Goal: Information Seeking & Learning: Learn about a topic

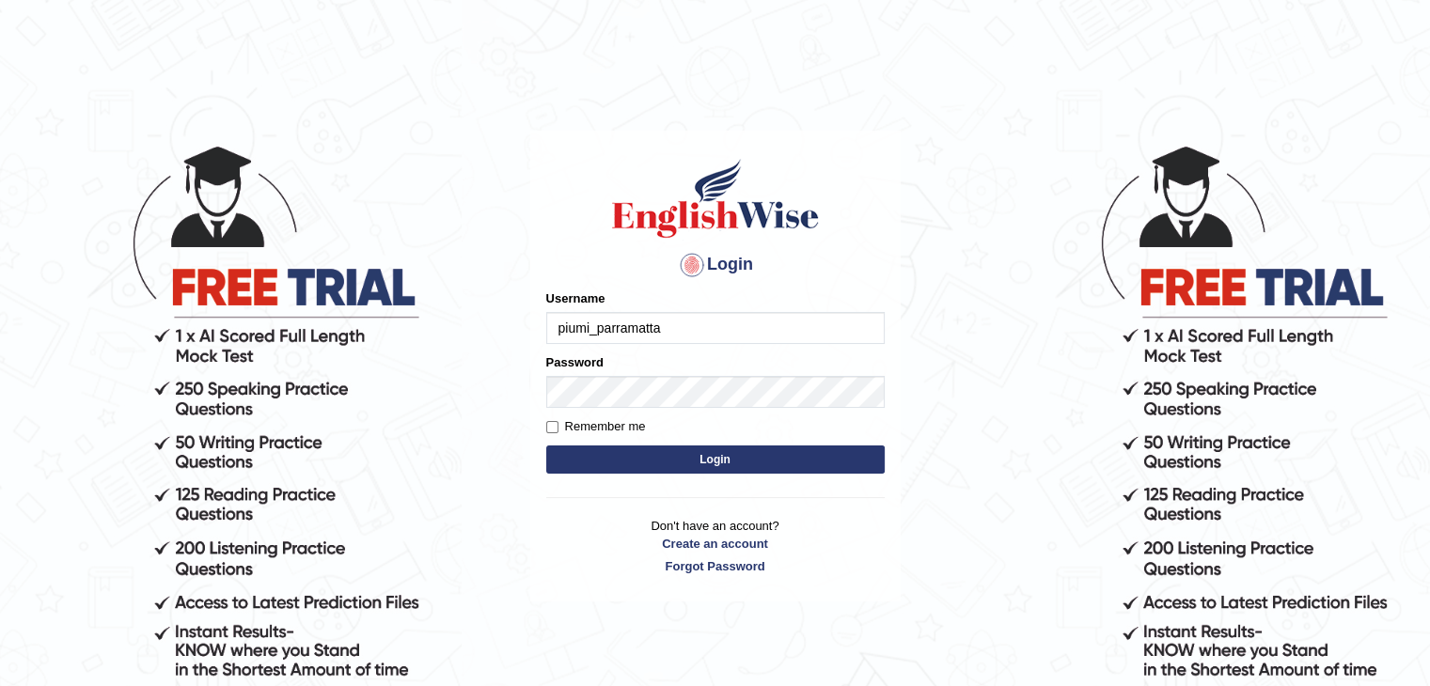
type input "piumi_parramatta"
click at [598, 442] on form "Please fix the following errors: Username piumi_parramatta Password Remember me…" at bounding box center [715, 384] width 338 height 189
click at [598, 451] on button "Login" at bounding box center [715, 460] width 338 height 28
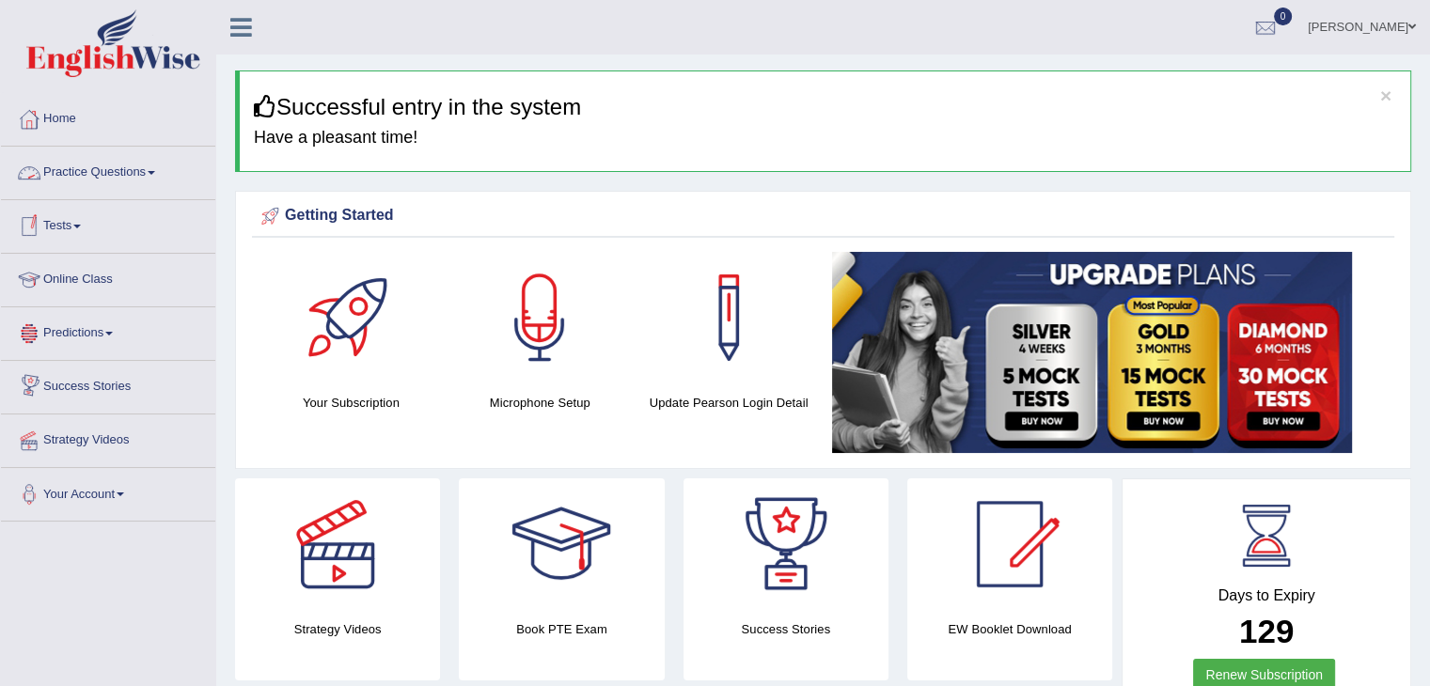
click at [155, 171] on span at bounding box center [152, 173] width 8 height 4
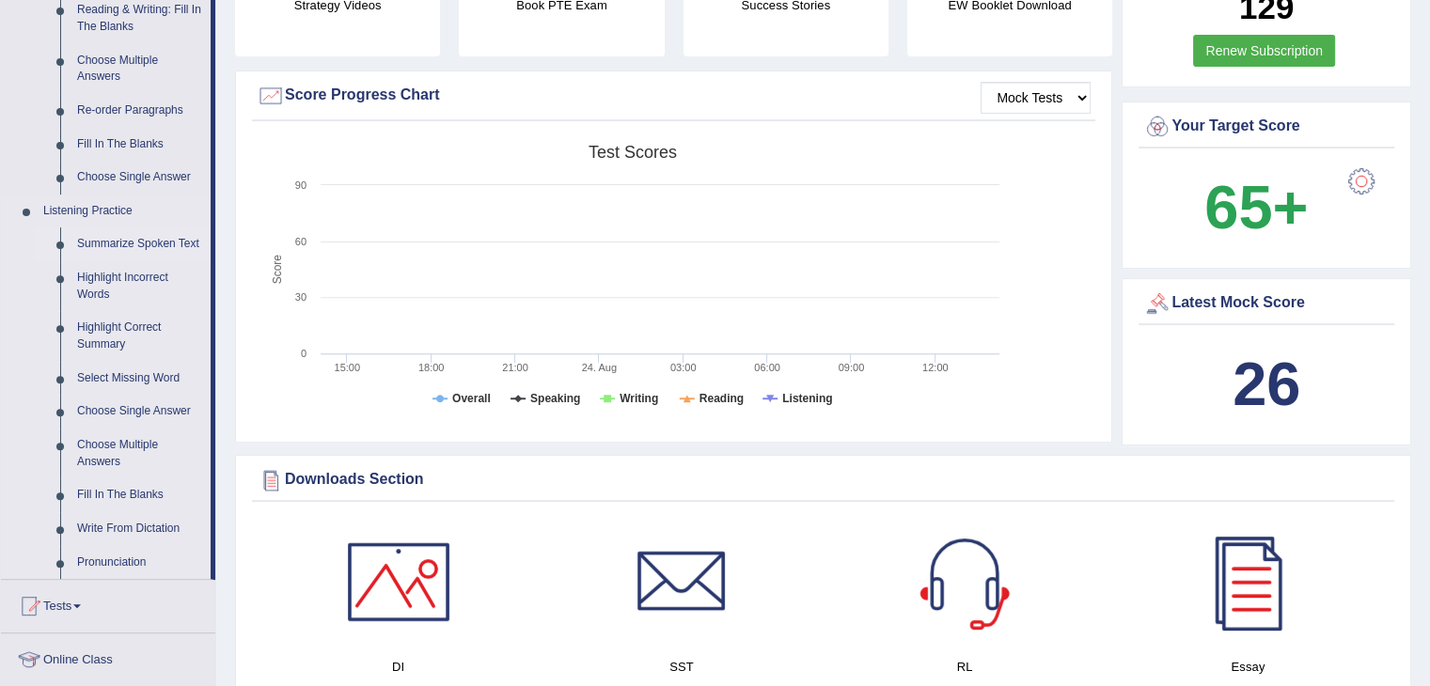
scroll to position [658, 0]
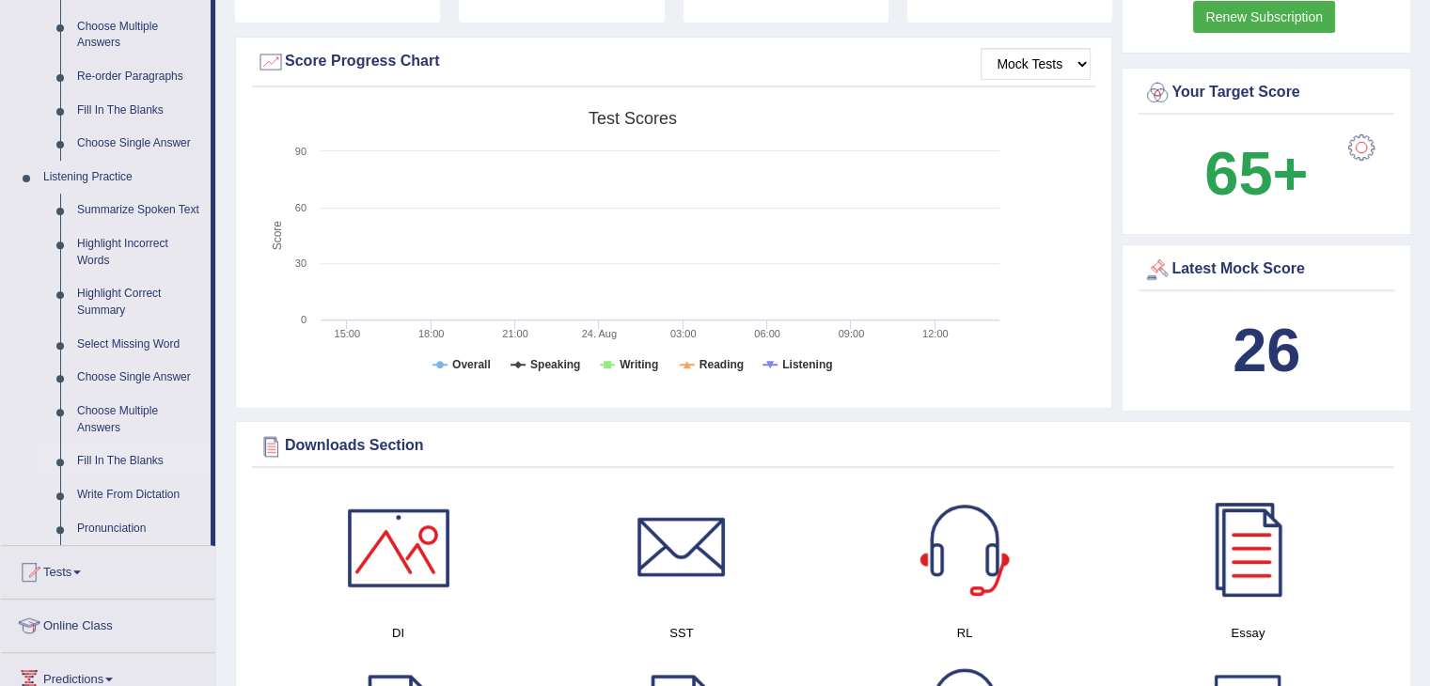
click at [135, 458] on link "Fill In The Blanks" at bounding box center [140, 462] width 142 height 34
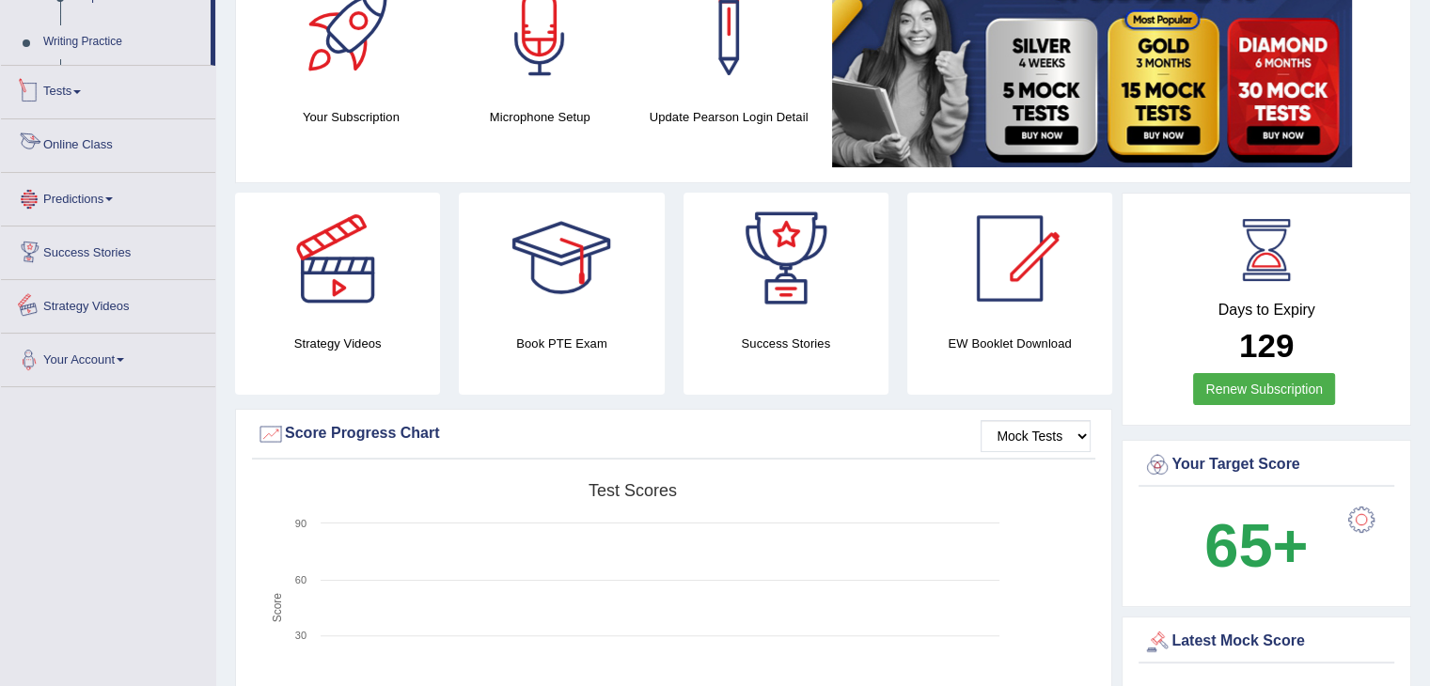
scroll to position [466, 0]
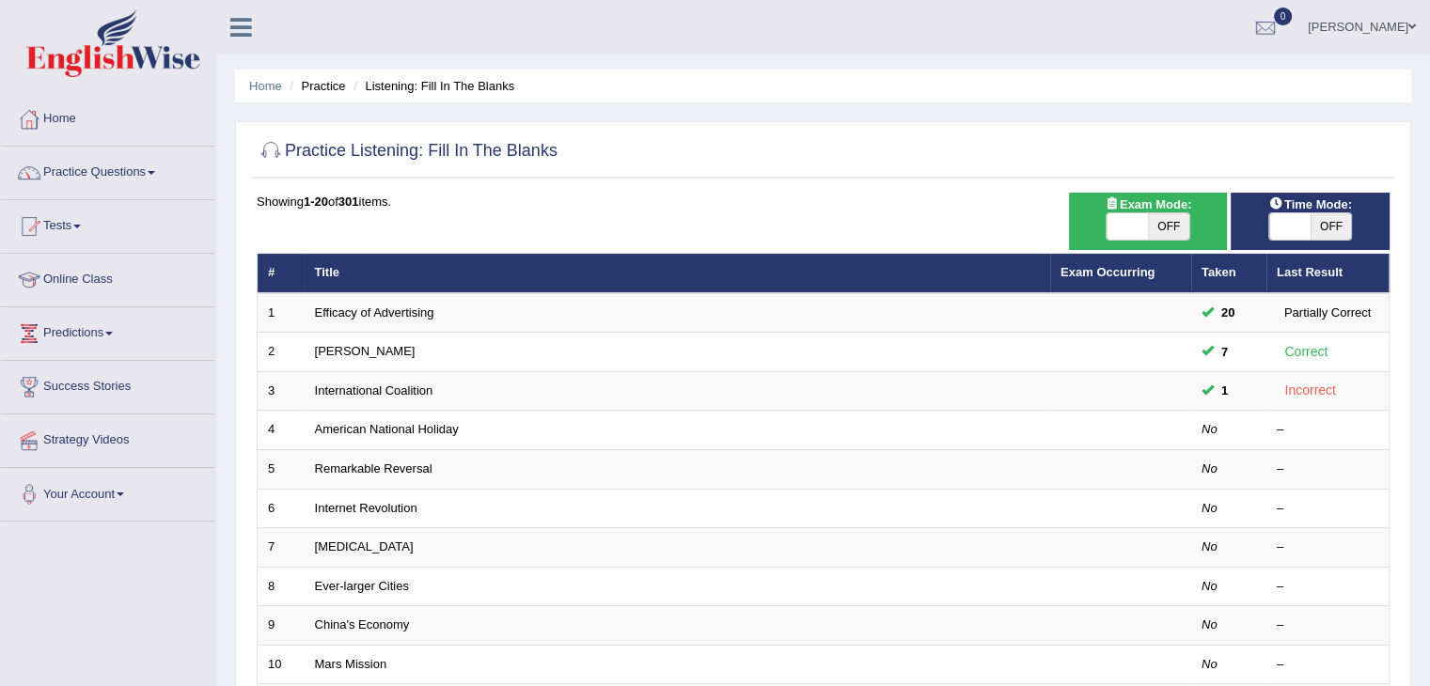
click at [127, 163] on link "Practice Questions" at bounding box center [108, 170] width 214 height 47
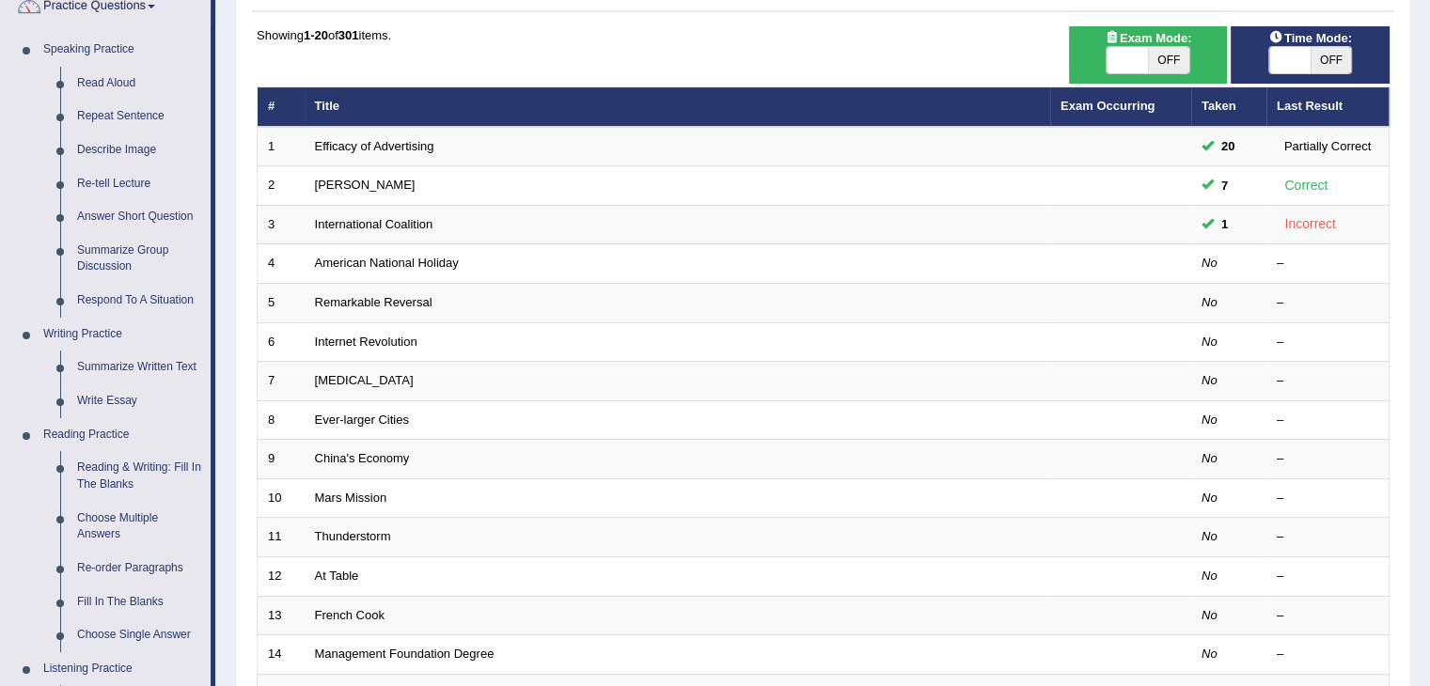
scroll to position [188, 0]
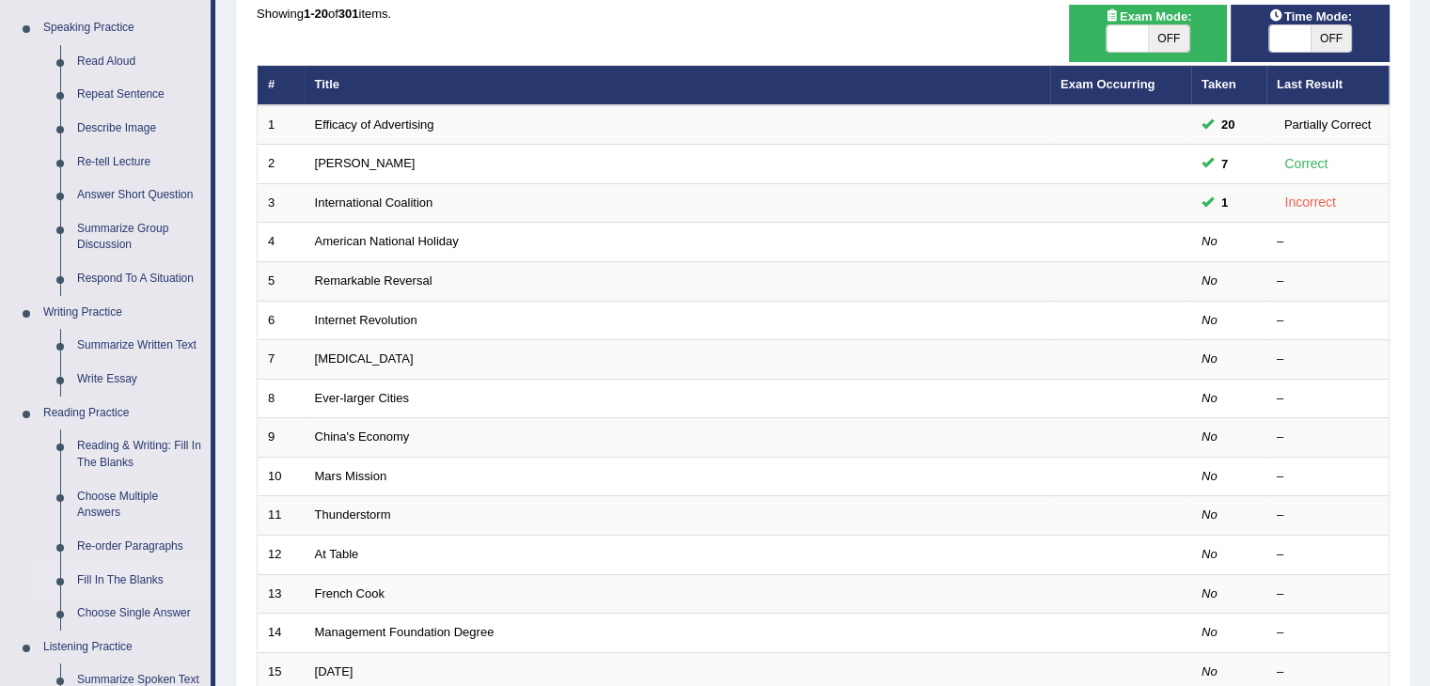
click at [131, 569] on link "Fill In The Blanks" at bounding box center [140, 581] width 142 height 34
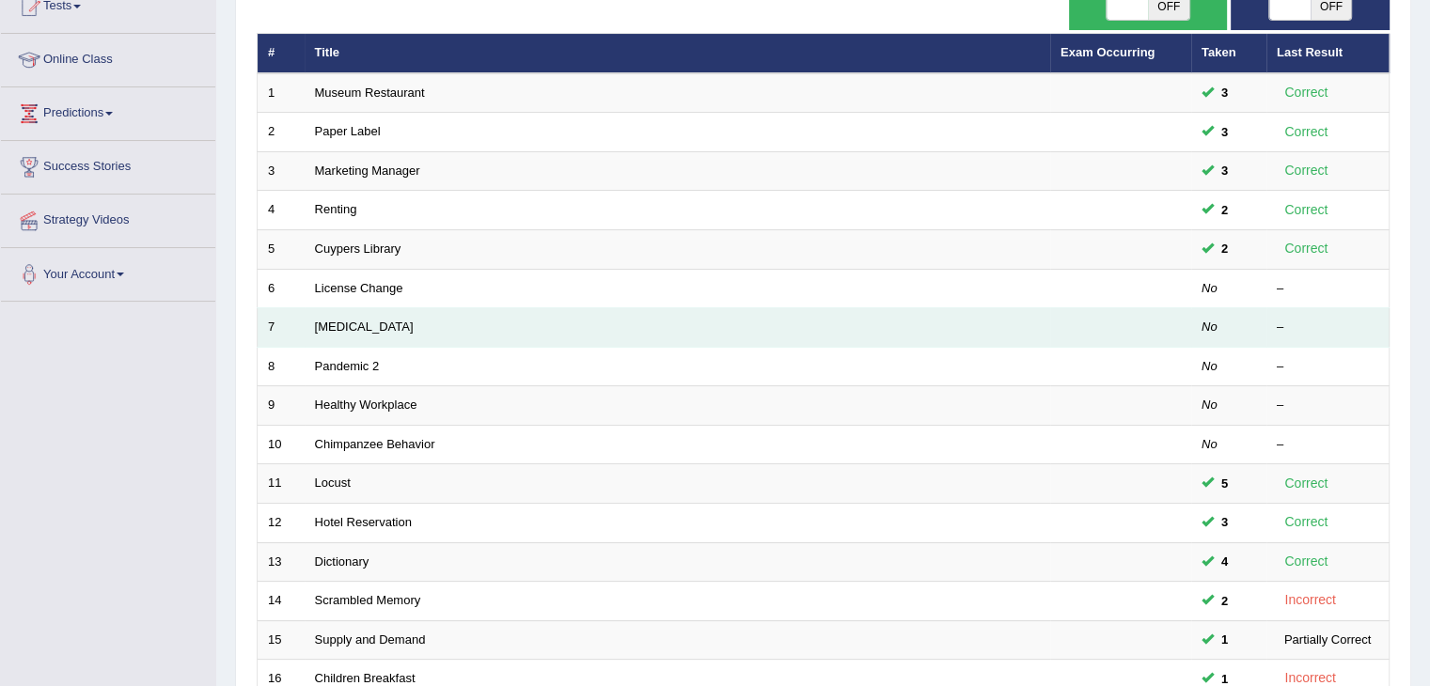
scroll to position [188, 0]
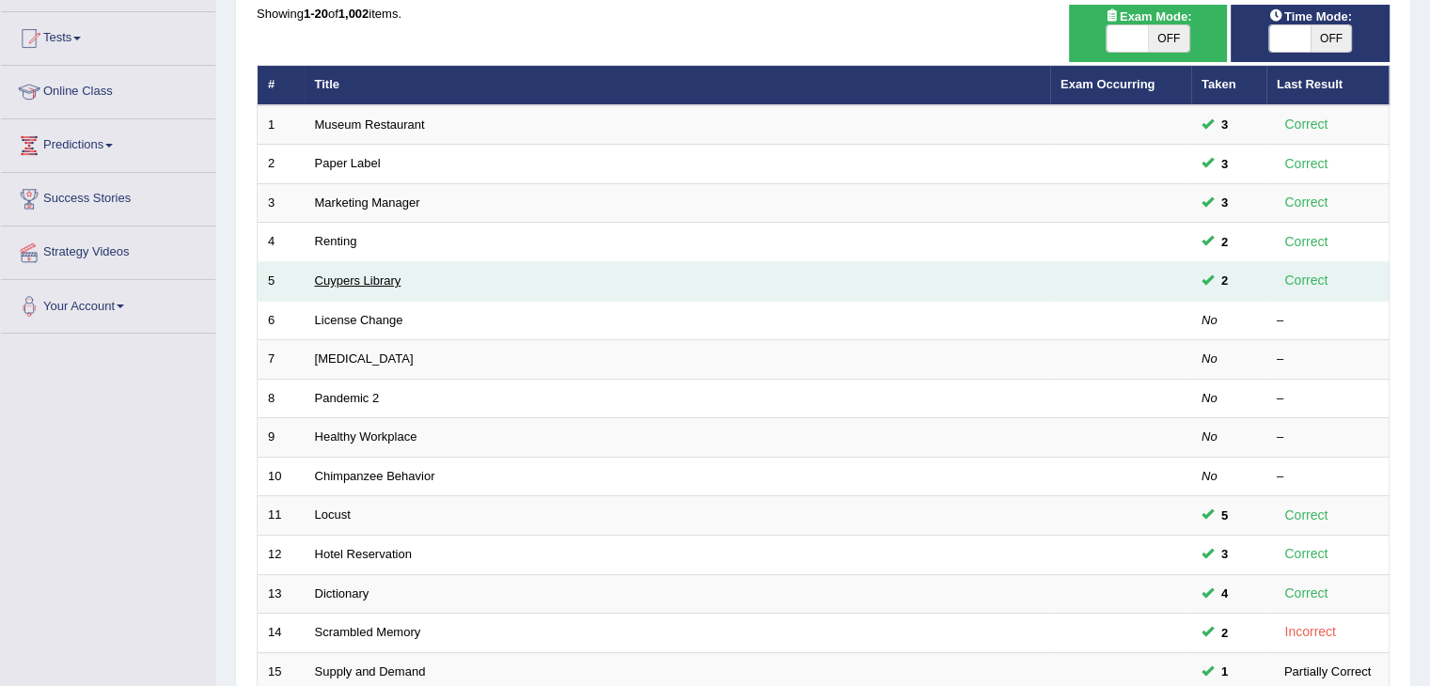
click at [337, 277] on link "Cuypers Library" at bounding box center [358, 281] width 86 height 14
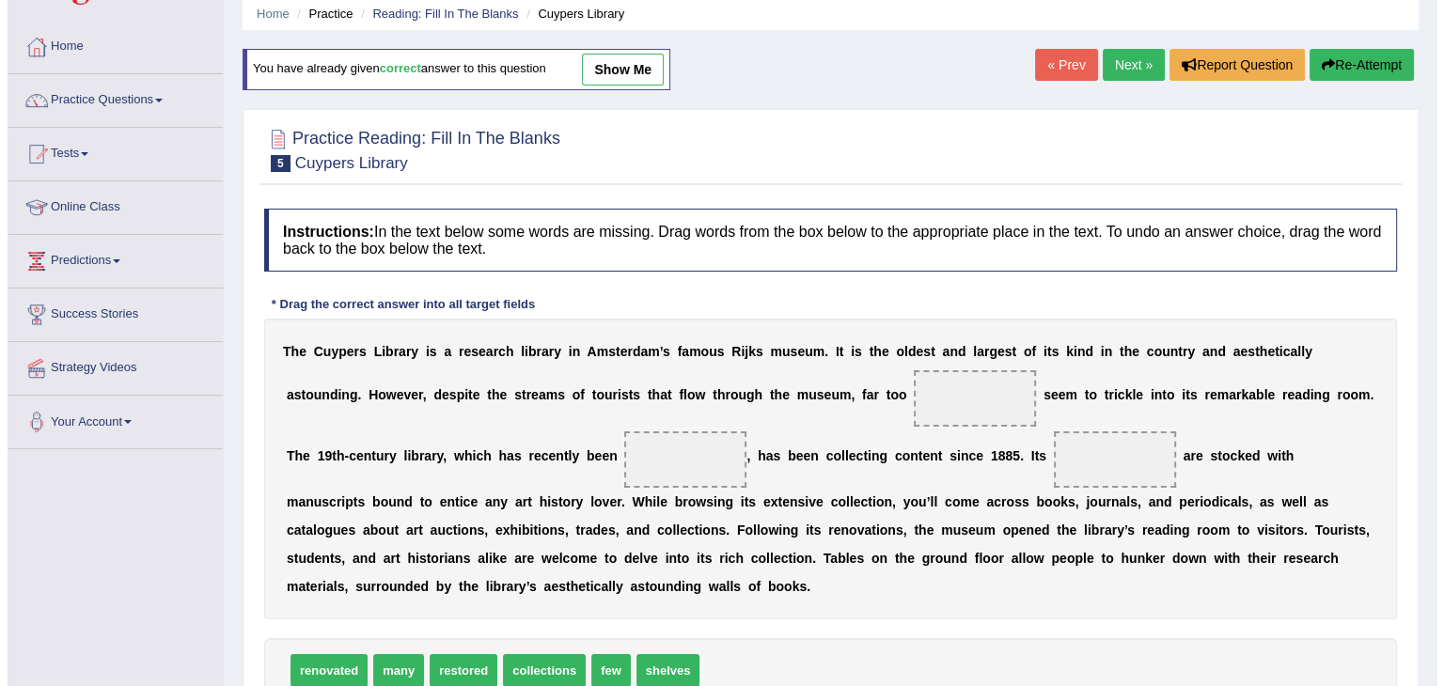
scroll to position [188, 0]
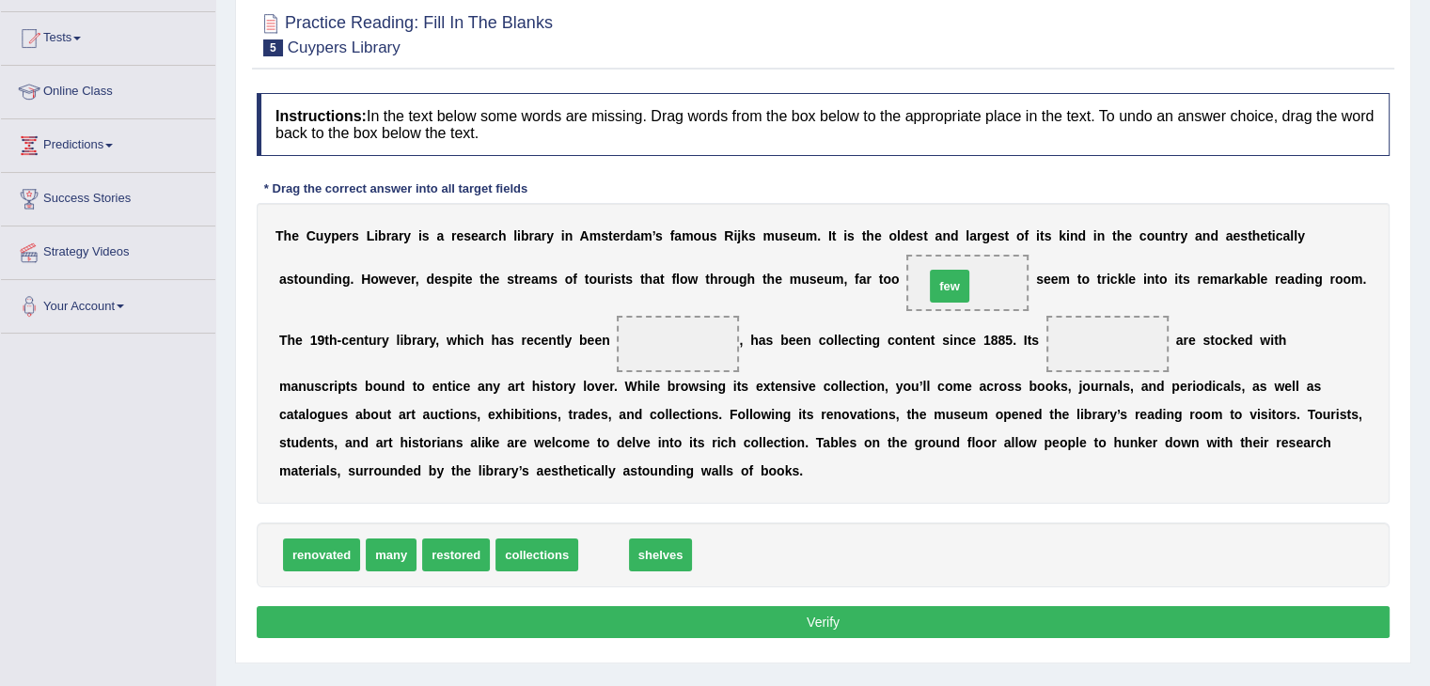
drag, startPoint x: 601, startPoint y: 553, endPoint x: 948, endPoint y: 283, distance: 439.5
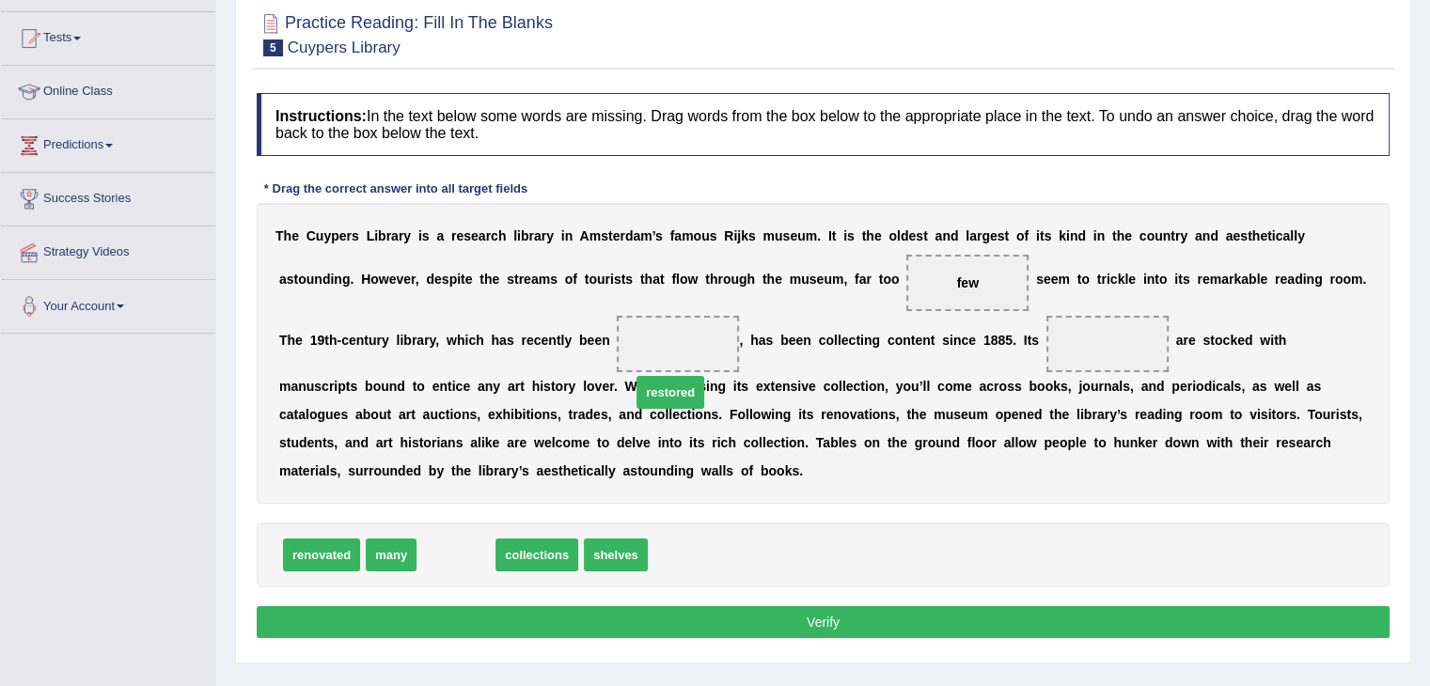
drag, startPoint x: 465, startPoint y: 557, endPoint x: 681, endPoint y: 384, distance: 276.8
click at [680, 393] on span "restored" at bounding box center [670, 392] width 68 height 33
drag, startPoint x: 463, startPoint y: 541, endPoint x: 675, endPoint y: 334, distance: 295.8
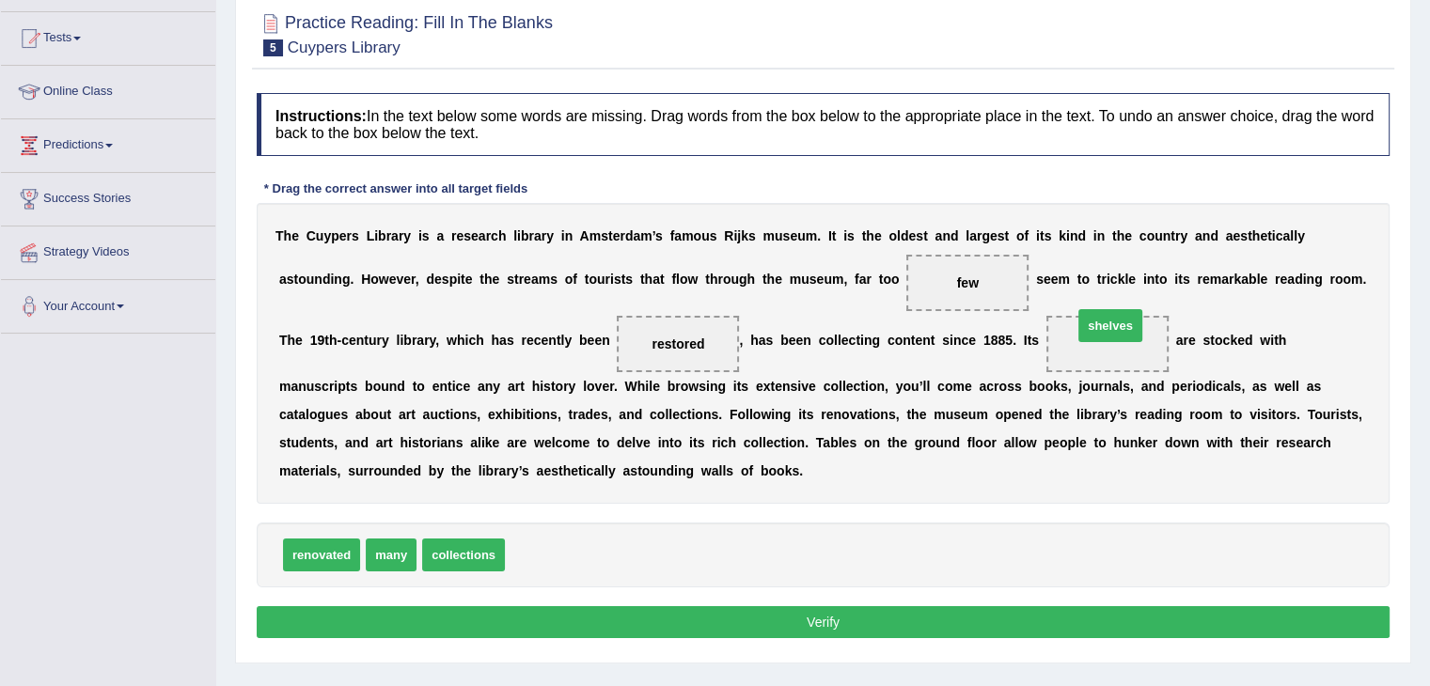
drag, startPoint x: 550, startPoint y: 549, endPoint x: 1118, endPoint y: 321, distance: 612.1
click at [889, 620] on button "Verify" at bounding box center [823, 622] width 1133 height 32
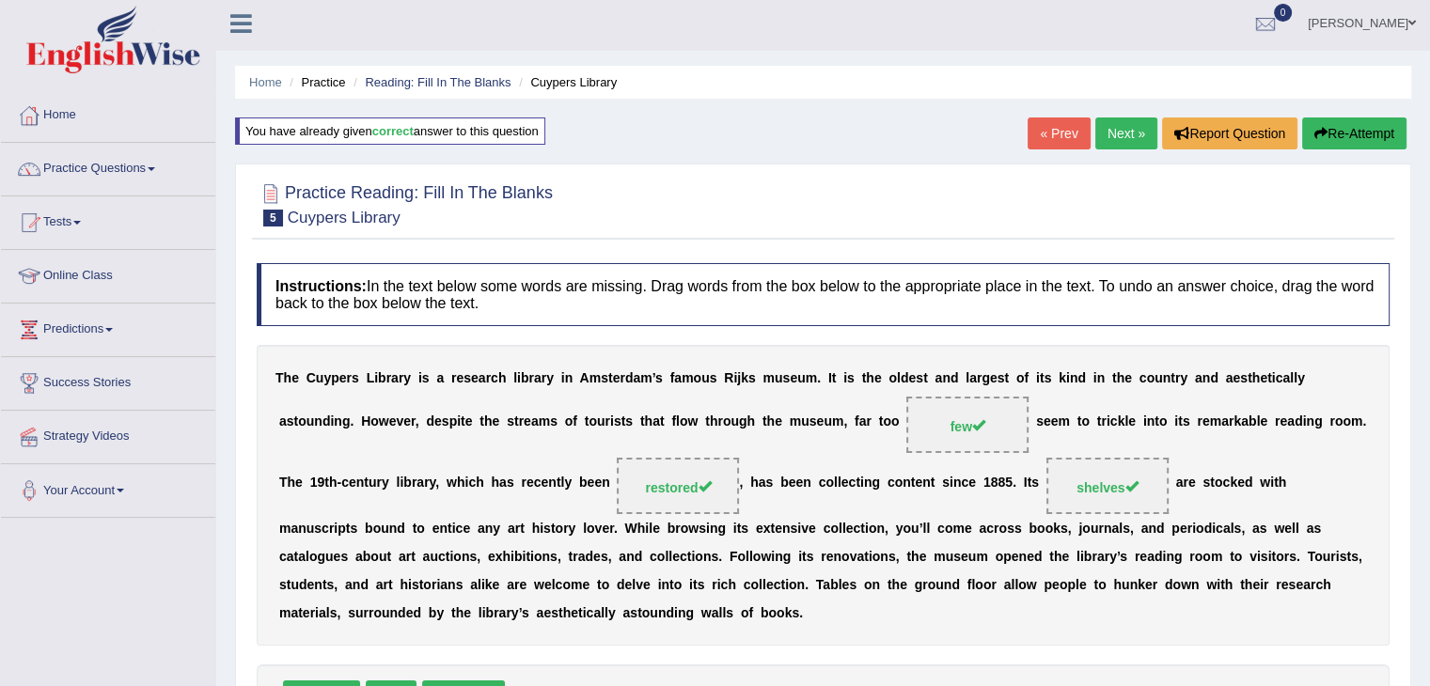
scroll to position [0, 0]
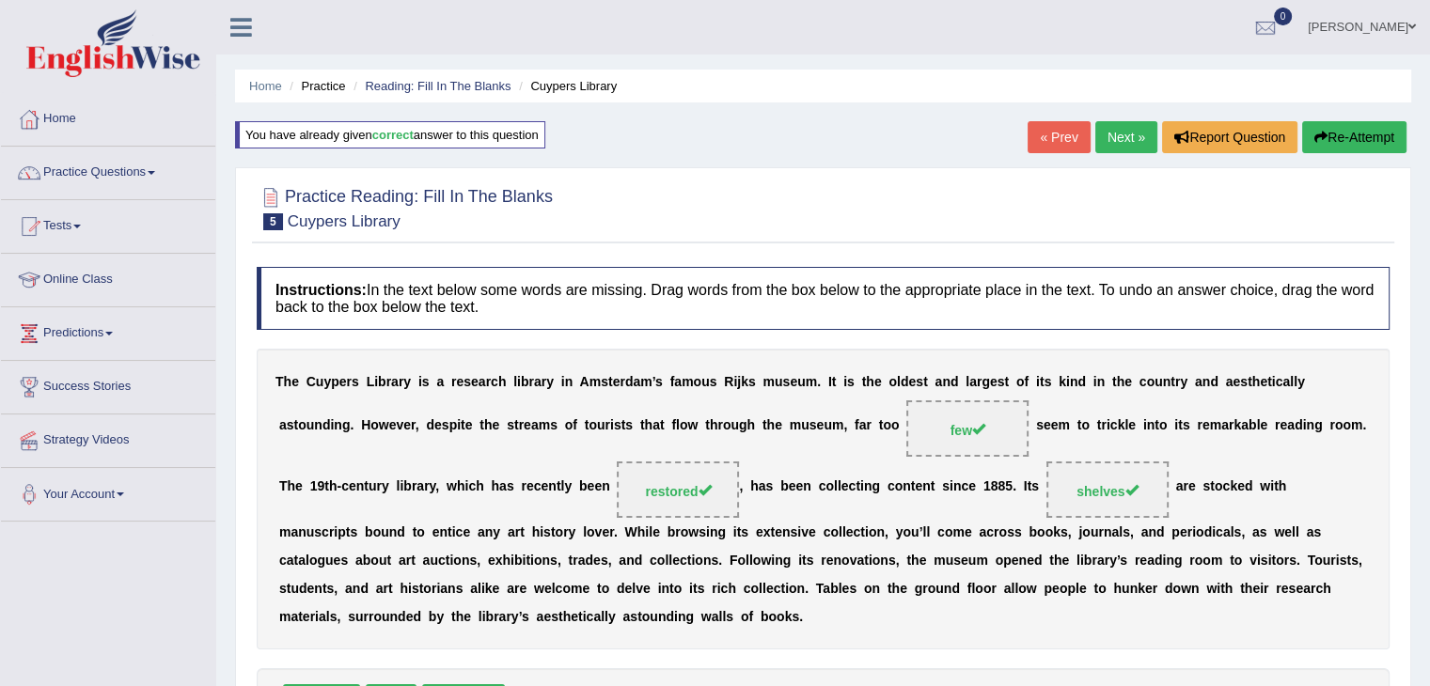
click at [1122, 134] on link "Next »" at bounding box center [1126, 137] width 62 height 32
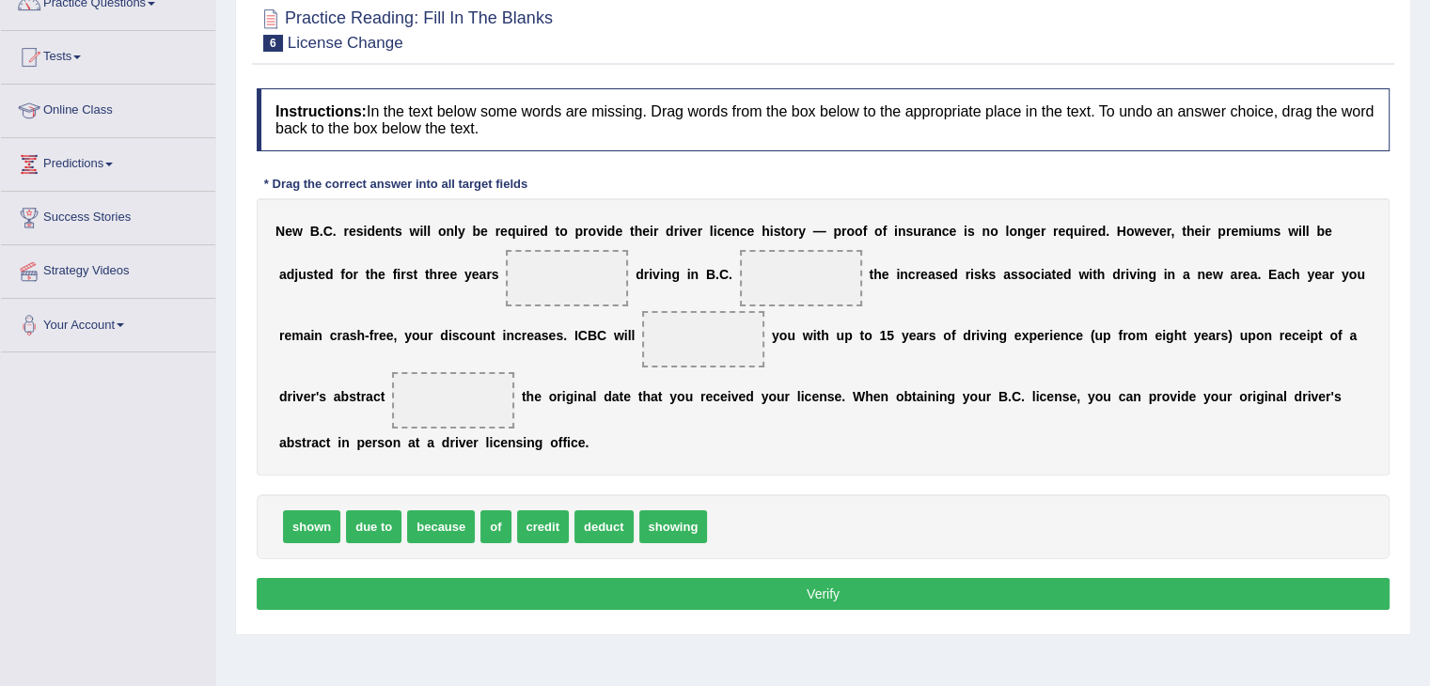
scroll to position [188, 0]
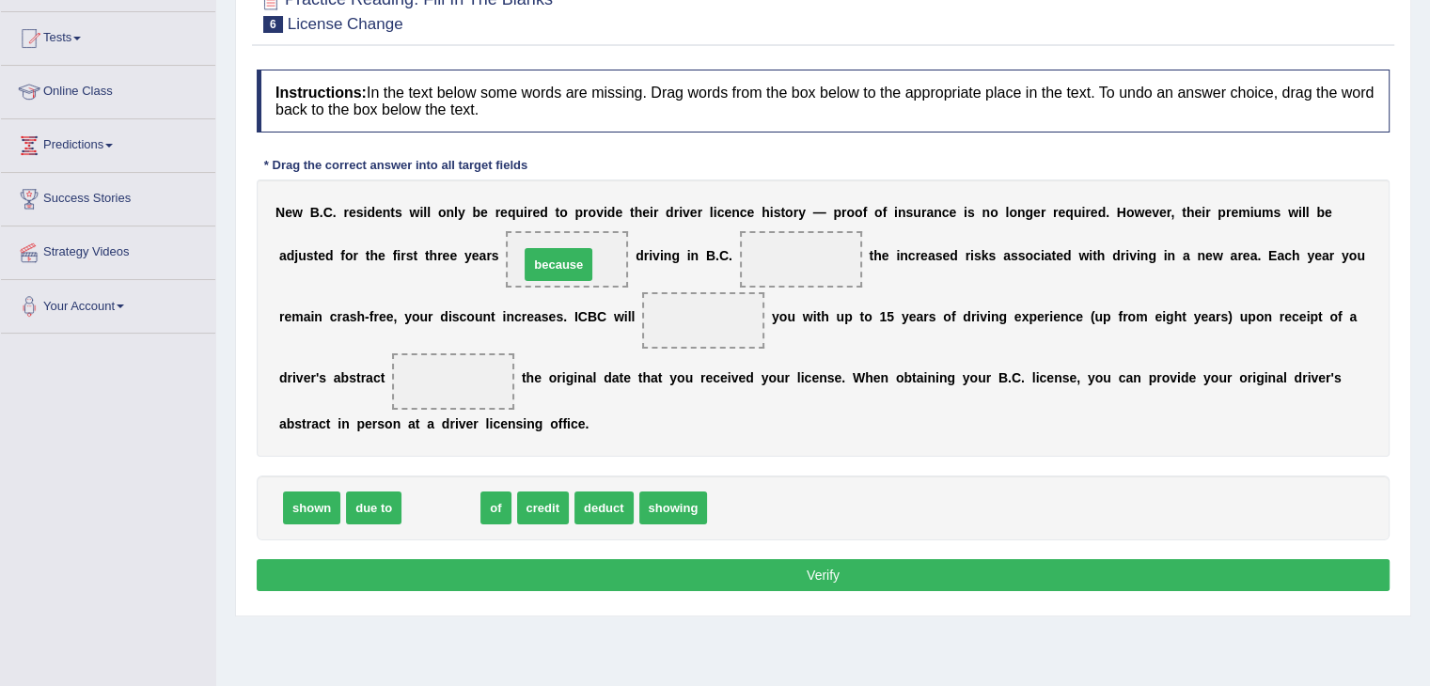
drag, startPoint x: 442, startPoint y: 505, endPoint x: 559, endPoint y: 261, distance: 270.4
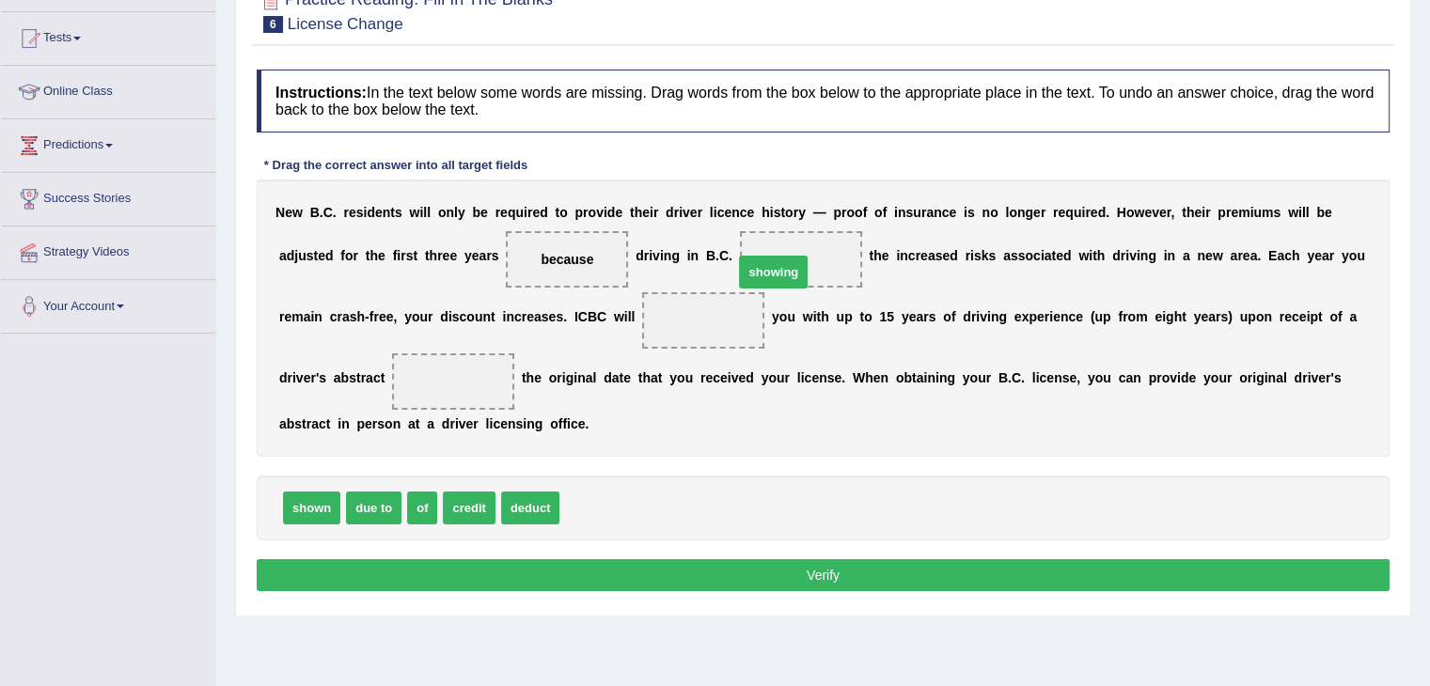
drag, startPoint x: 579, startPoint y: 512, endPoint x: 759, endPoint y: 272, distance: 300.3
drag, startPoint x: 294, startPoint y: 502, endPoint x: 775, endPoint y: 253, distance: 541.1
drag, startPoint x: 395, startPoint y: 508, endPoint x: 679, endPoint y: 339, distance: 330.0
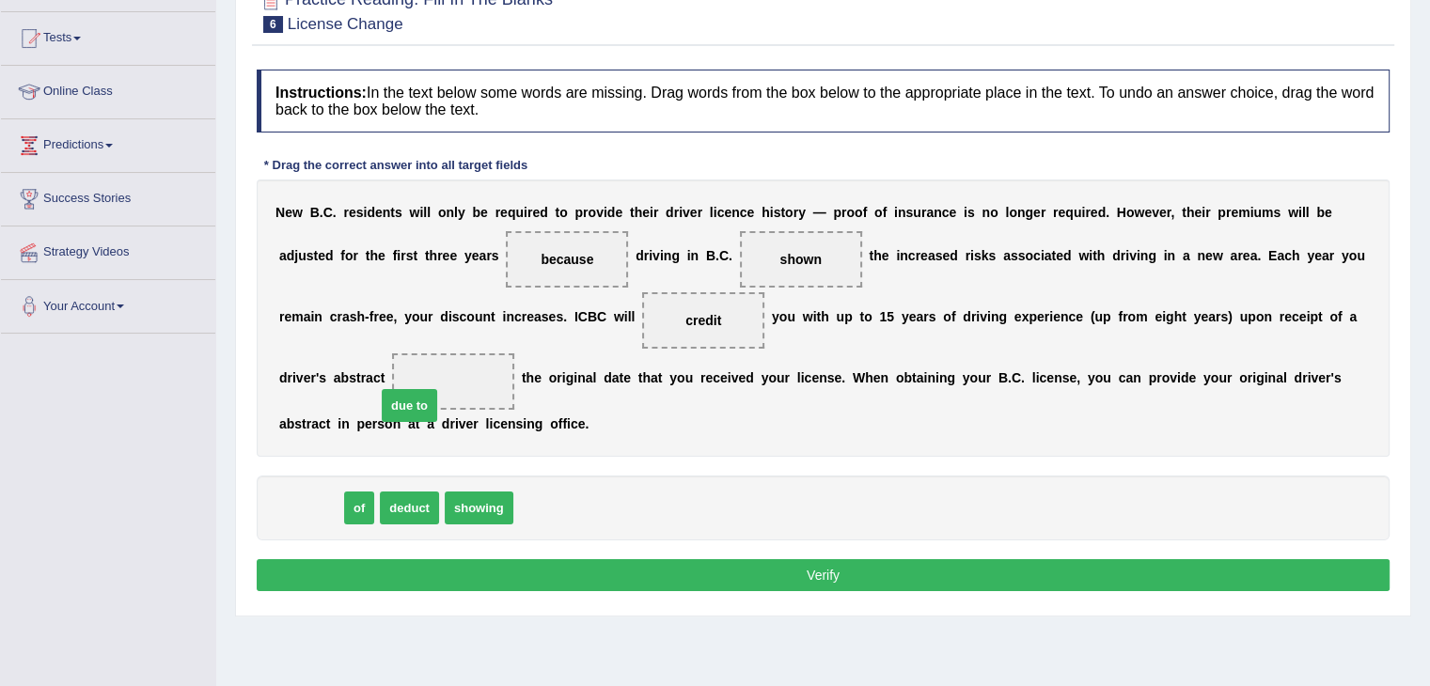
drag, startPoint x: 302, startPoint y: 497, endPoint x: 432, endPoint y: 354, distance: 193.6
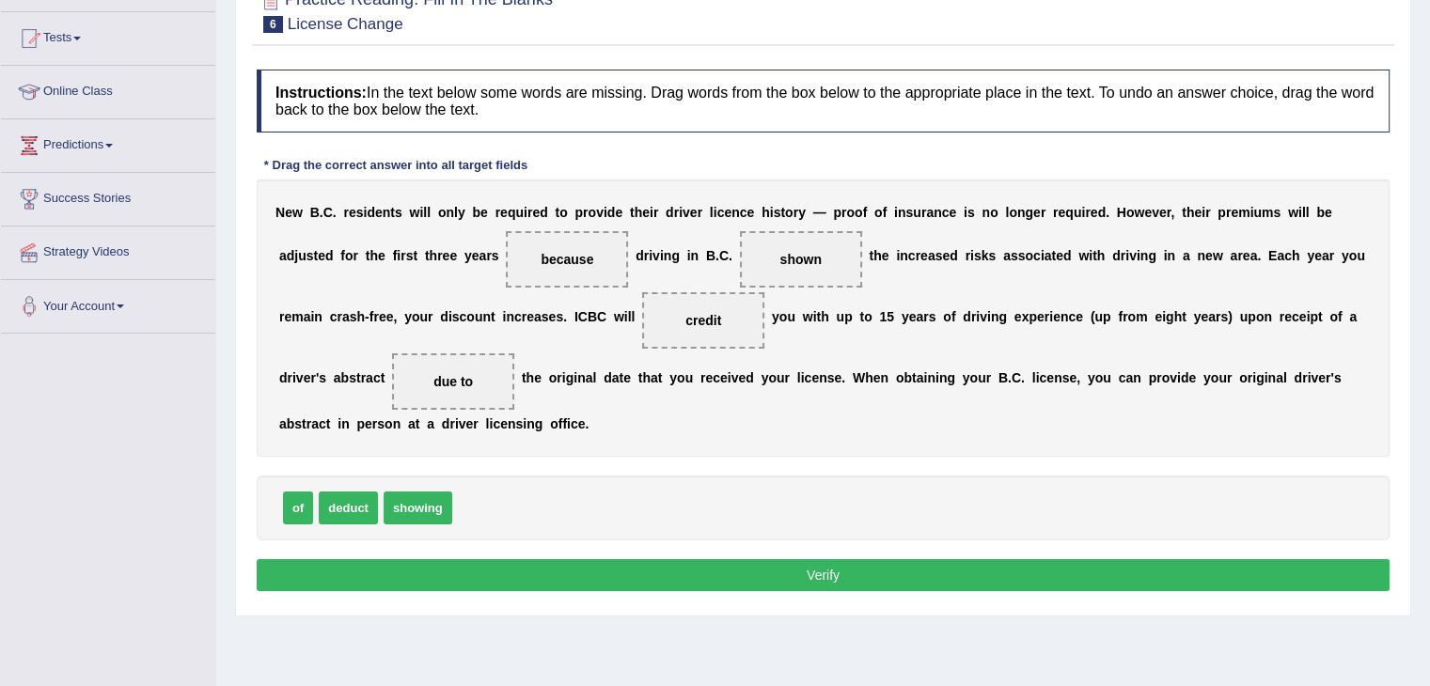
click at [416, 578] on button "Verify" at bounding box center [823, 575] width 1133 height 32
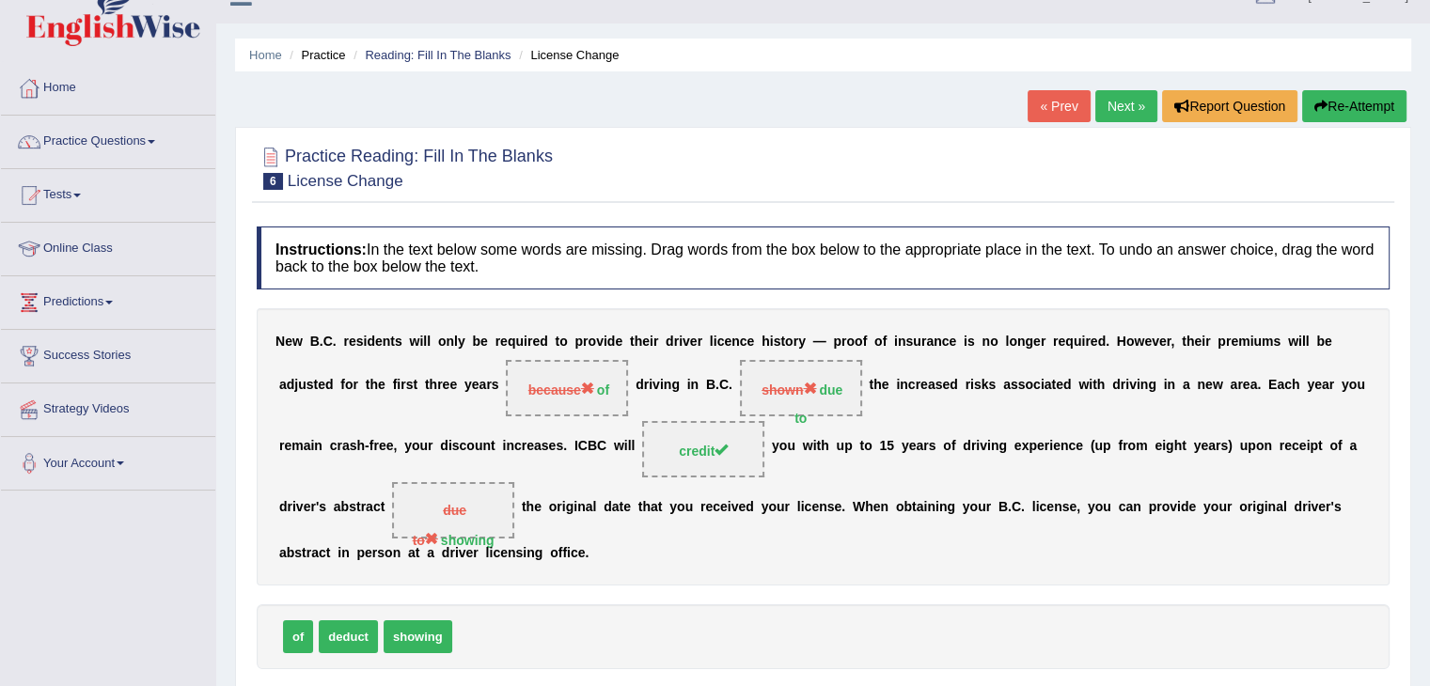
scroll to position [0, 0]
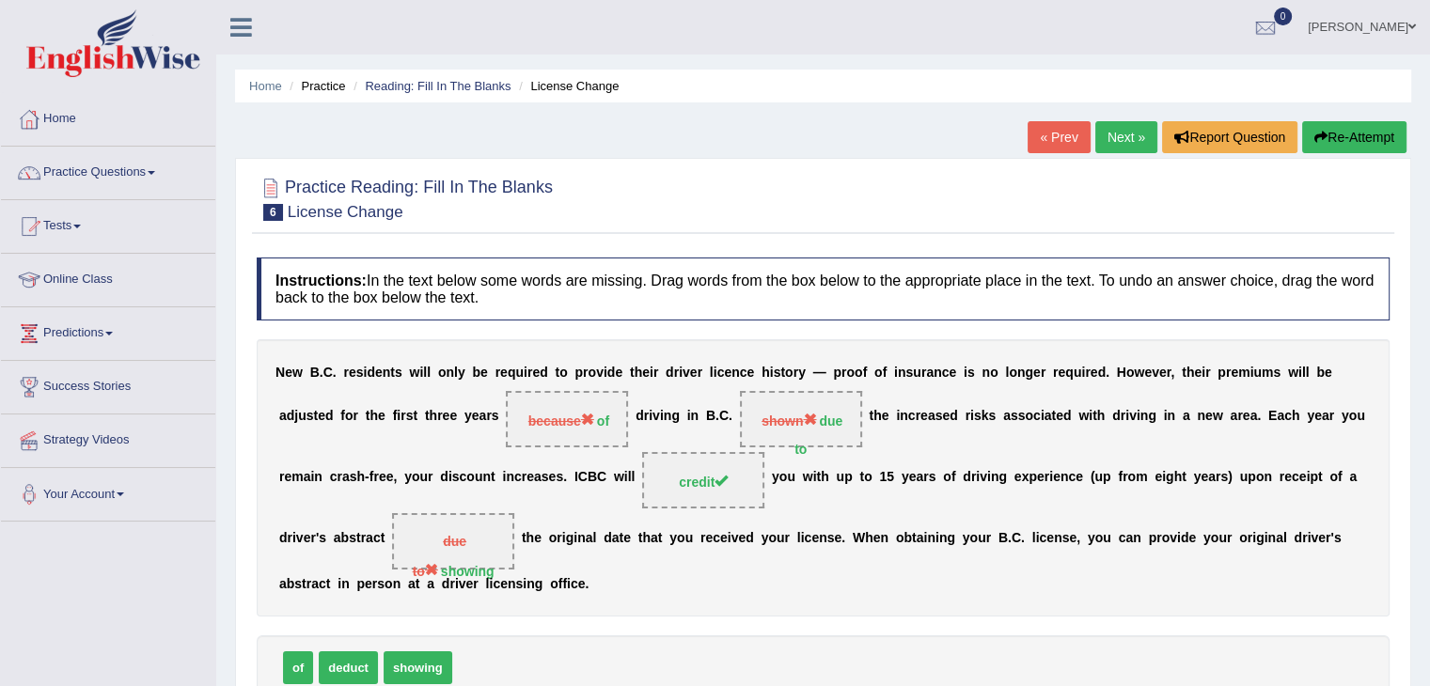
click at [1361, 145] on button "Re-Attempt" at bounding box center [1354, 137] width 104 height 32
click at [1350, 133] on button "Re-Attempt" at bounding box center [1354, 137] width 104 height 32
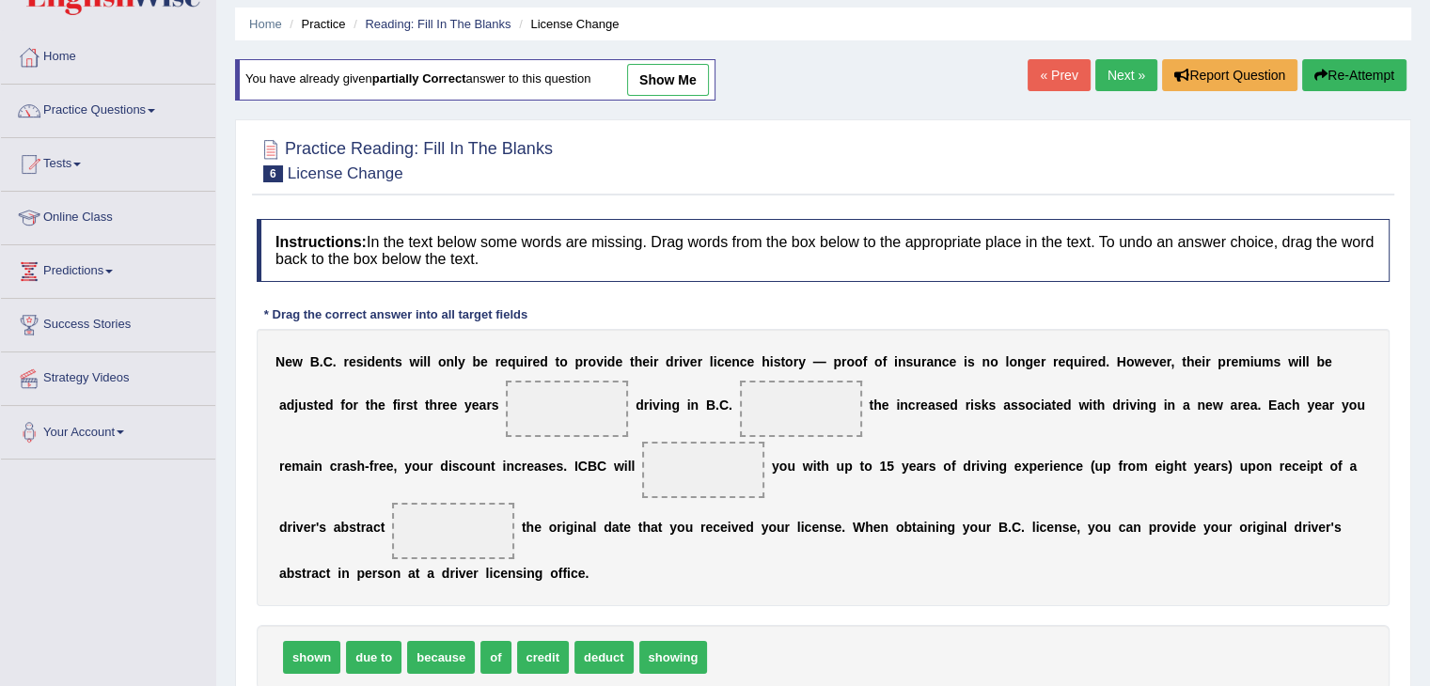
scroll to position [94, 0]
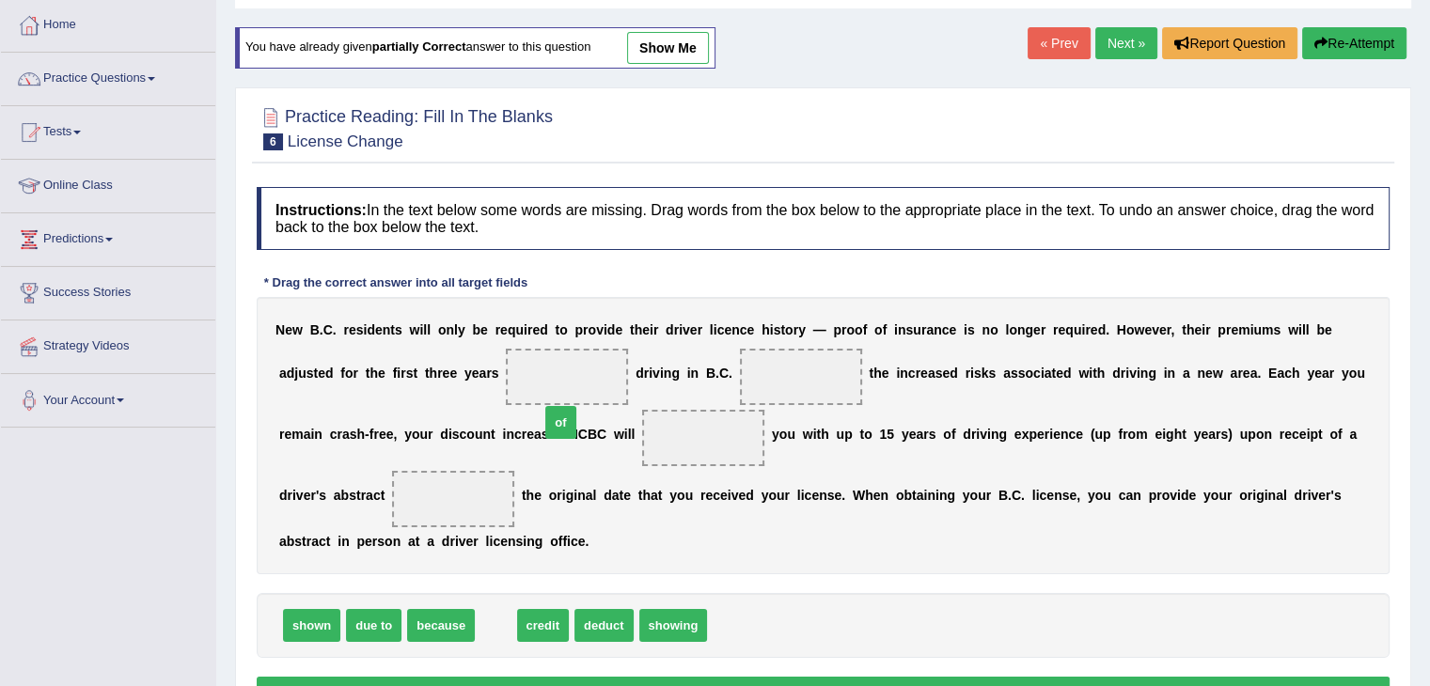
drag, startPoint x: 504, startPoint y: 625, endPoint x: 577, endPoint y: 402, distance: 234.6
drag, startPoint x: 493, startPoint y: 623, endPoint x: 692, endPoint y: 447, distance: 265.8
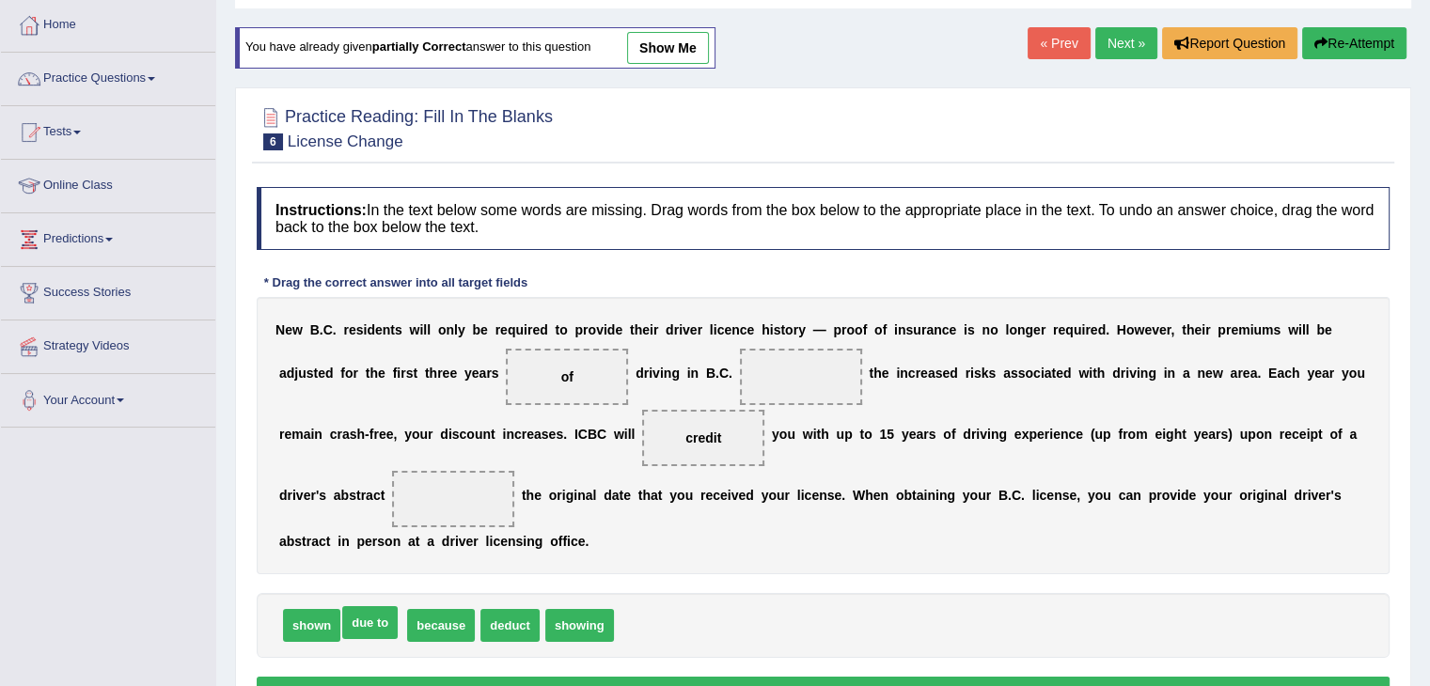
drag, startPoint x: 372, startPoint y: 627, endPoint x: 360, endPoint y: 633, distance: 13.5
drag, startPoint x: 442, startPoint y: 614, endPoint x: 448, endPoint y: 499, distance: 114.9
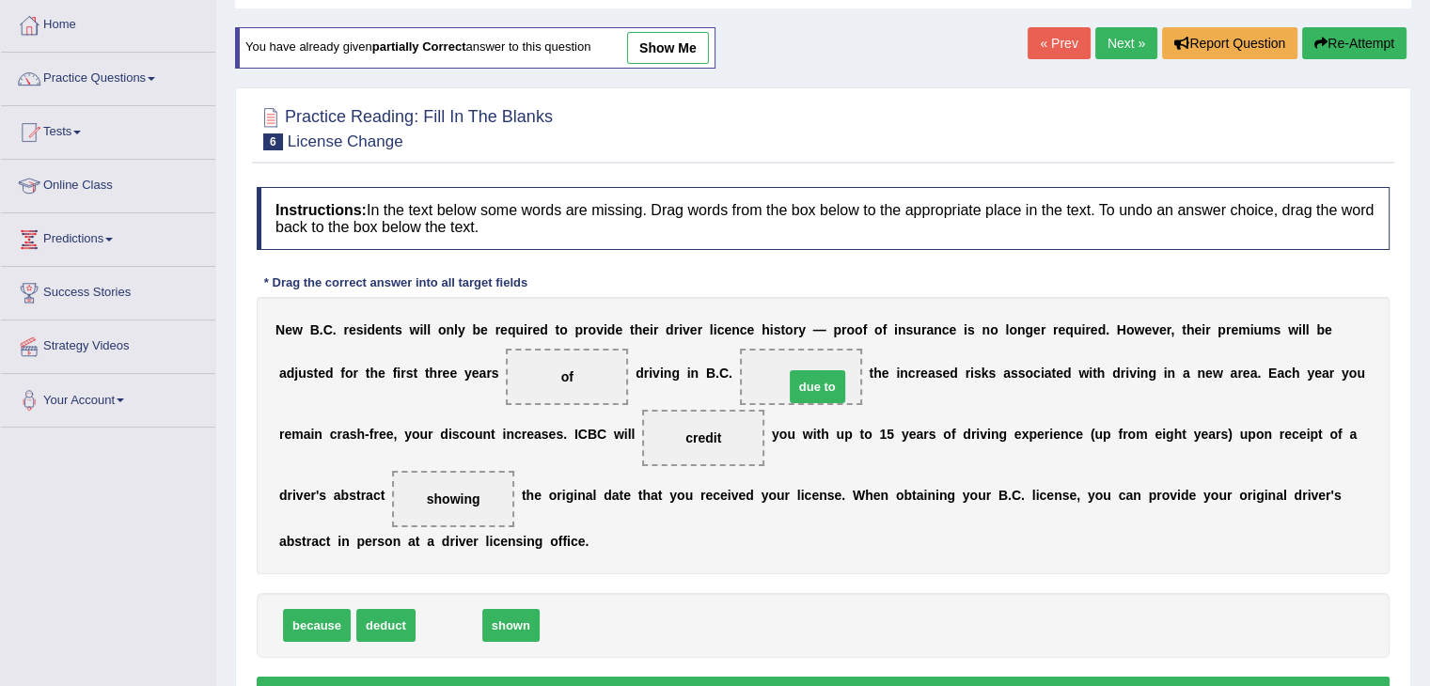
drag, startPoint x: 440, startPoint y: 631, endPoint x: 808, endPoint y: 392, distance: 439.1
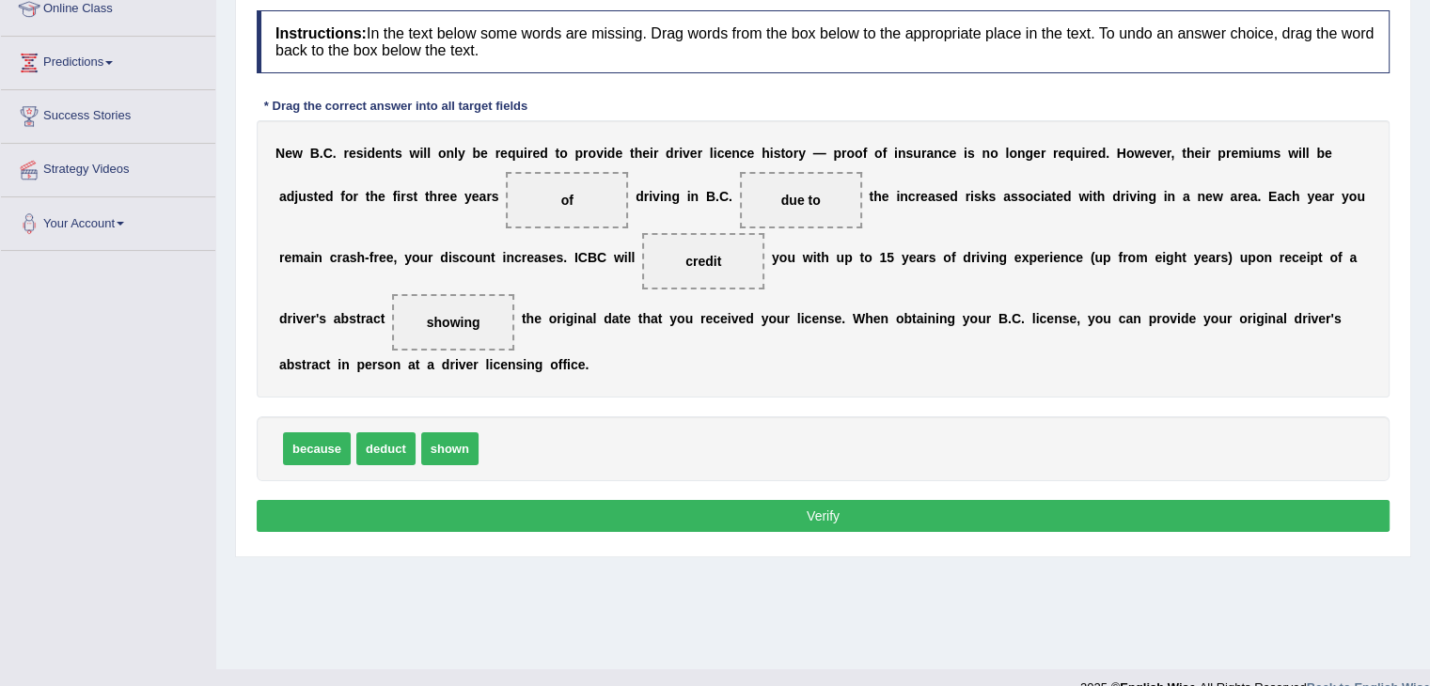
scroll to position [282, 0]
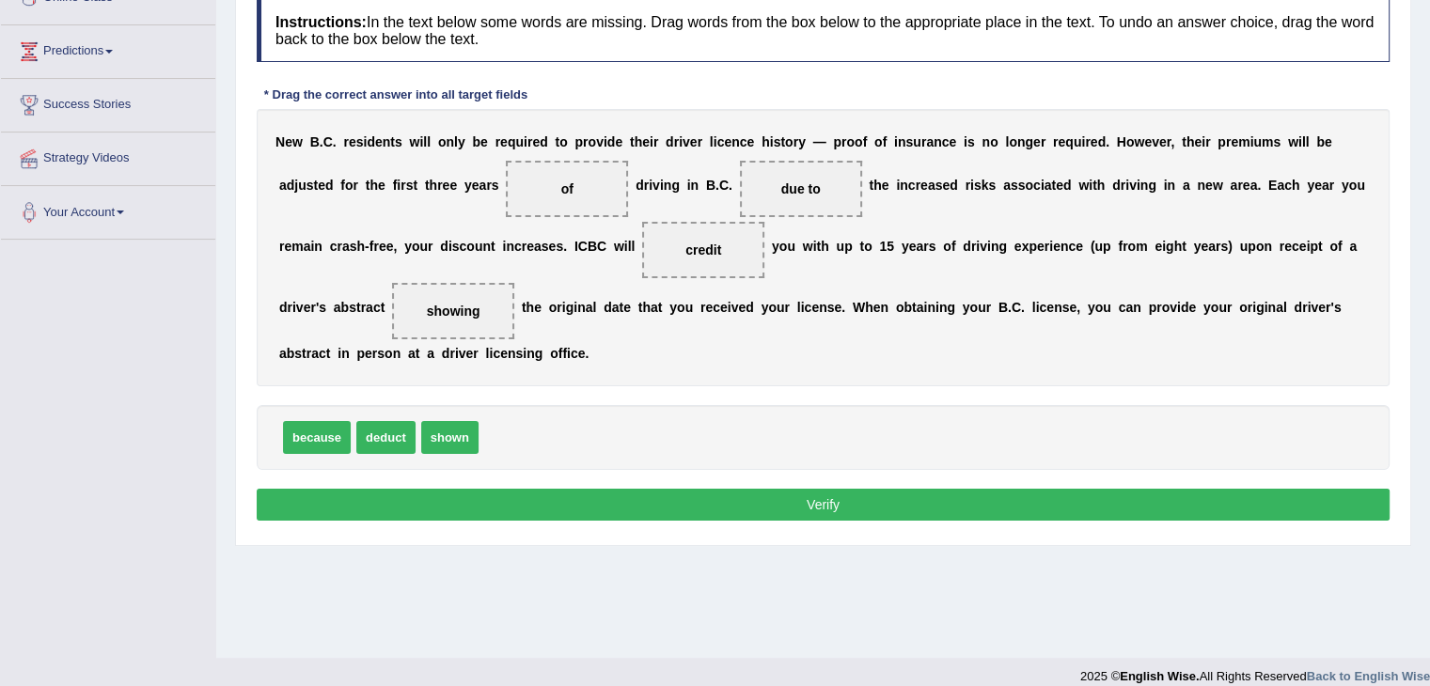
click at [517, 494] on button "Verify" at bounding box center [823, 505] width 1133 height 32
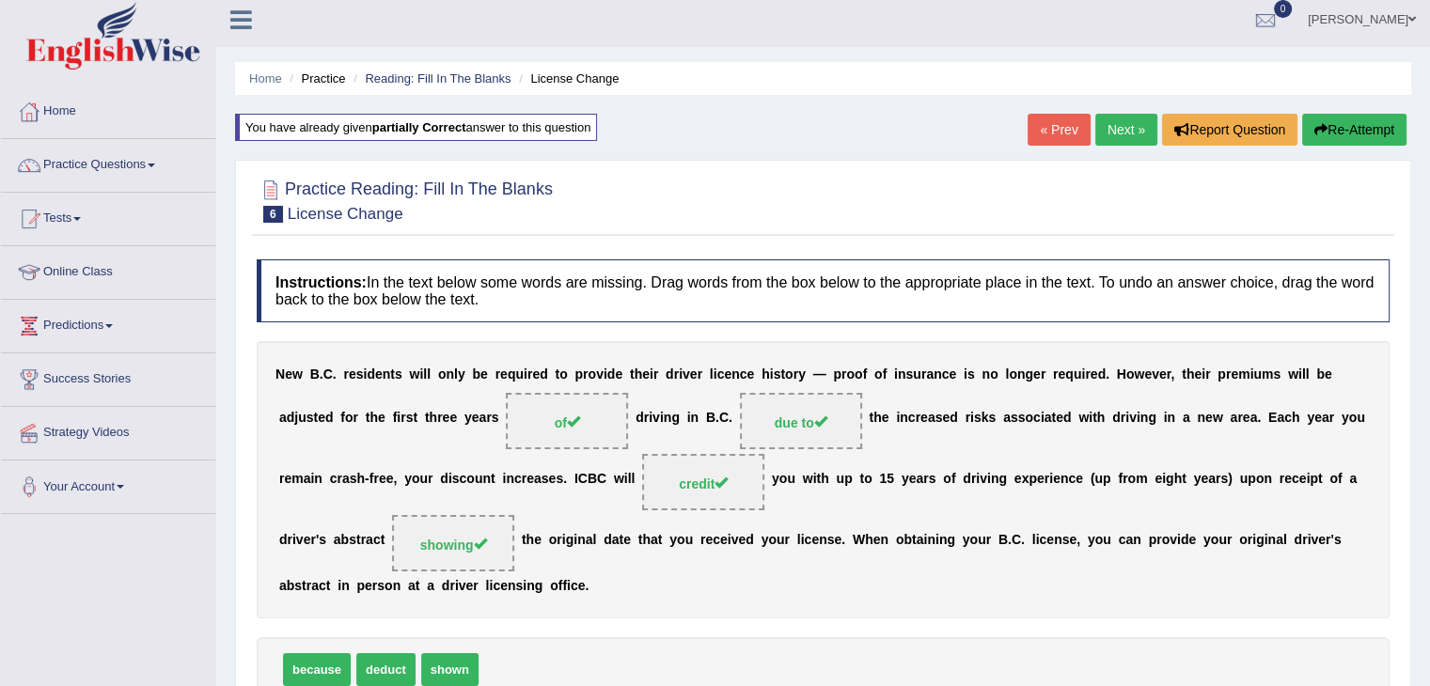
scroll to position [0, 0]
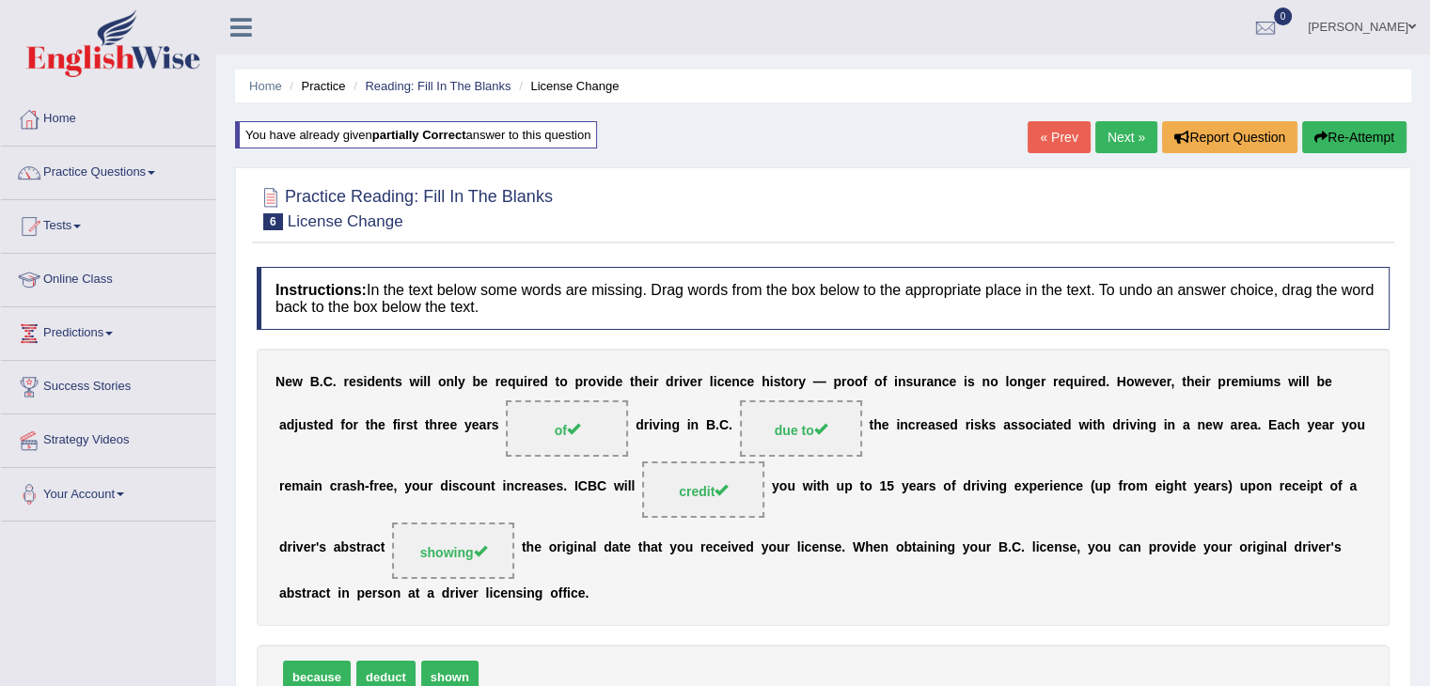
click at [1313, 146] on button "Re-Attempt" at bounding box center [1354, 137] width 104 height 32
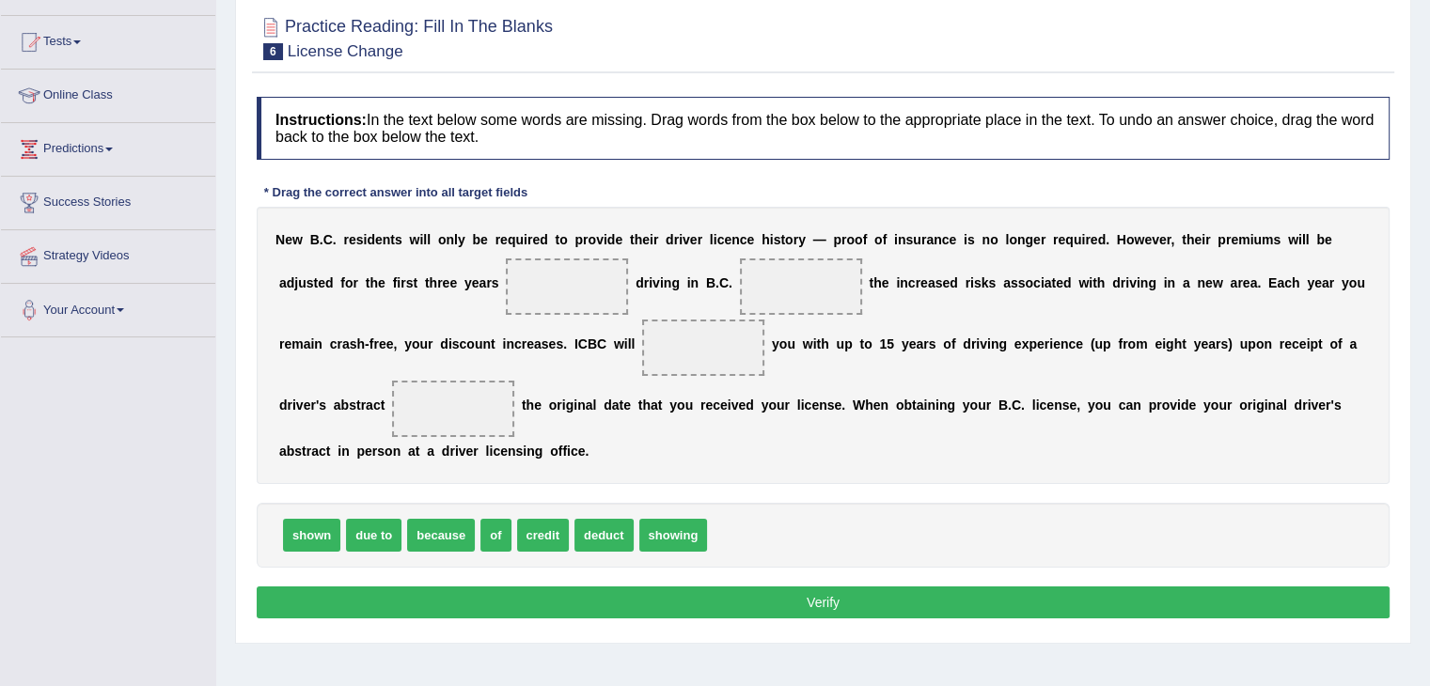
scroll to position [188, 0]
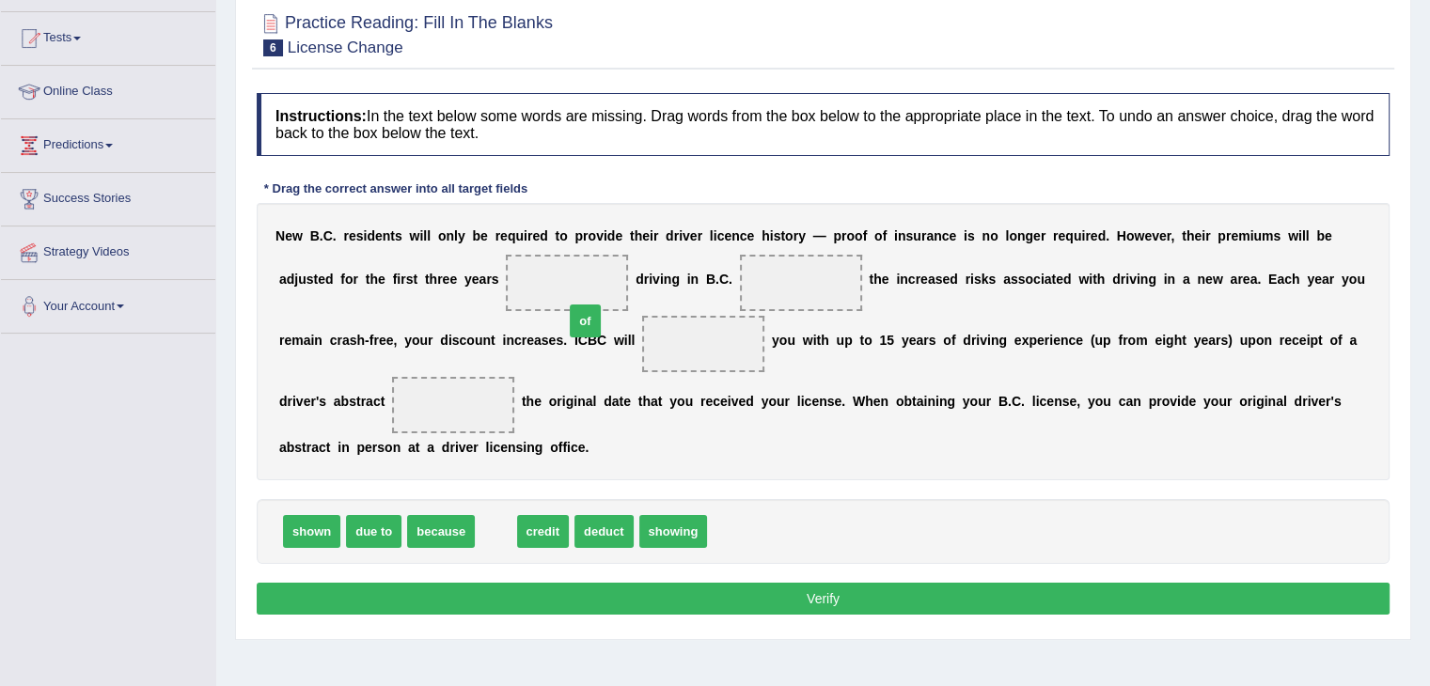
drag, startPoint x: 498, startPoint y: 530, endPoint x: 589, endPoint y: 307, distance: 240.7
drag, startPoint x: 586, startPoint y: 498, endPoint x: 602, endPoint y: 510, distance: 20.1
click at [640, 477] on div "Instructions: In the text below some words are missing. Drag words from the box…" at bounding box center [823, 357] width 1142 height 546
drag, startPoint x: 507, startPoint y: 525, endPoint x: 697, endPoint y: 347, distance: 260.1
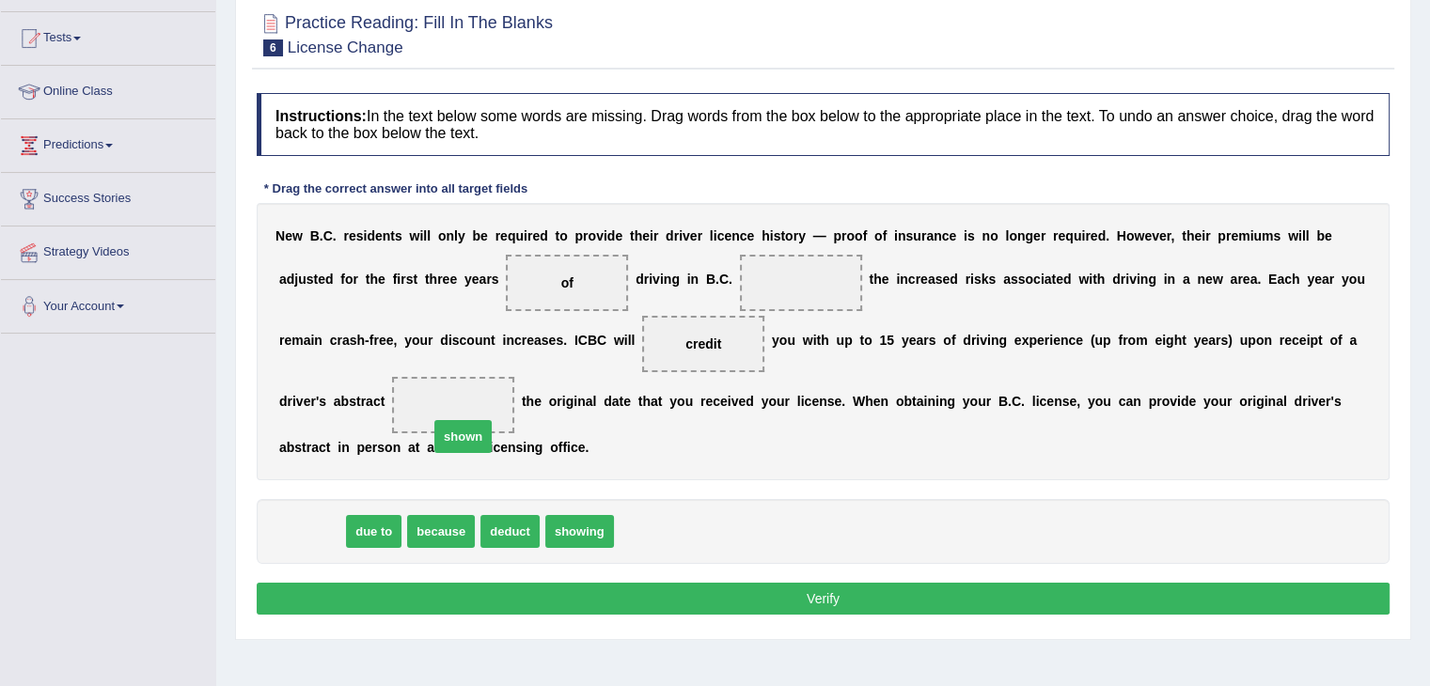
drag, startPoint x: 308, startPoint y: 535, endPoint x: 461, endPoint y: 438, distance: 180.5
drag, startPoint x: 323, startPoint y: 531, endPoint x: 815, endPoint y: 293, distance: 546.2
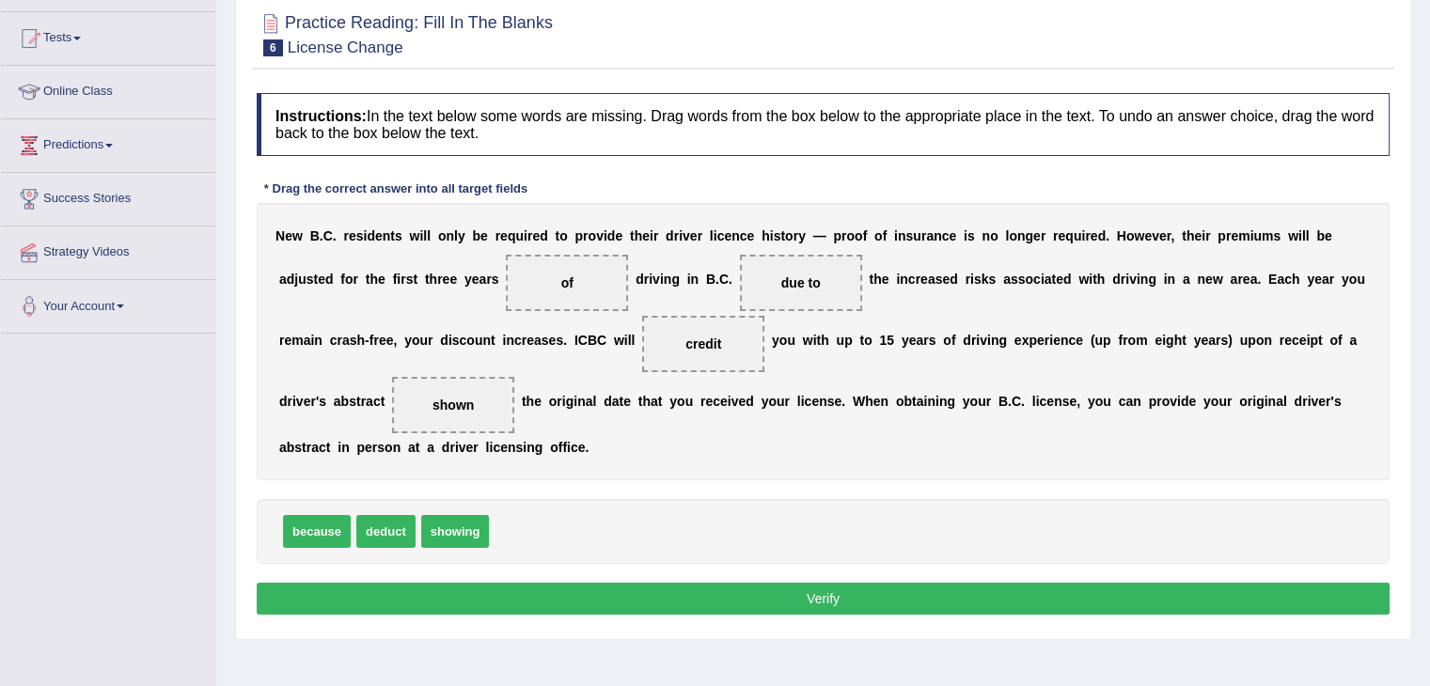
click at [681, 589] on button "Verify" at bounding box center [823, 599] width 1133 height 32
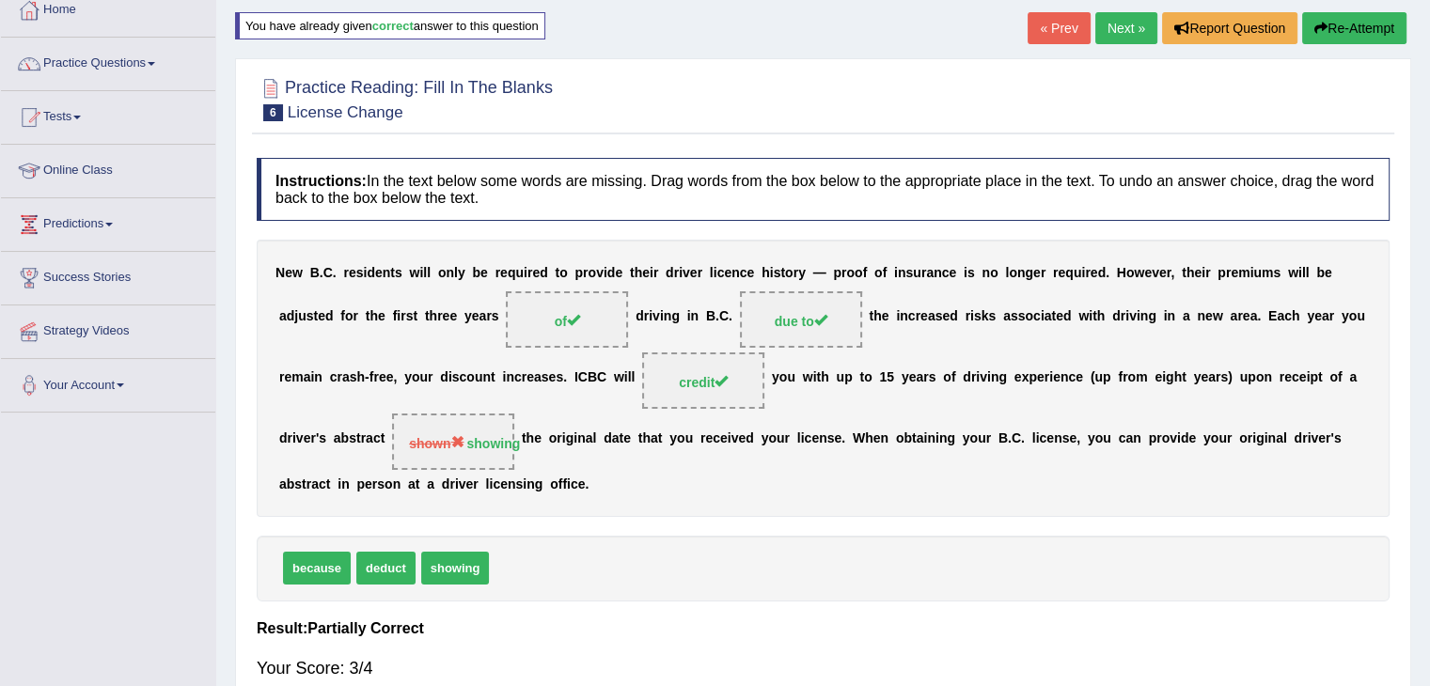
scroll to position [0, 0]
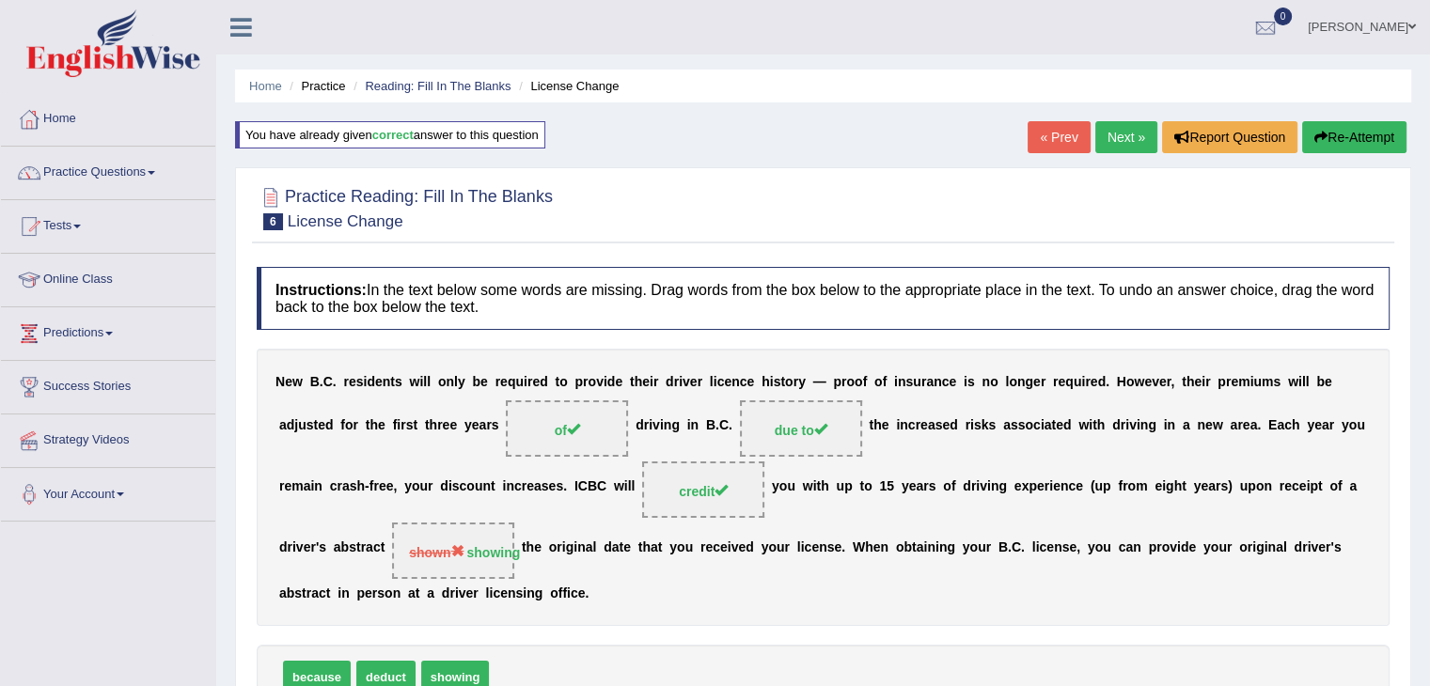
click at [1356, 144] on button "Re-Attempt" at bounding box center [1354, 137] width 104 height 32
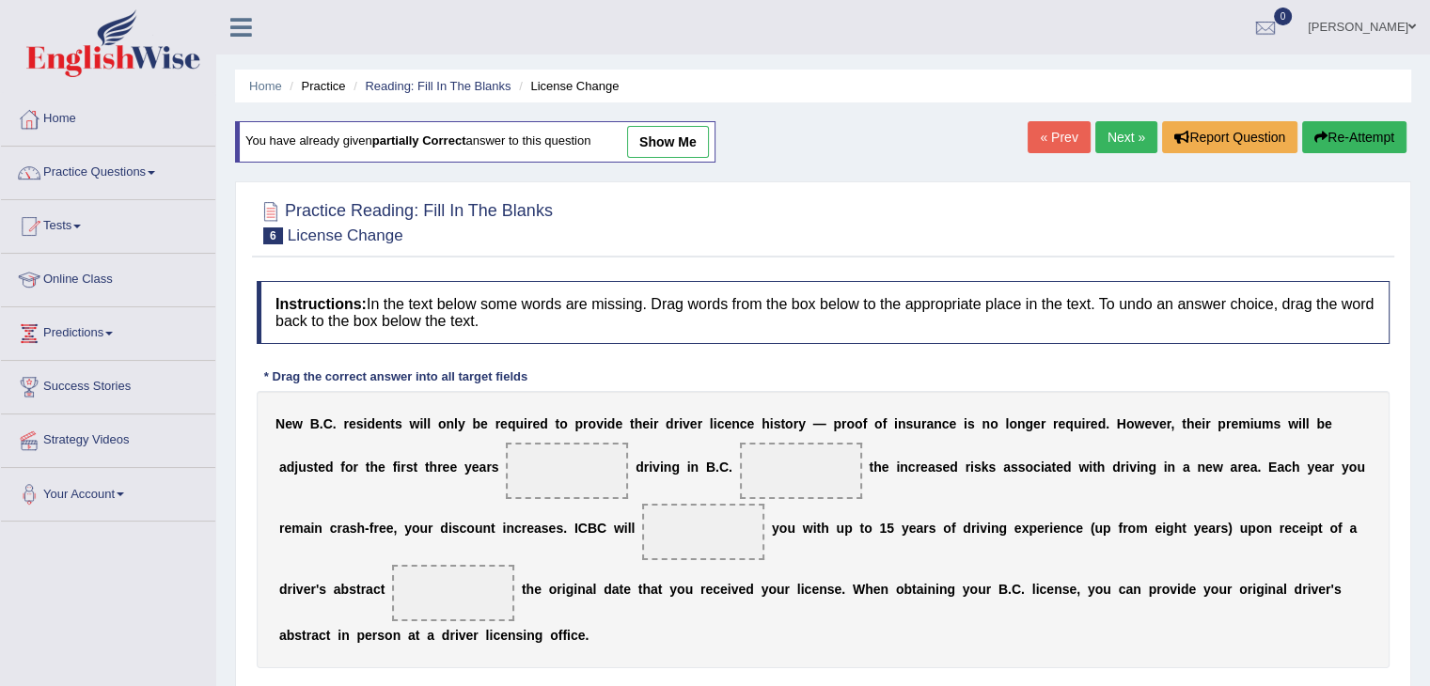
scroll to position [94, 0]
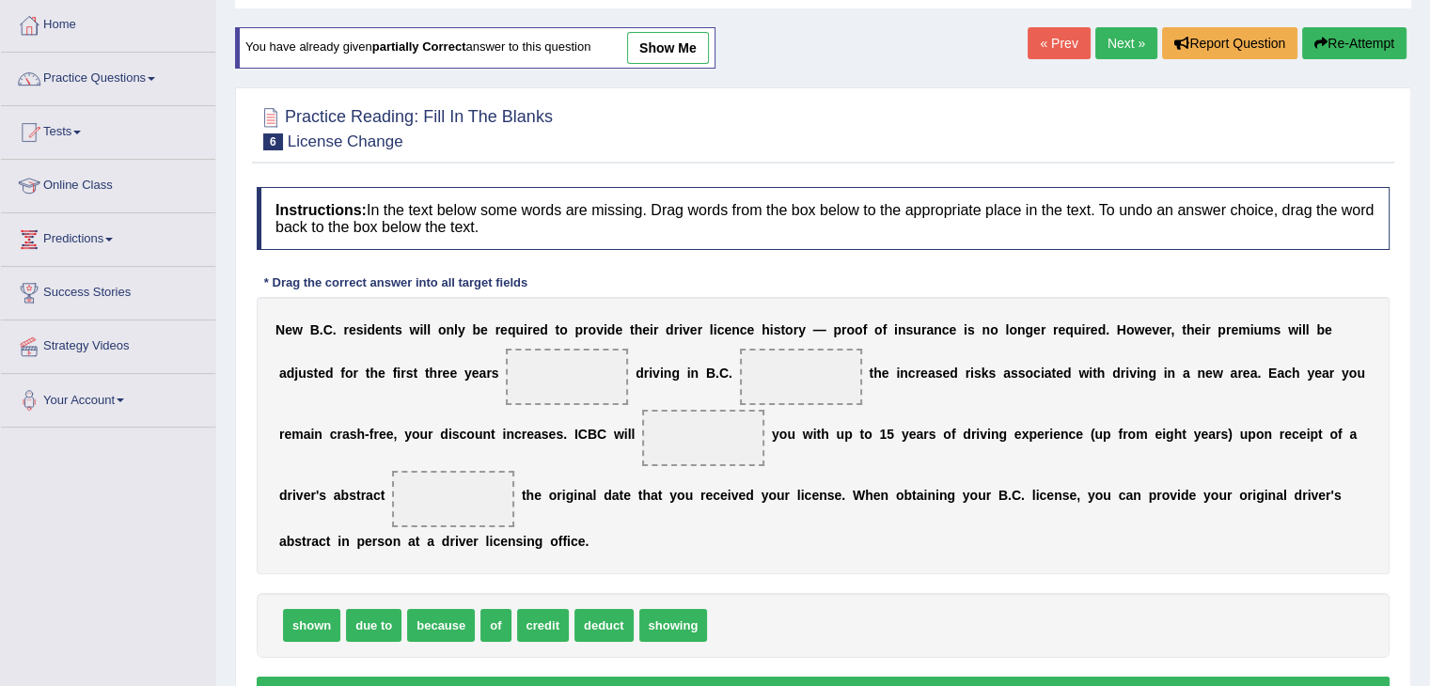
click at [505, 623] on span "of" at bounding box center [495, 625] width 30 height 33
drag, startPoint x: 505, startPoint y: 623, endPoint x: 583, endPoint y: 360, distance: 274.6
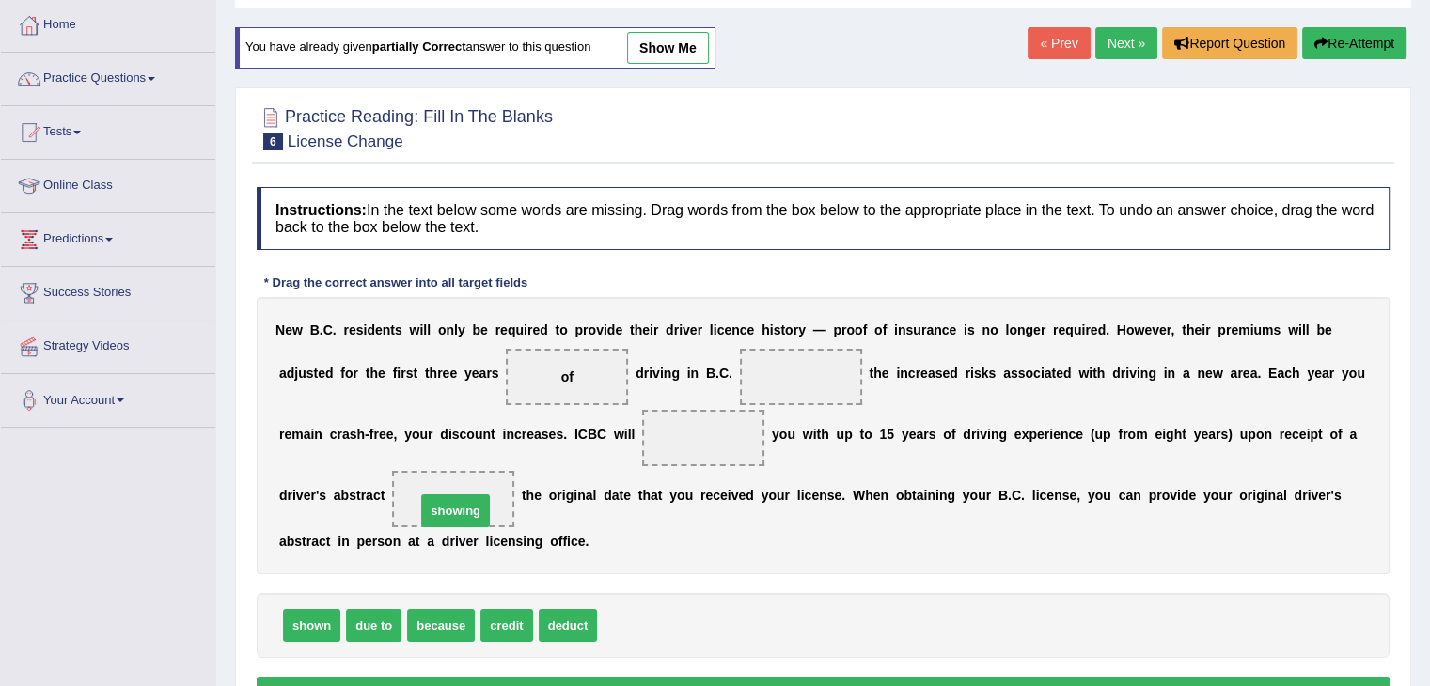
drag, startPoint x: 617, startPoint y: 628, endPoint x: 435, endPoint y: 513, distance: 214.7
drag, startPoint x: 512, startPoint y: 629, endPoint x: 715, endPoint y: 445, distance: 274.2
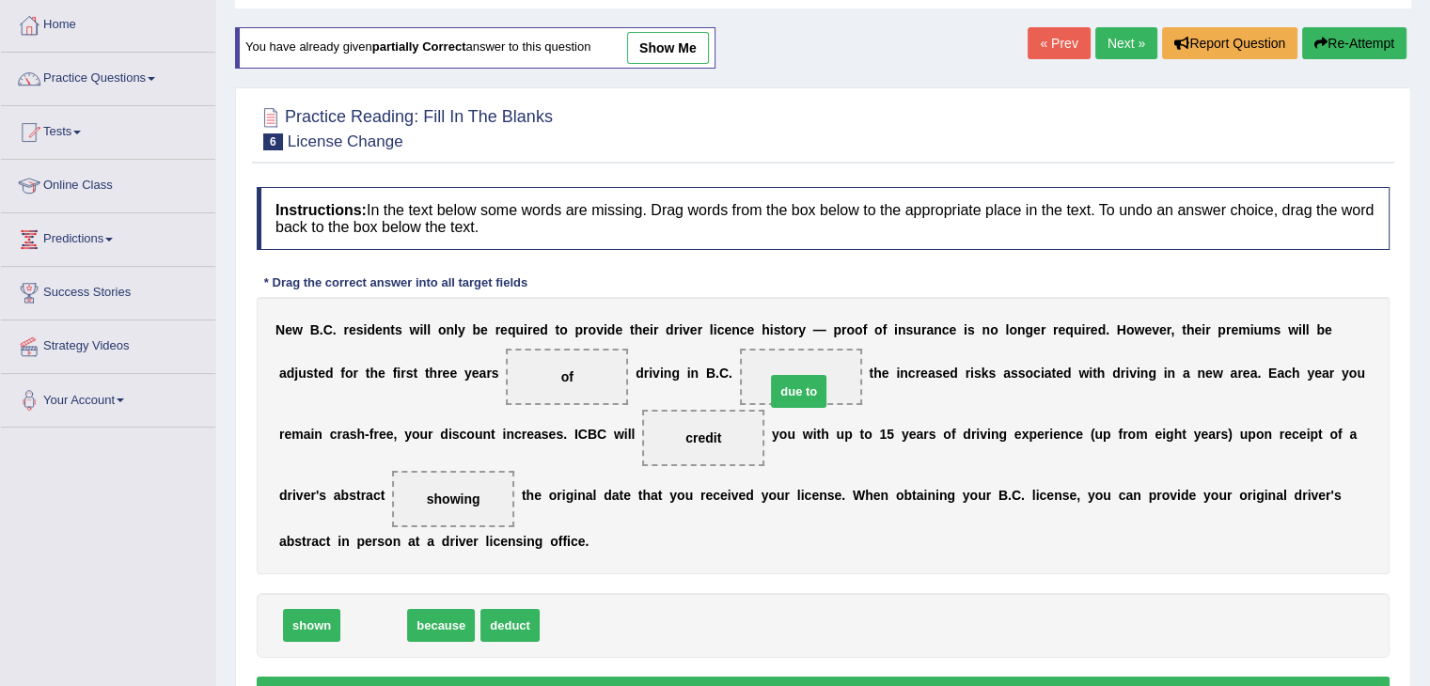
drag, startPoint x: 365, startPoint y: 621, endPoint x: 796, endPoint y: 381, distance: 494.1
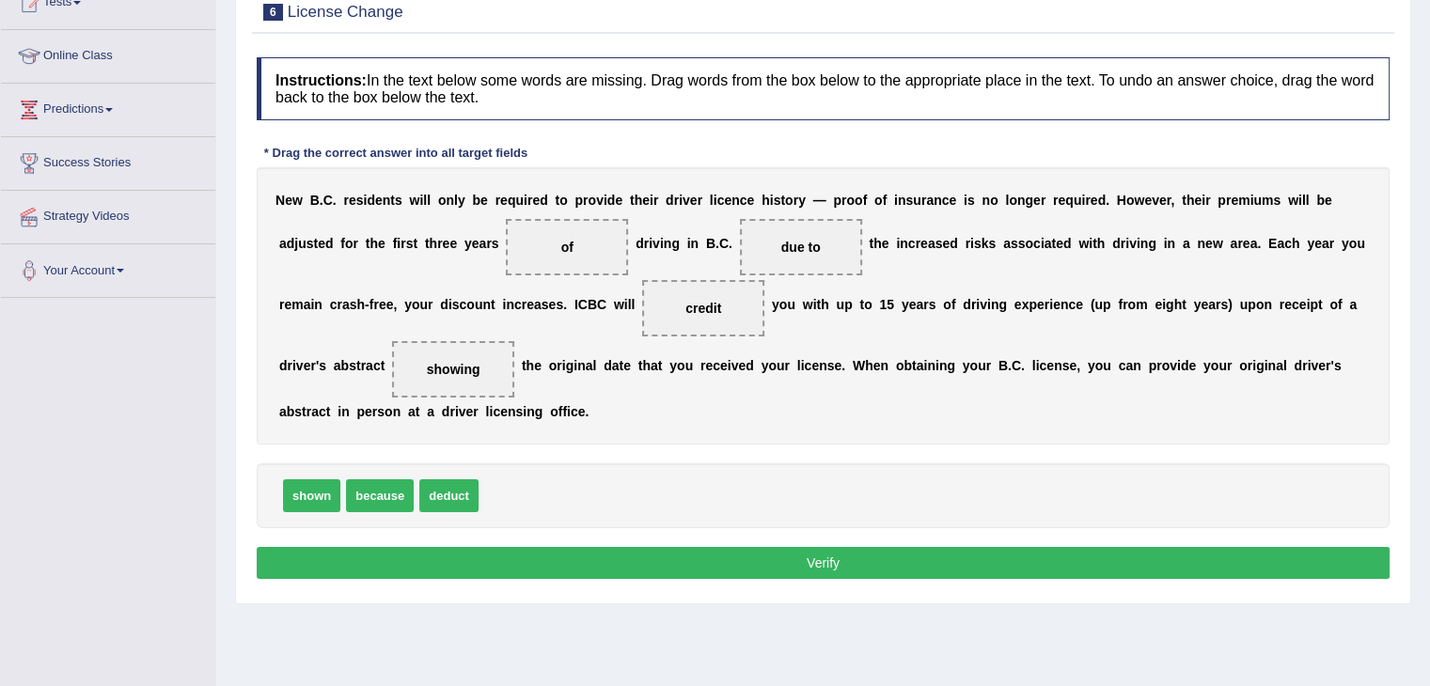
scroll to position [282, 0]
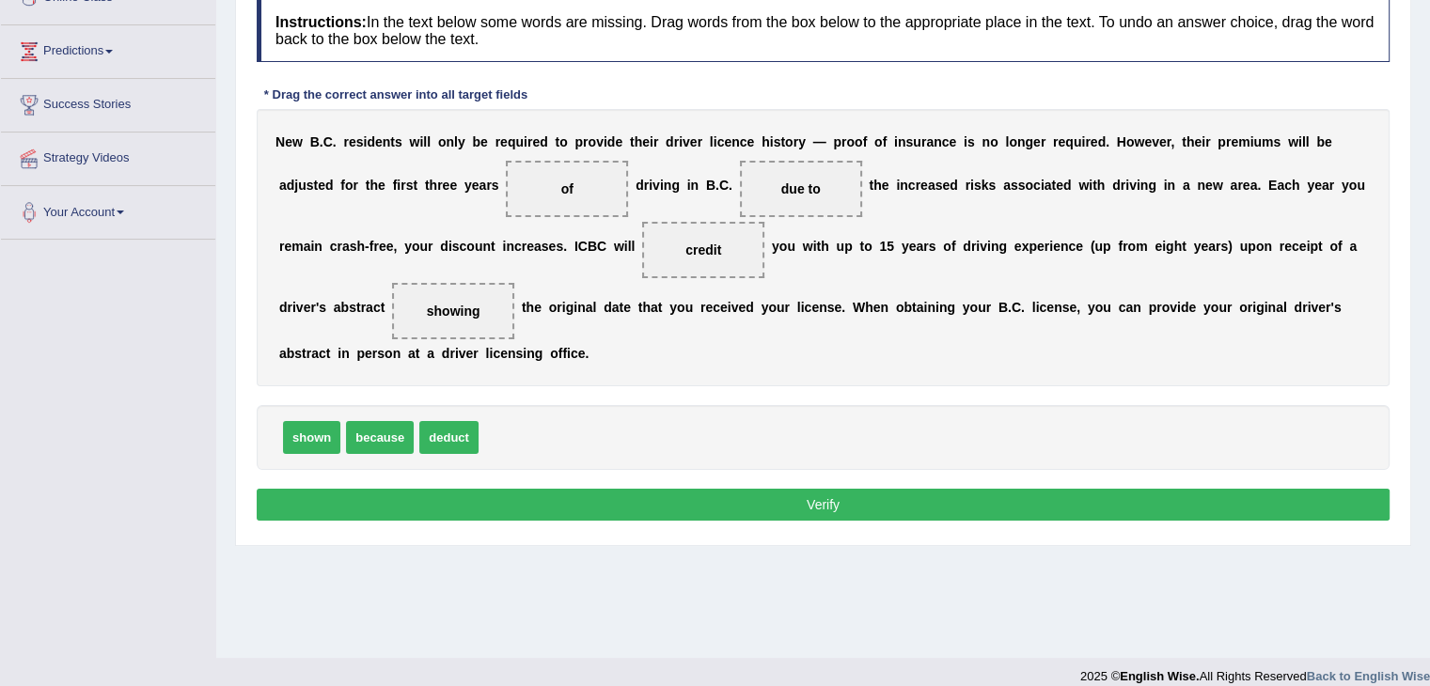
click at [672, 502] on button "Verify" at bounding box center [823, 505] width 1133 height 32
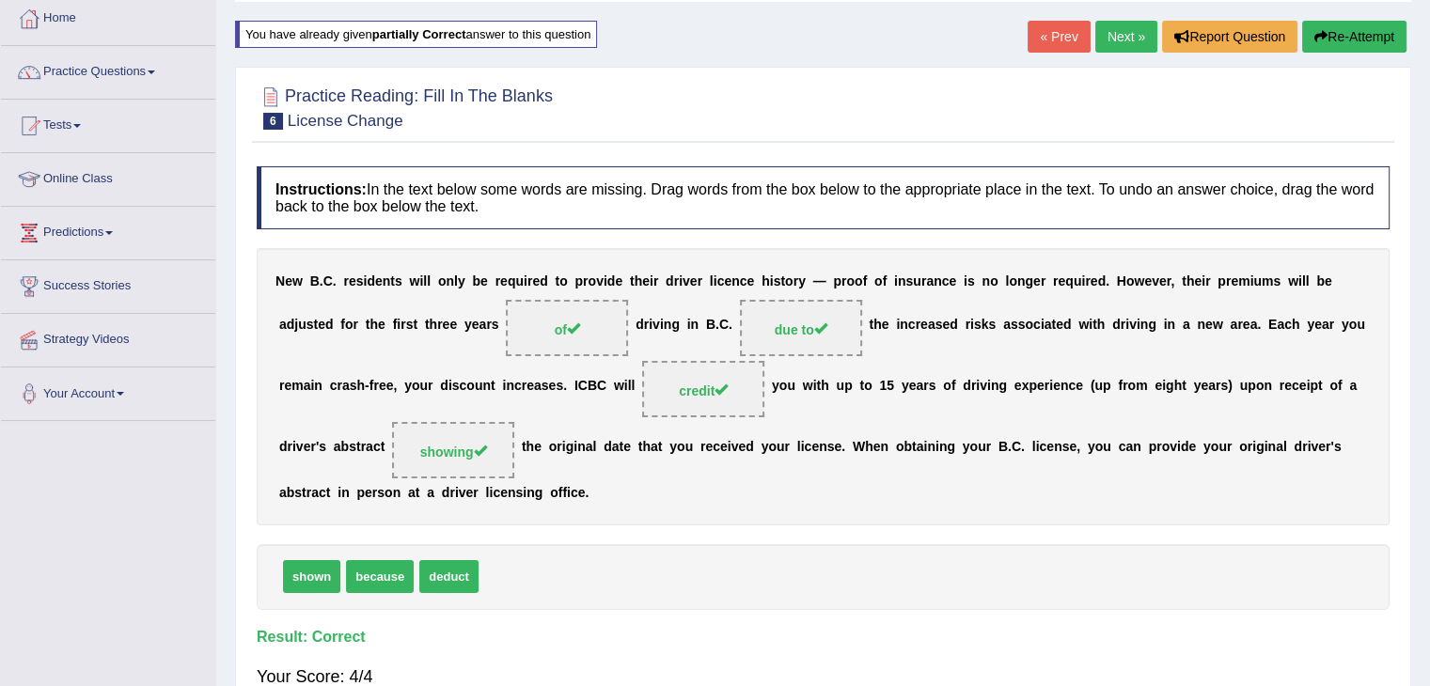
scroll to position [19, 0]
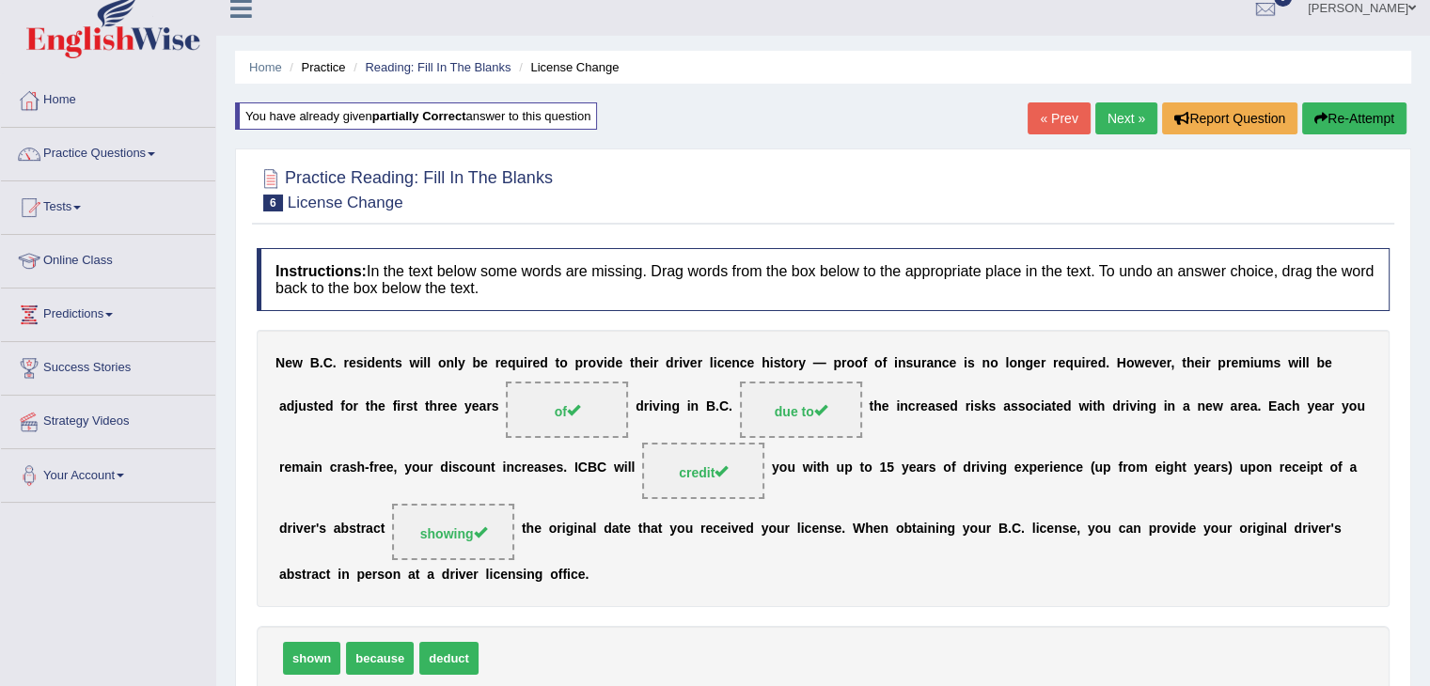
click at [1322, 118] on icon "button" at bounding box center [1320, 118] width 13 height 13
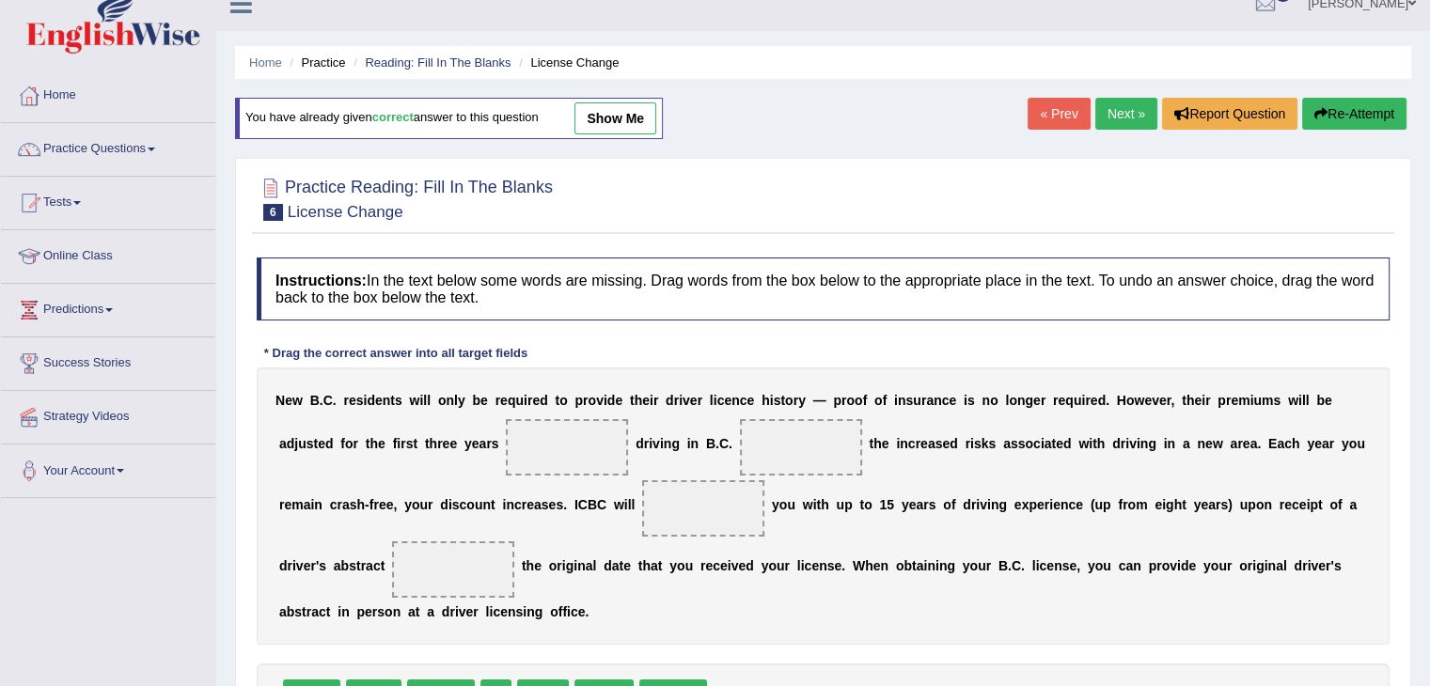
scroll to position [19, 0]
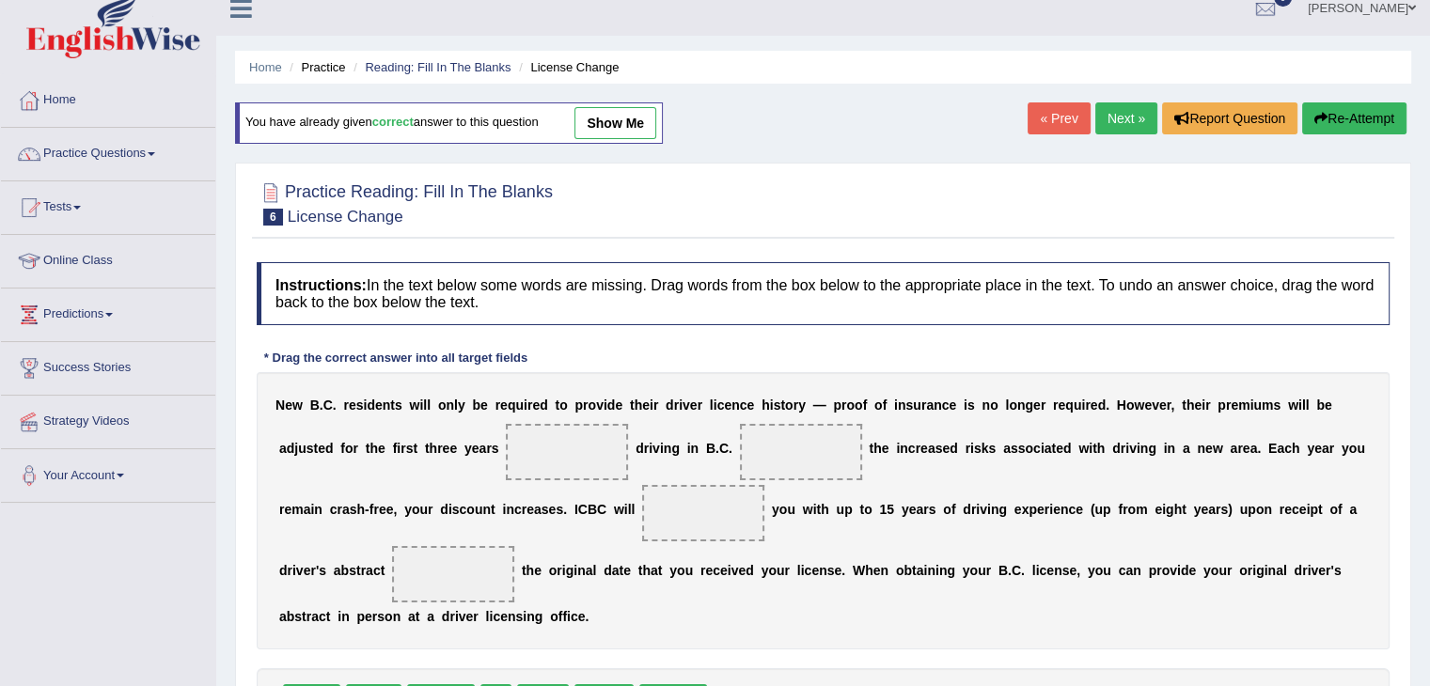
click at [1117, 112] on link "Next »" at bounding box center [1126, 118] width 62 height 32
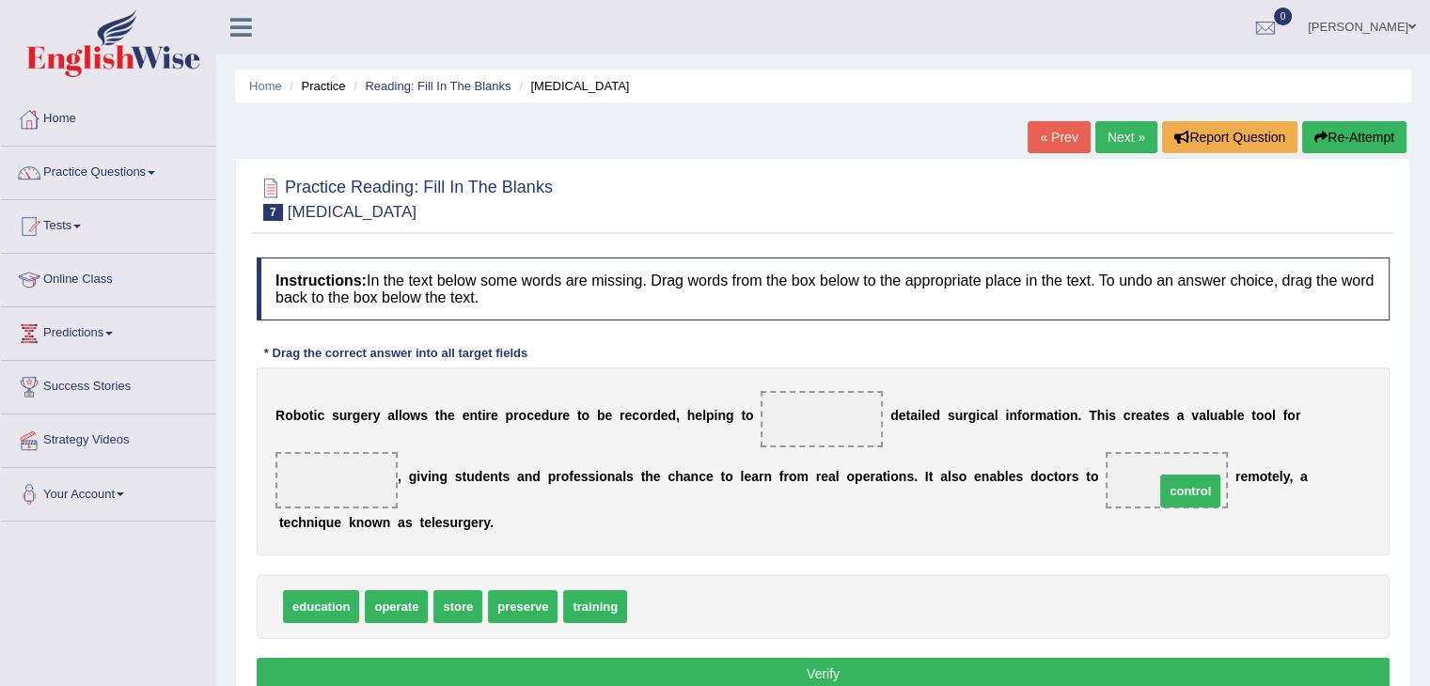
drag, startPoint x: 676, startPoint y: 616, endPoint x: 1209, endPoint y: 498, distance: 545.8
drag, startPoint x: 596, startPoint y: 614, endPoint x: 358, endPoint y: 495, distance: 265.7
click at [335, 599] on span "education" at bounding box center [321, 606] width 76 height 33
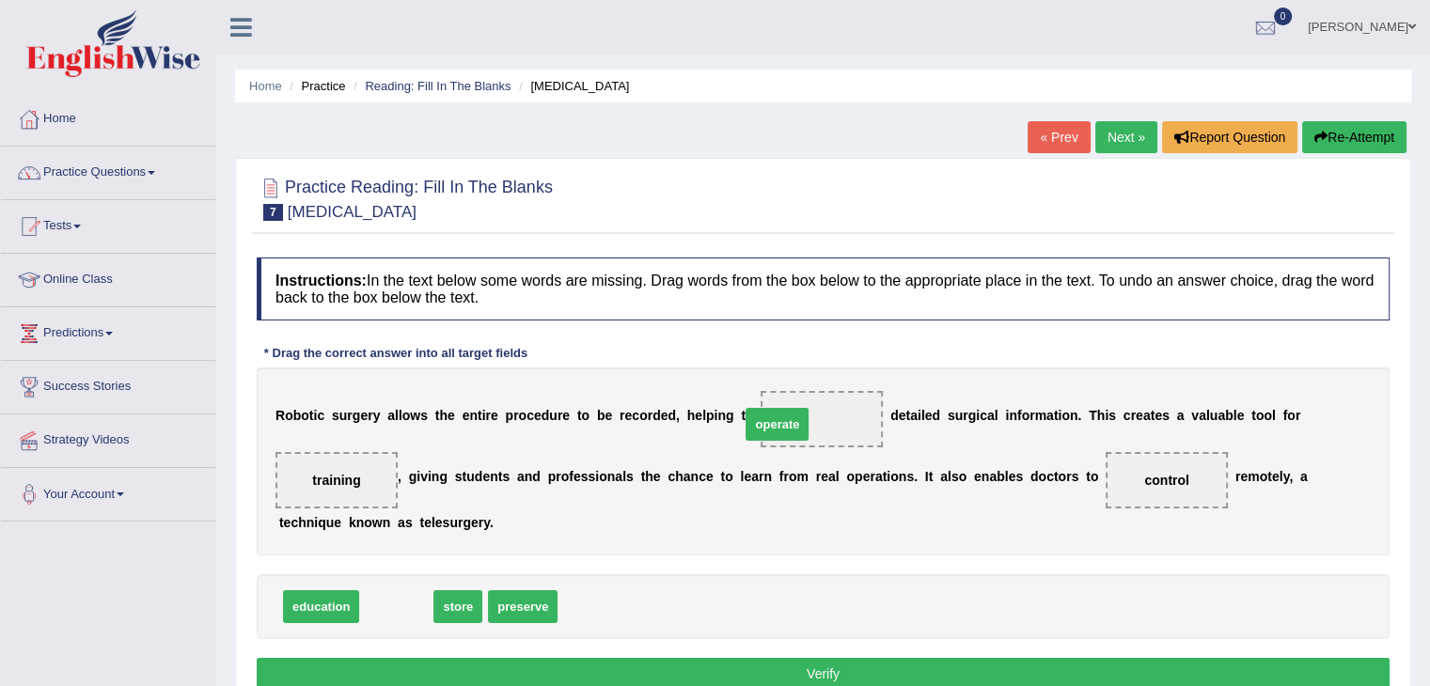
drag, startPoint x: 410, startPoint y: 604, endPoint x: 791, endPoint y: 423, distance: 421.8
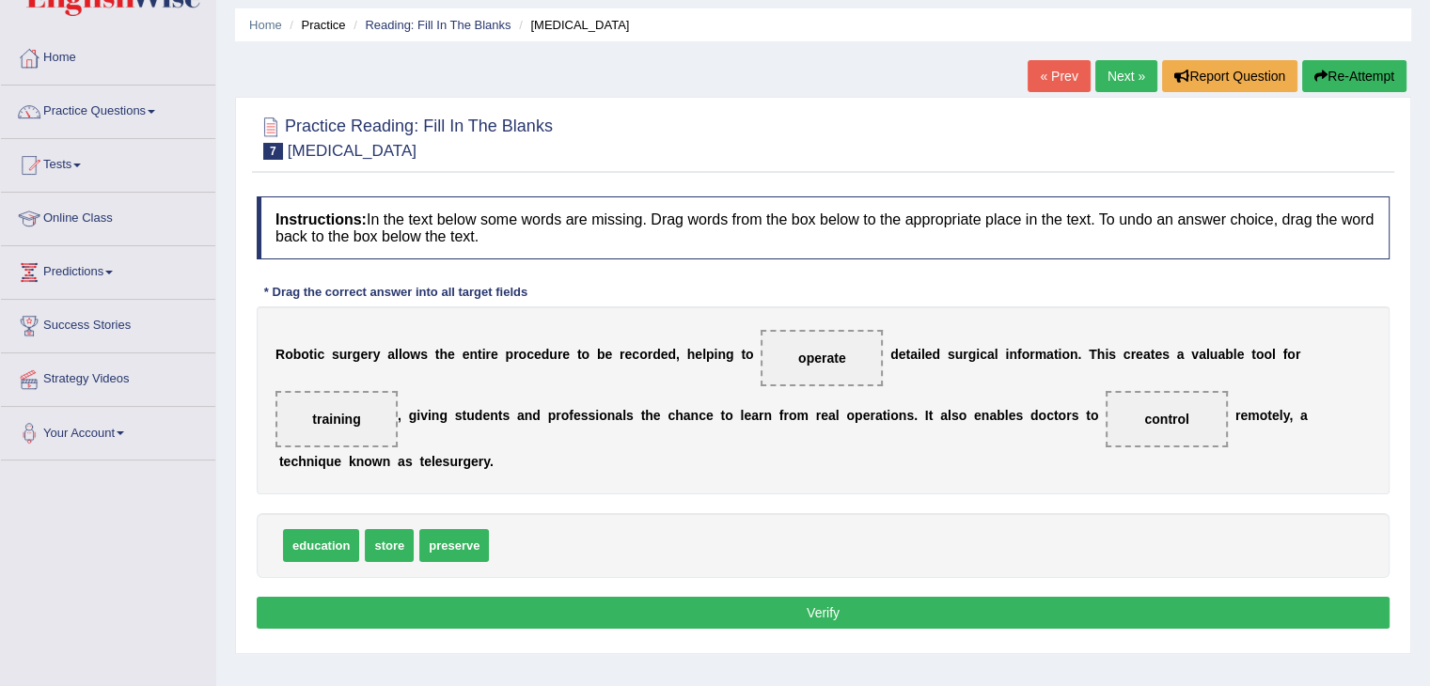
scroll to position [94, 0]
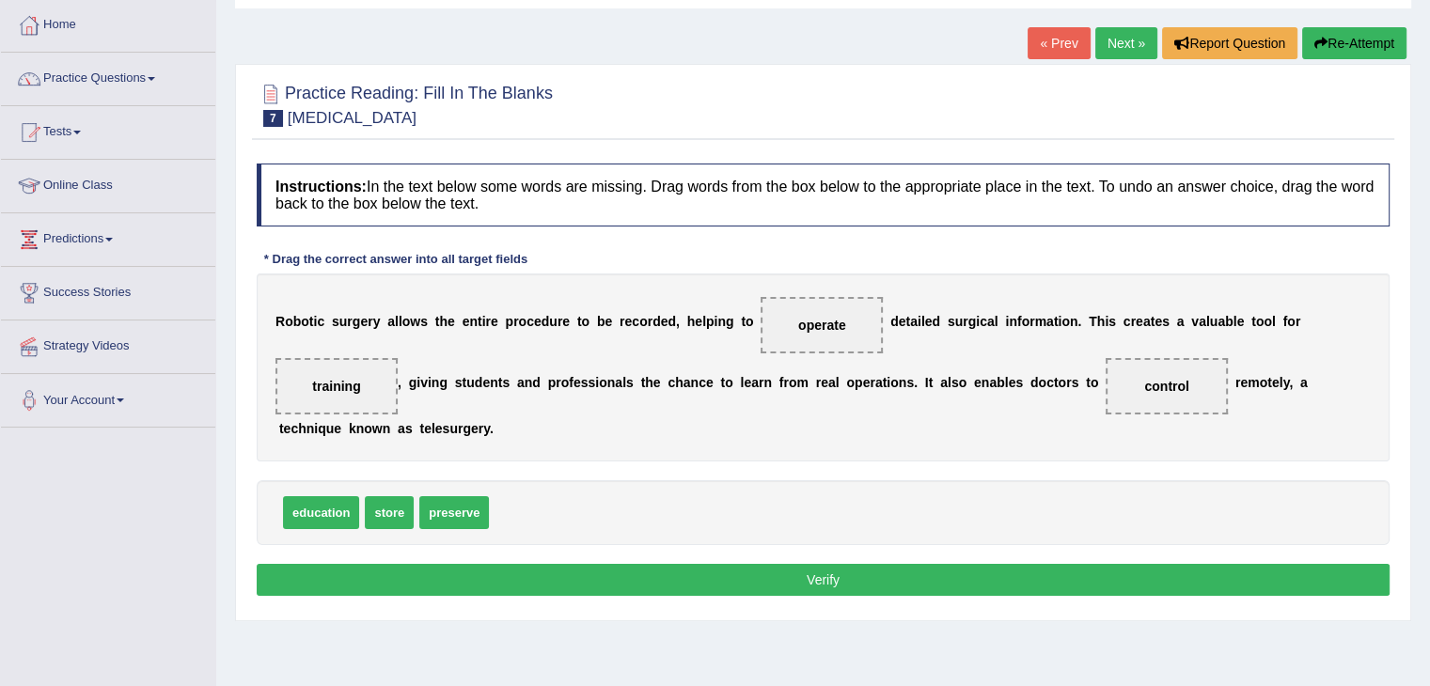
click at [696, 565] on button "Verify" at bounding box center [823, 580] width 1133 height 32
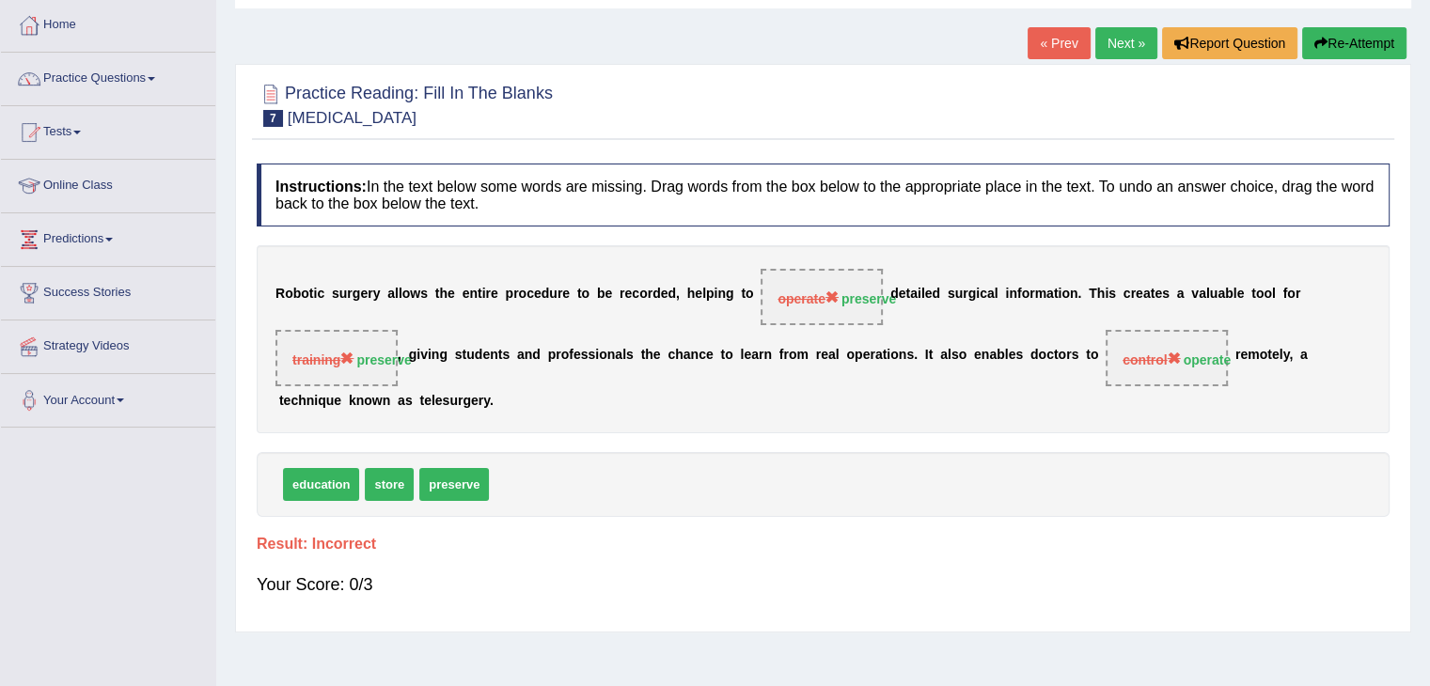
click at [1352, 51] on button "Re-Attempt" at bounding box center [1354, 43] width 104 height 32
click at [1345, 35] on button "Re-Attempt" at bounding box center [1354, 43] width 104 height 32
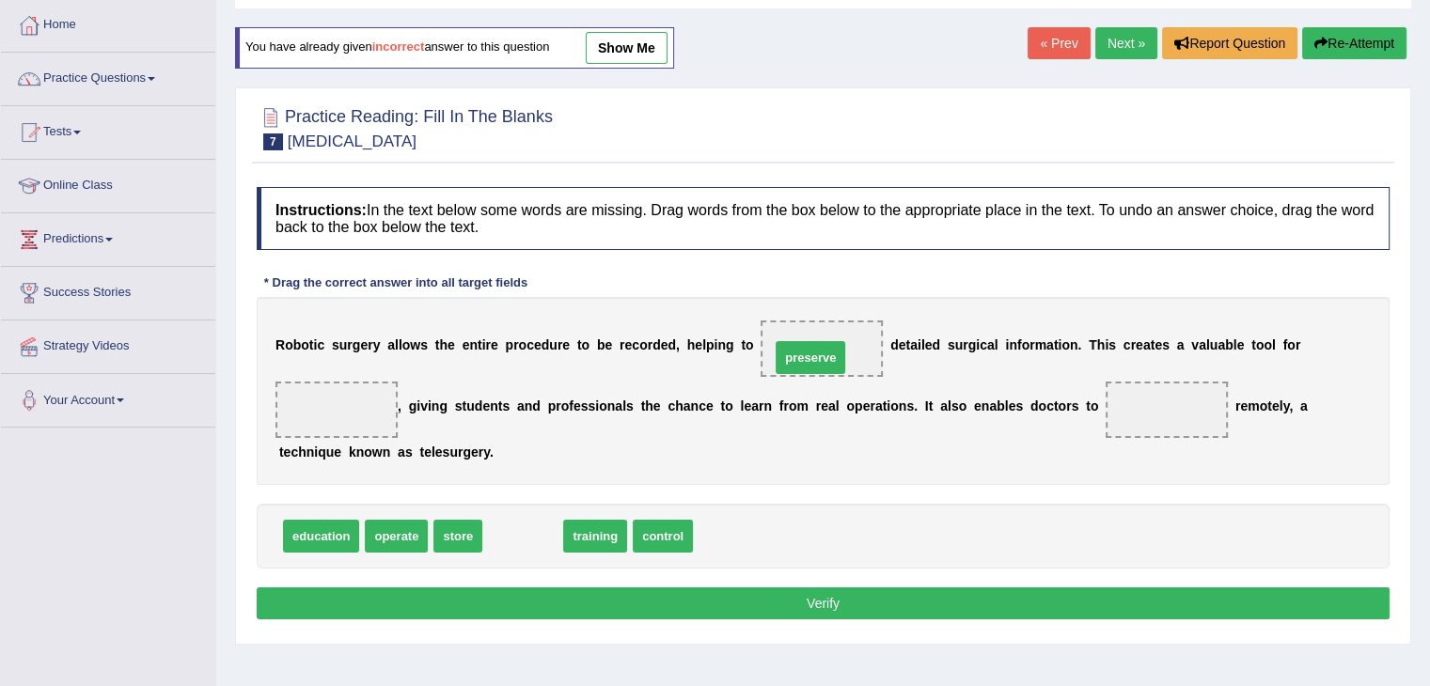
drag, startPoint x: 528, startPoint y: 541, endPoint x: 817, endPoint y: 362, distance: 339.4
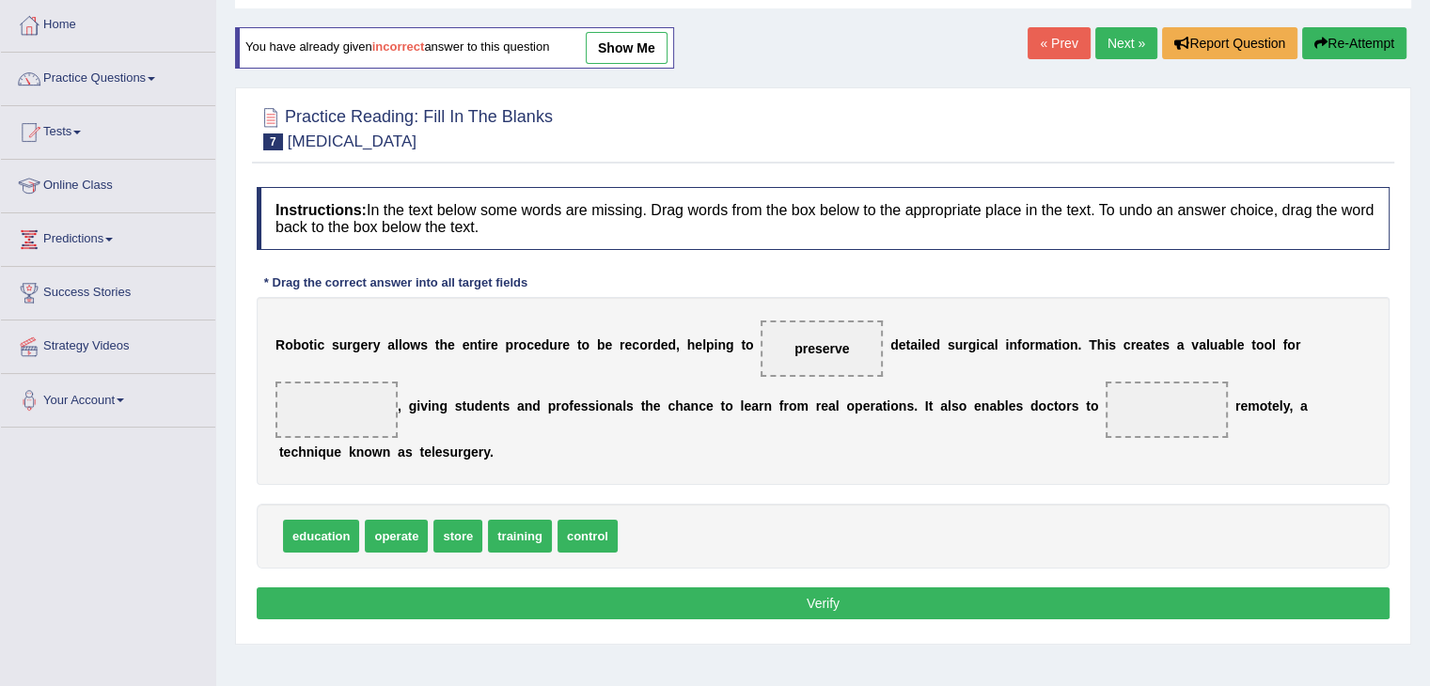
click at [316, 524] on span "education" at bounding box center [321, 536] width 76 height 33
drag, startPoint x: 320, startPoint y: 530, endPoint x: 352, endPoint y: 400, distance: 133.6
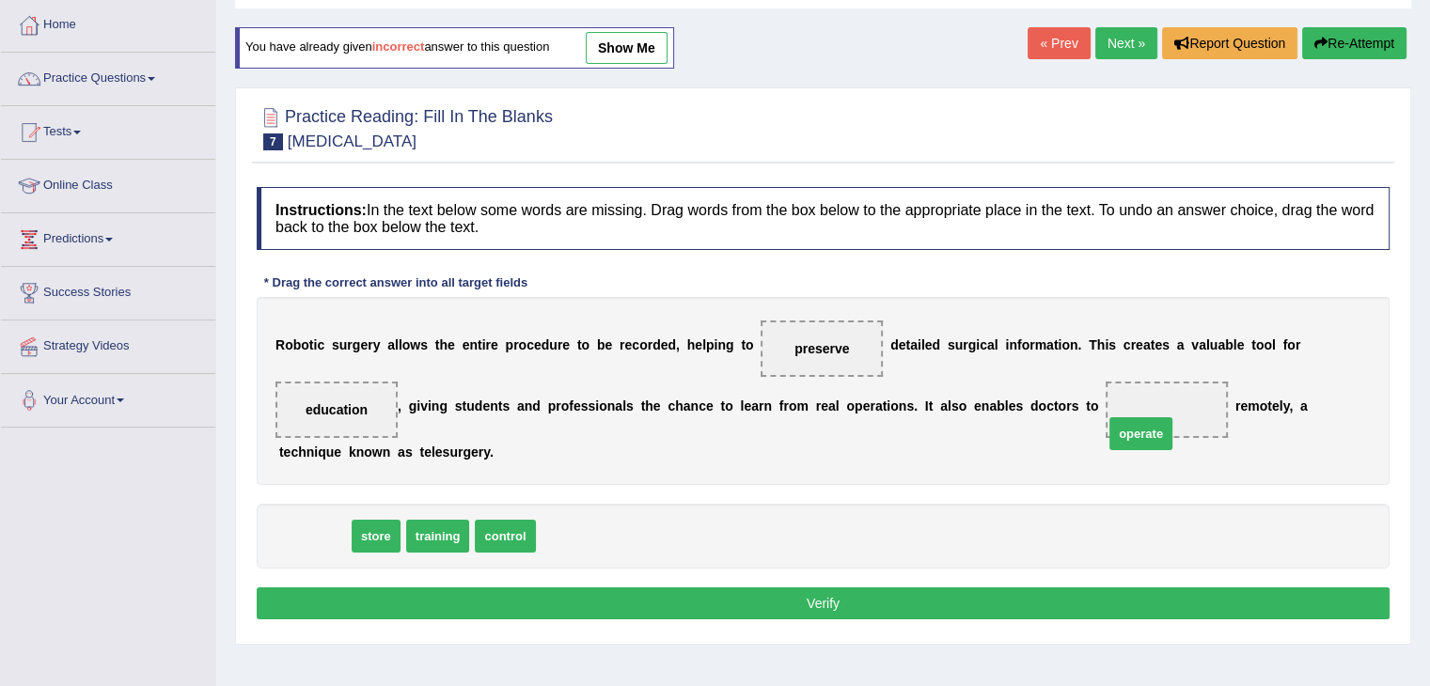
drag, startPoint x: 329, startPoint y: 535, endPoint x: 1169, endPoint y: 424, distance: 846.8
click at [957, 610] on button "Verify" at bounding box center [823, 604] width 1133 height 32
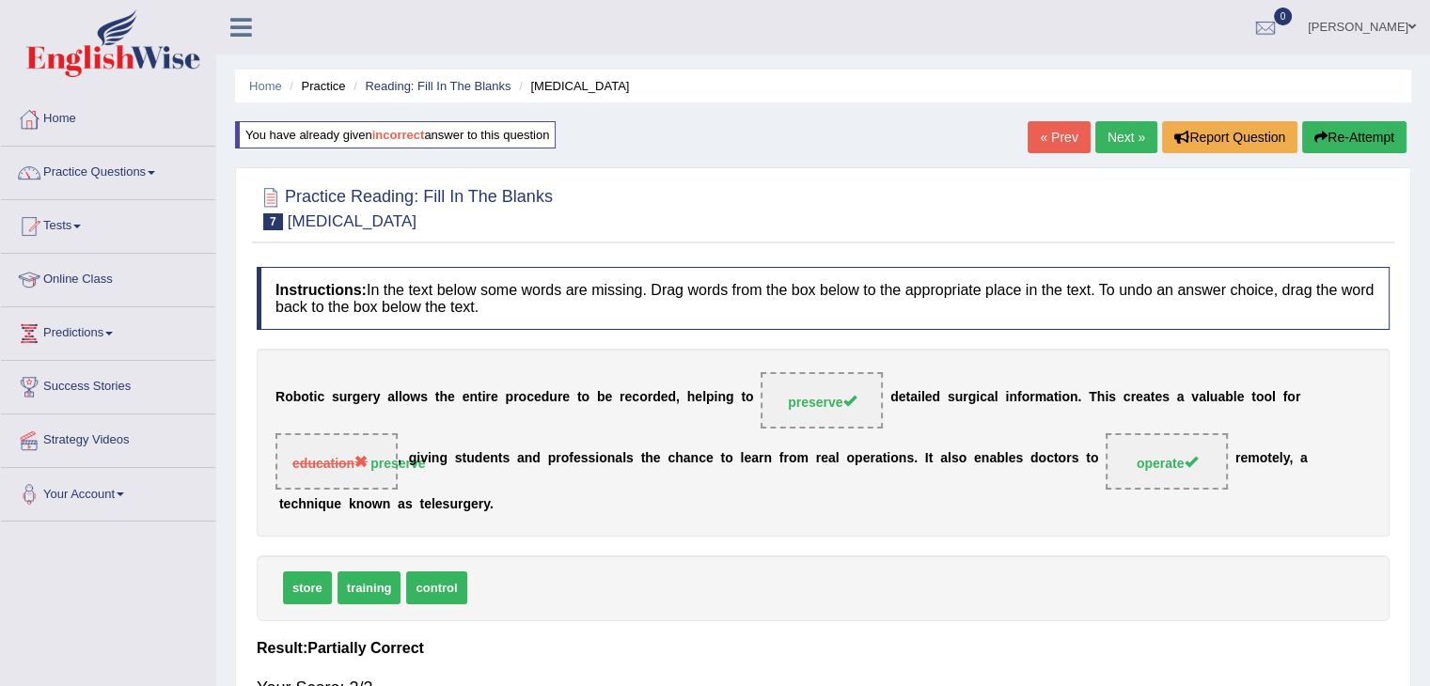
click at [1331, 132] on button "Re-Attempt" at bounding box center [1354, 137] width 104 height 32
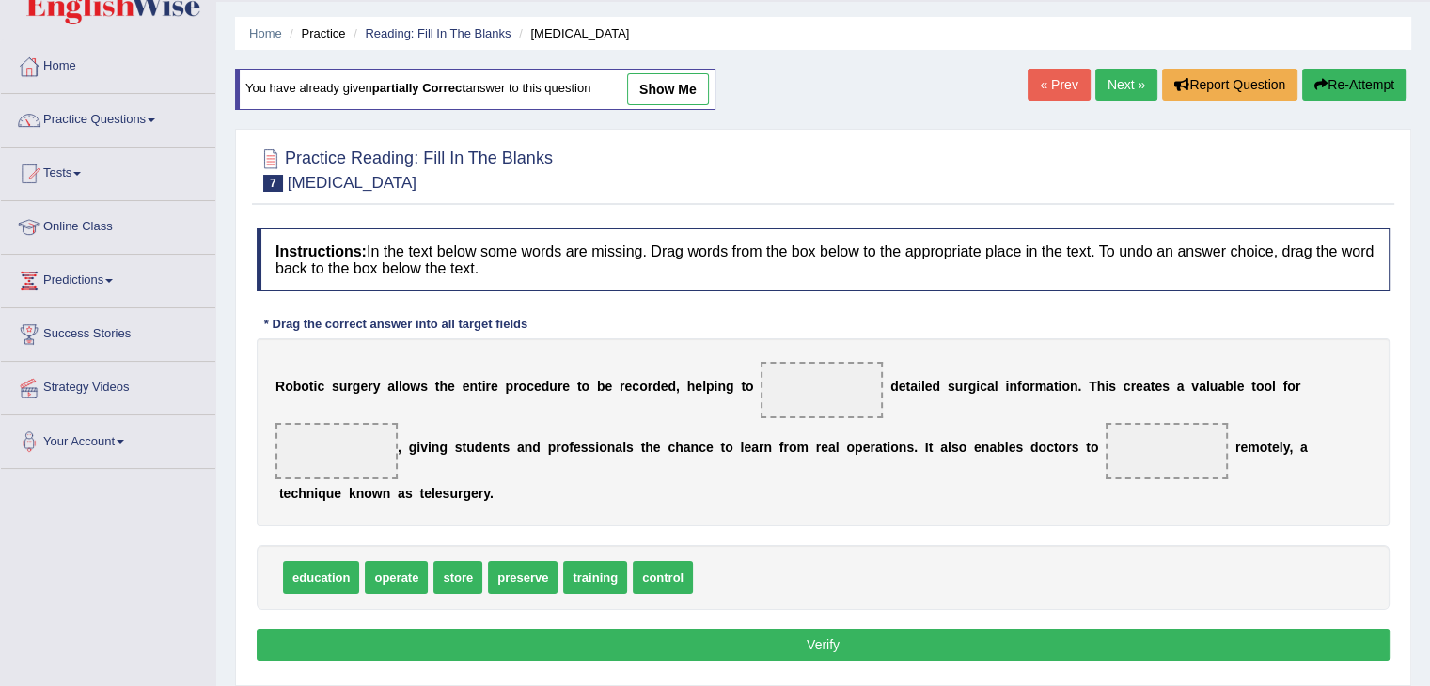
scroll to position [94, 0]
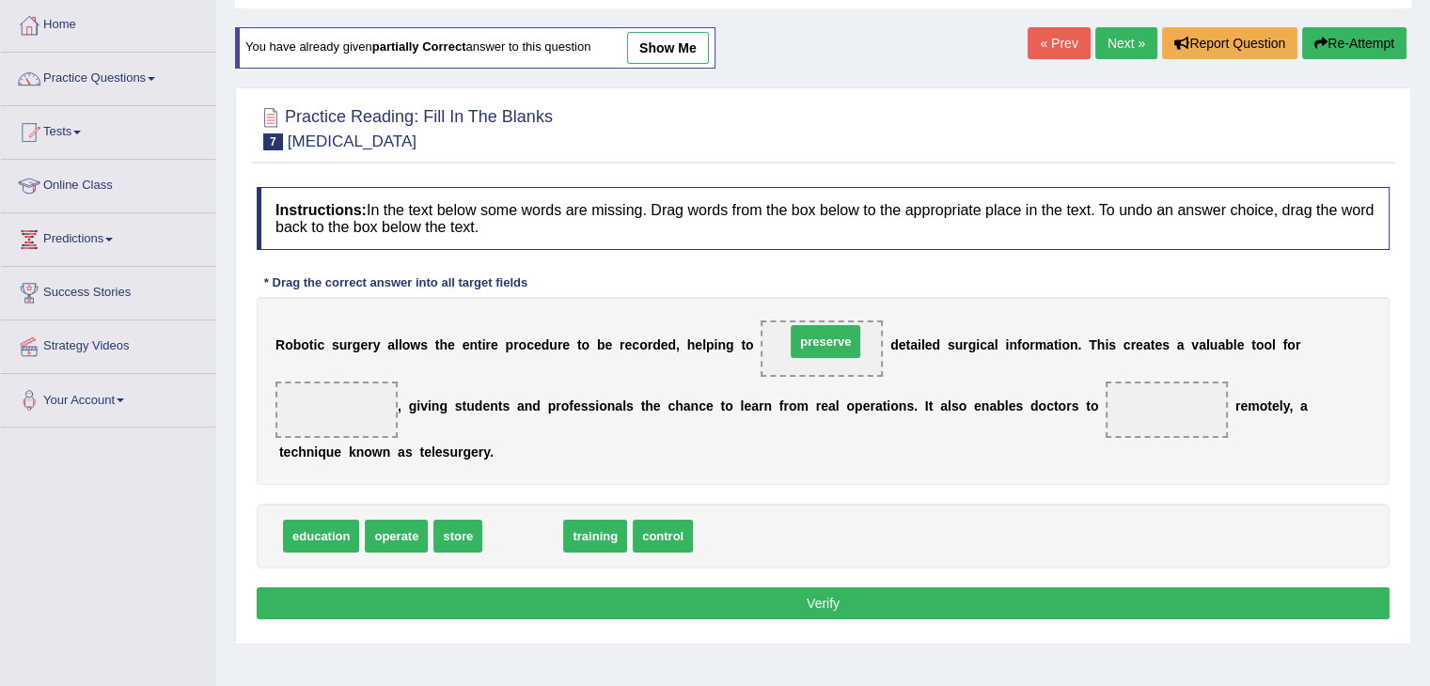
drag, startPoint x: 513, startPoint y: 531, endPoint x: 816, endPoint y: 336, distance: 360.4
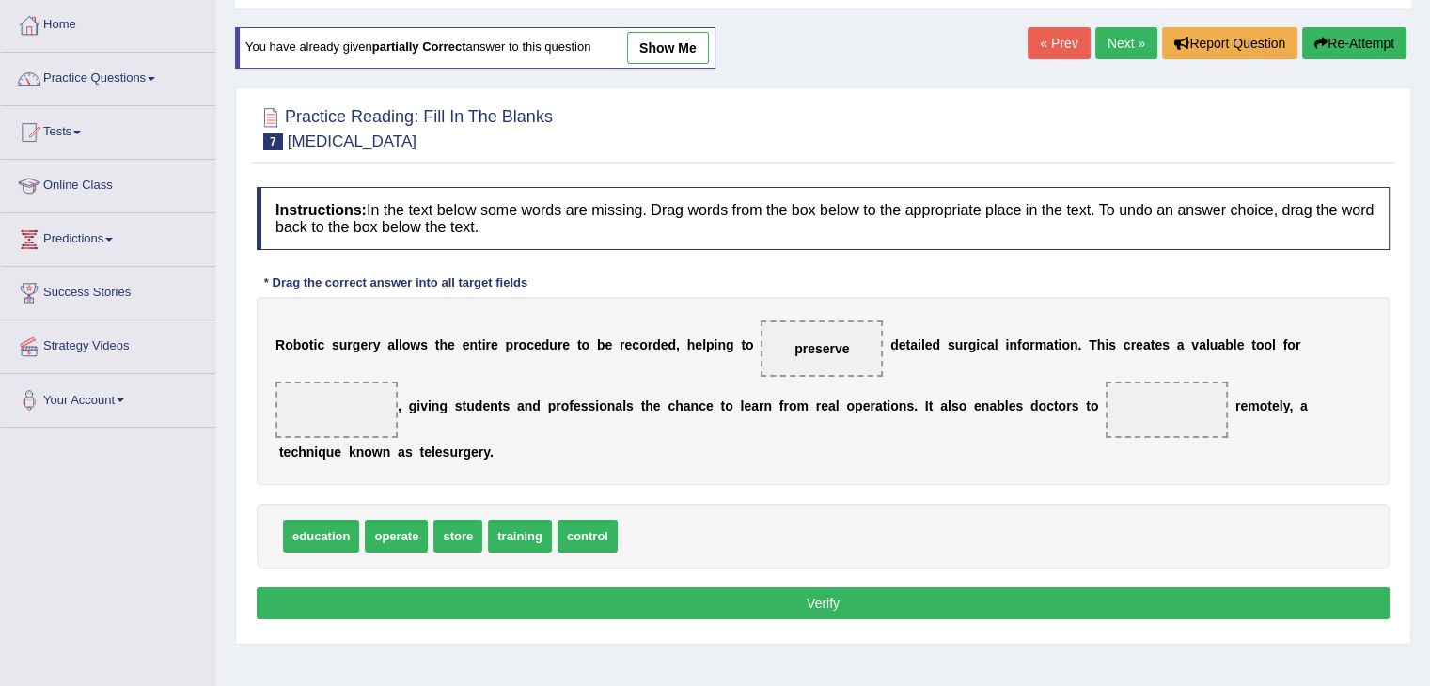
click at [810, 358] on span "preserve" at bounding box center [822, 349] width 122 height 56
drag, startPoint x: 393, startPoint y: 531, endPoint x: 1170, endPoint y: 409, distance: 787.0
drag, startPoint x: 384, startPoint y: 536, endPoint x: 356, endPoint y: 442, distance: 97.9
click at [361, 495] on span "store" at bounding box center [379, 511] width 49 height 33
drag, startPoint x: 384, startPoint y: 520, endPoint x: 353, endPoint y: 403, distance: 120.6
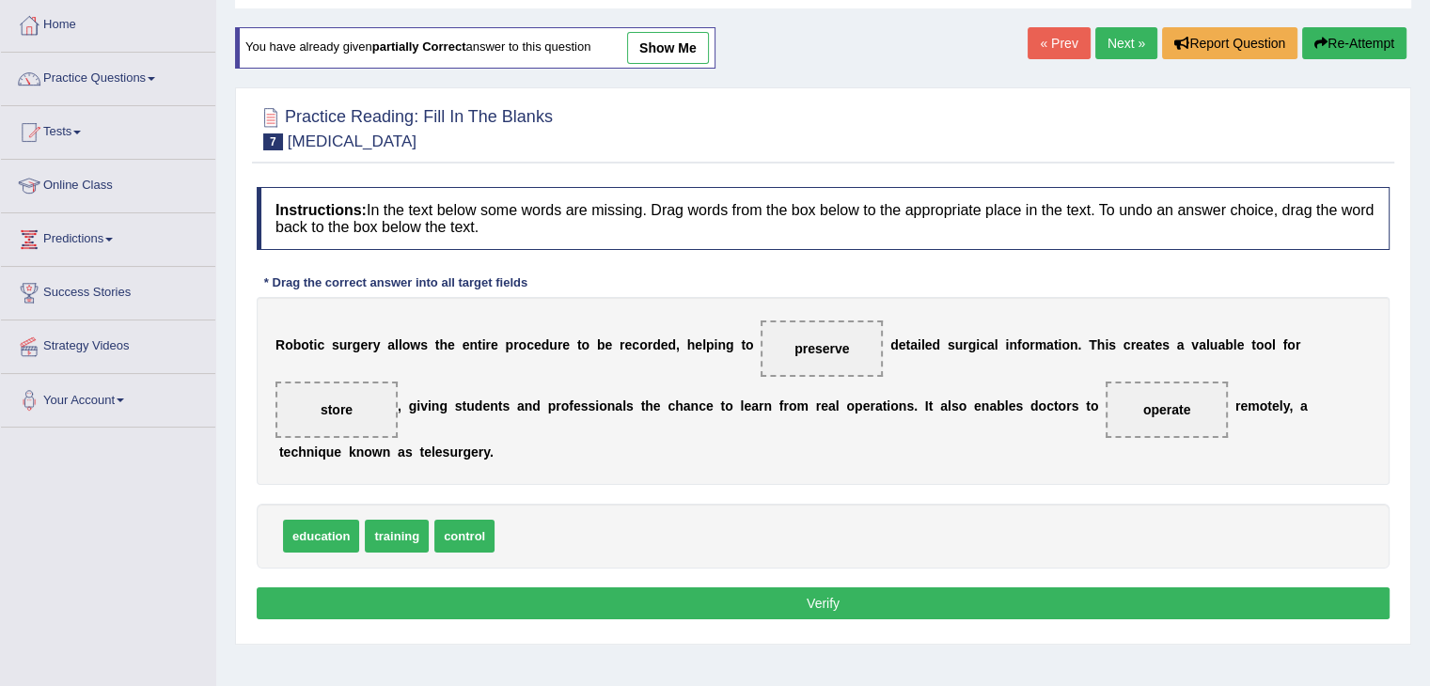
click at [415, 591] on button "Verify" at bounding box center [823, 604] width 1133 height 32
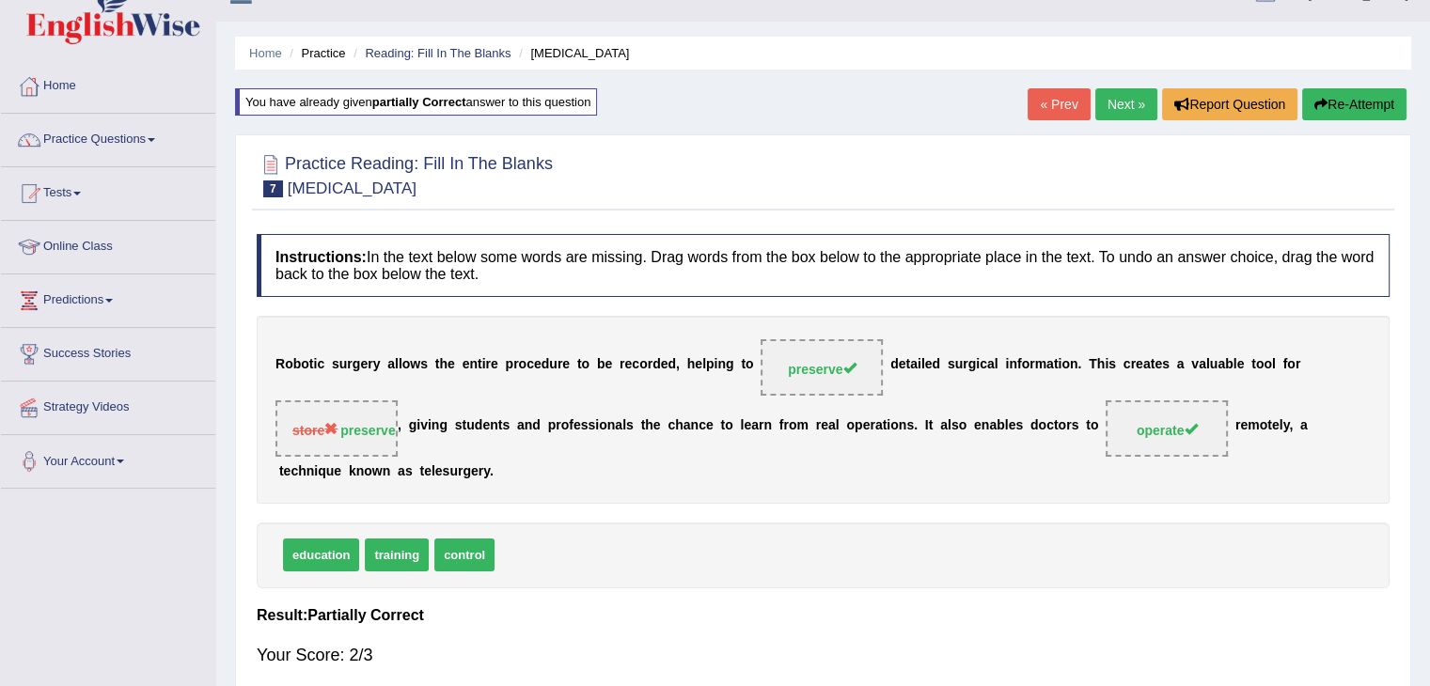
scroll to position [0, 0]
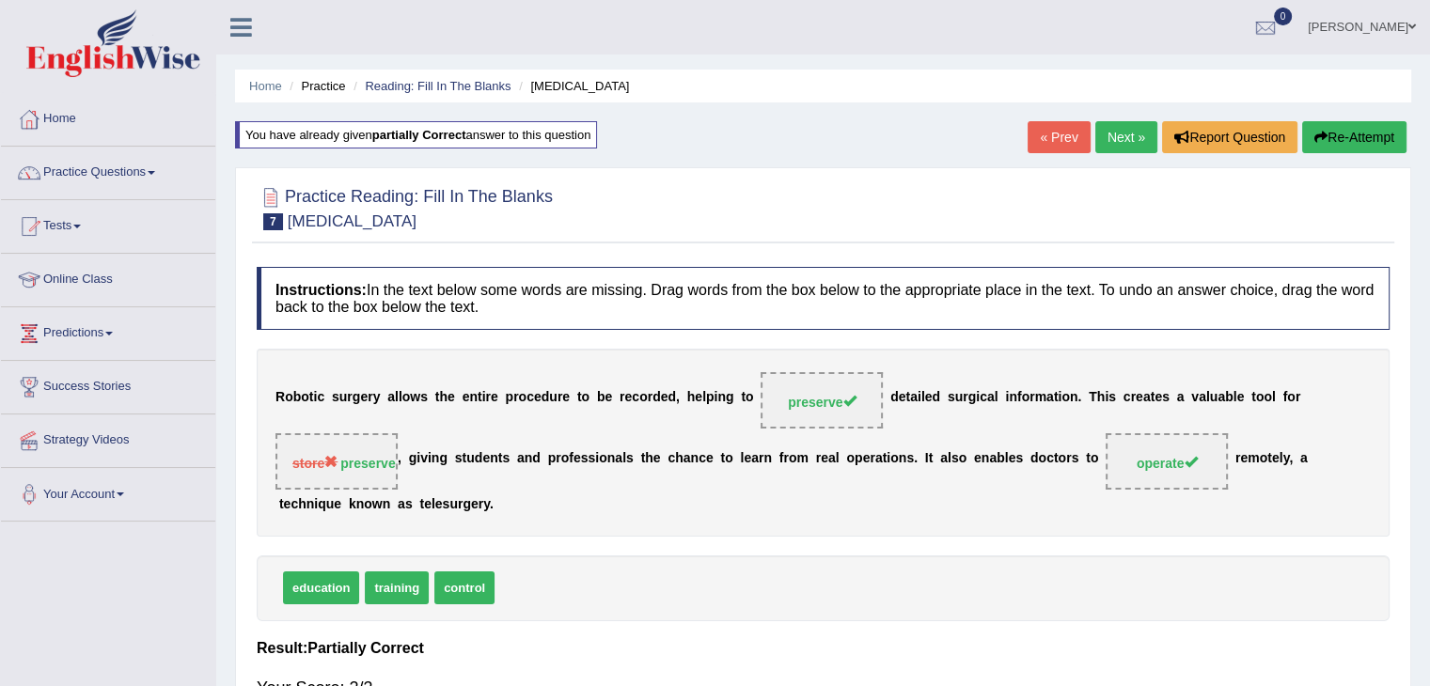
click at [1342, 132] on button "Re-Attempt" at bounding box center [1354, 137] width 104 height 32
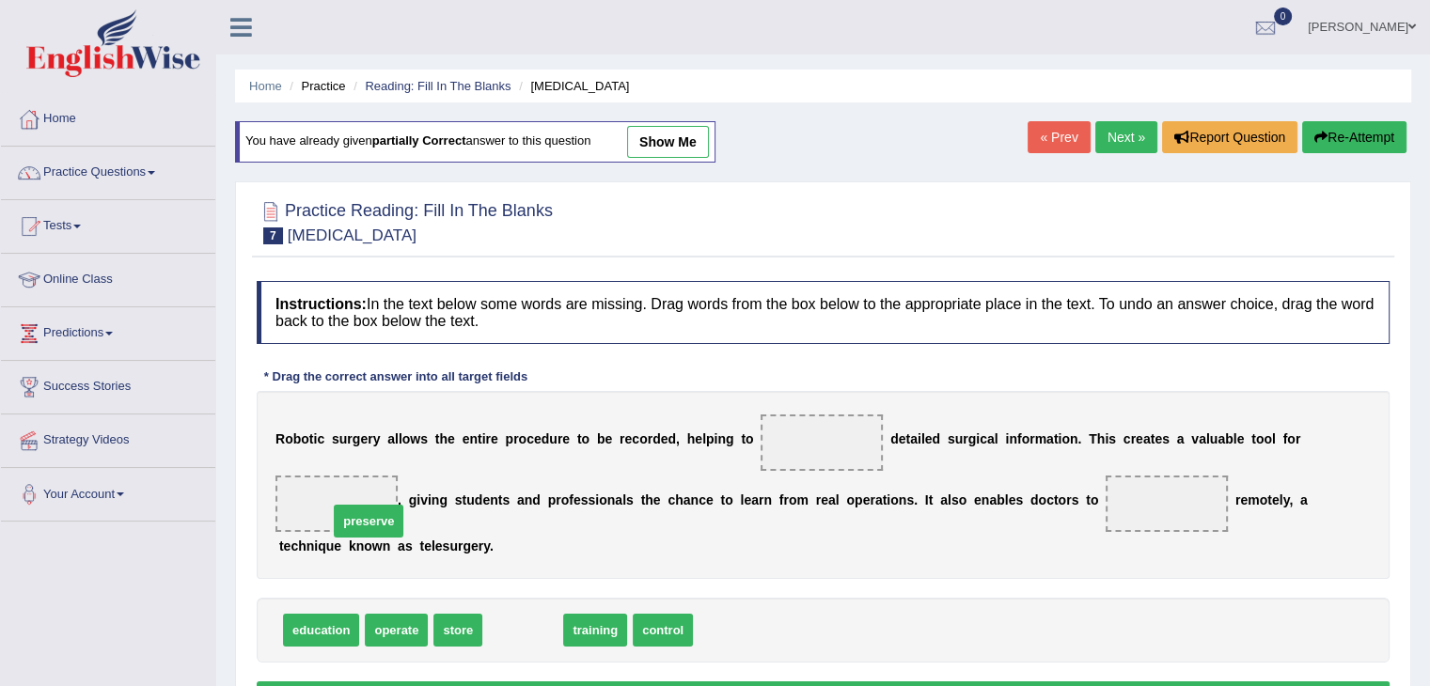
drag, startPoint x: 505, startPoint y: 625, endPoint x: 350, endPoint y: 515, distance: 190.2
drag, startPoint x: 352, startPoint y: 494, endPoint x: 371, endPoint y: 503, distance: 21.9
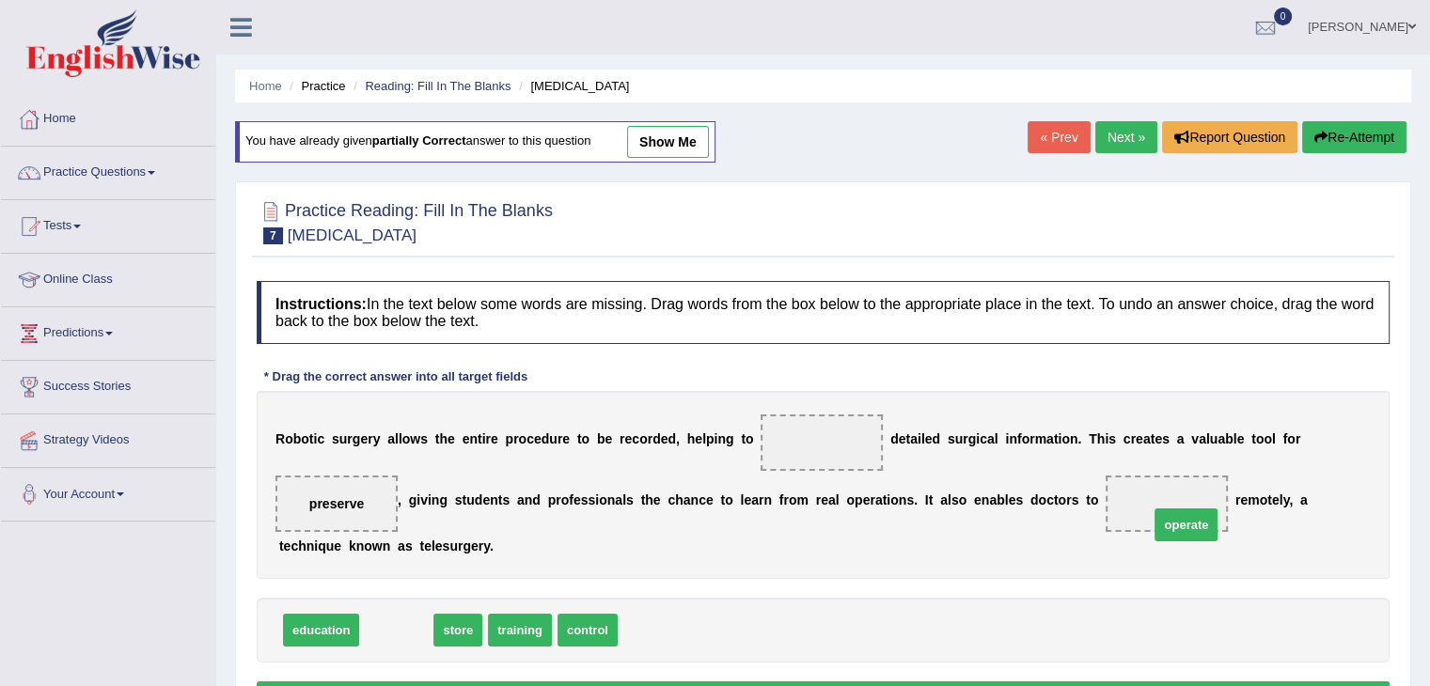
drag, startPoint x: 401, startPoint y: 634, endPoint x: 1191, endPoint y: 528, distance: 796.7
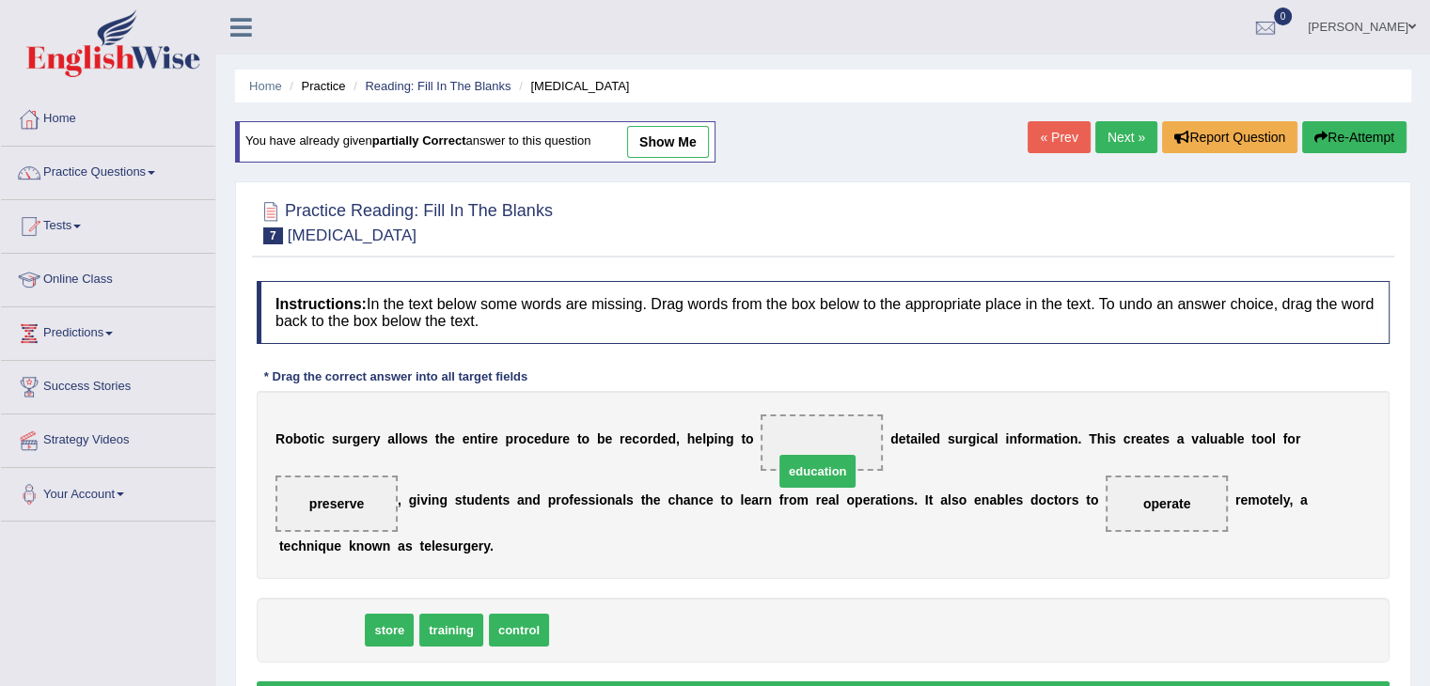
drag, startPoint x: 336, startPoint y: 634, endPoint x: 840, endPoint y: 466, distance: 531.8
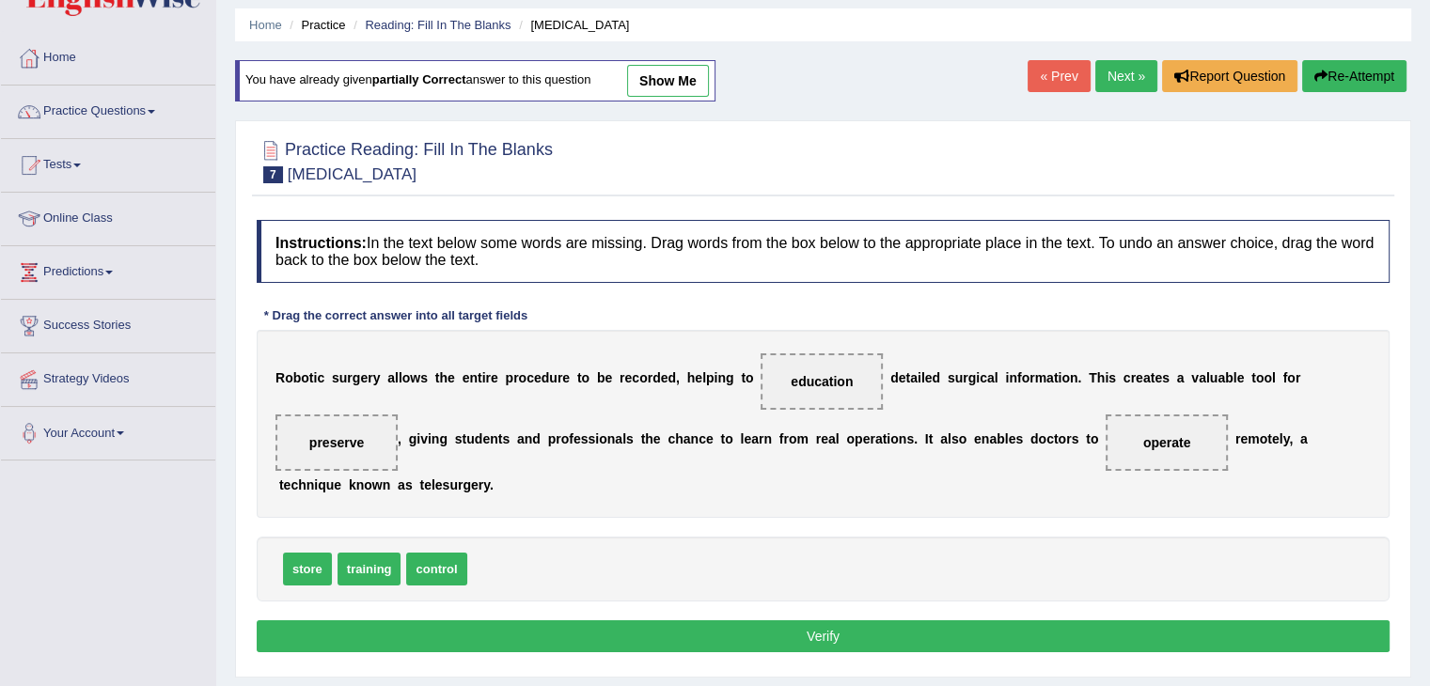
scroll to position [94, 0]
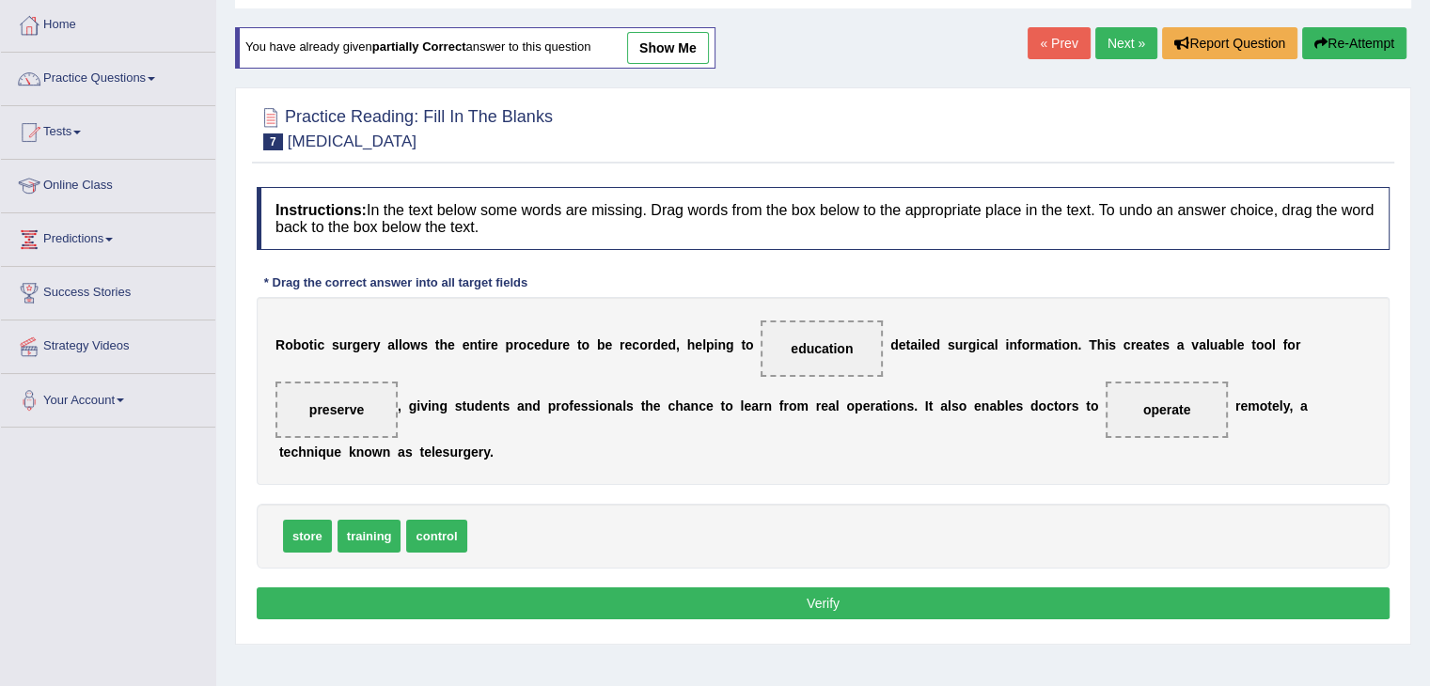
click at [767, 588] on button "Verify" at bounding box center [823, 604] width 1133 height 32
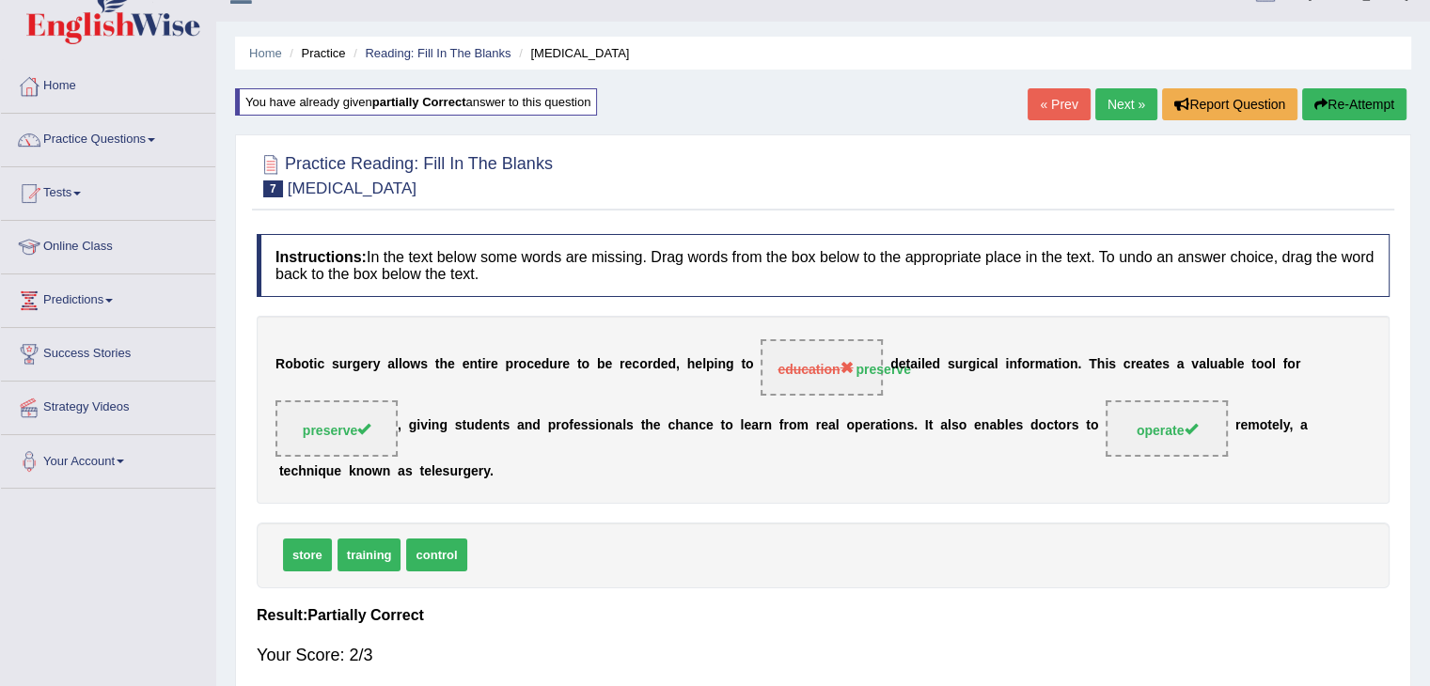
scroll to position [0, 0]
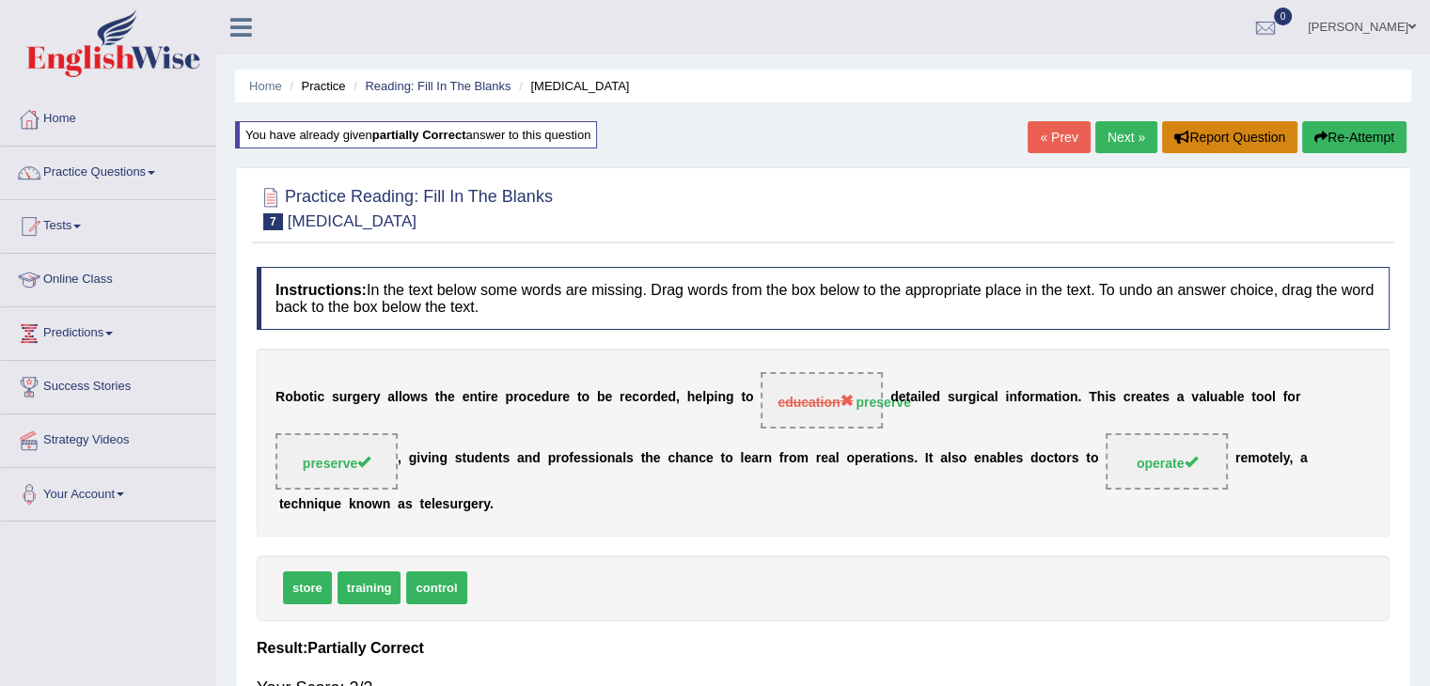
click at [1204, 137] on button "Report Question" at bounding box center [1229, 137] width 135 height 32
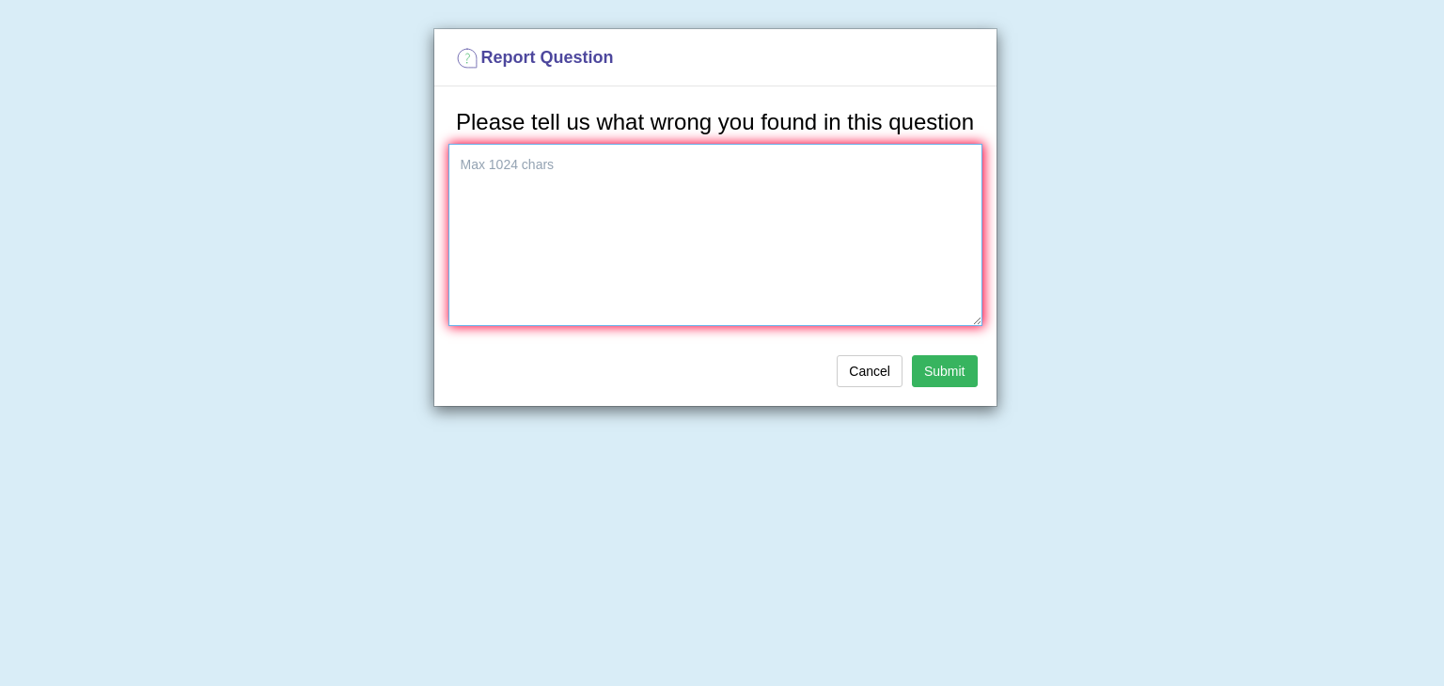
click at [612, 231] on textarea at bounding box center [715, 235] width 534 height 182
type textarea "one word come up twise"
click at [948, 358] on button "Submit" at bounding box center [945, 371] width 66 height 32
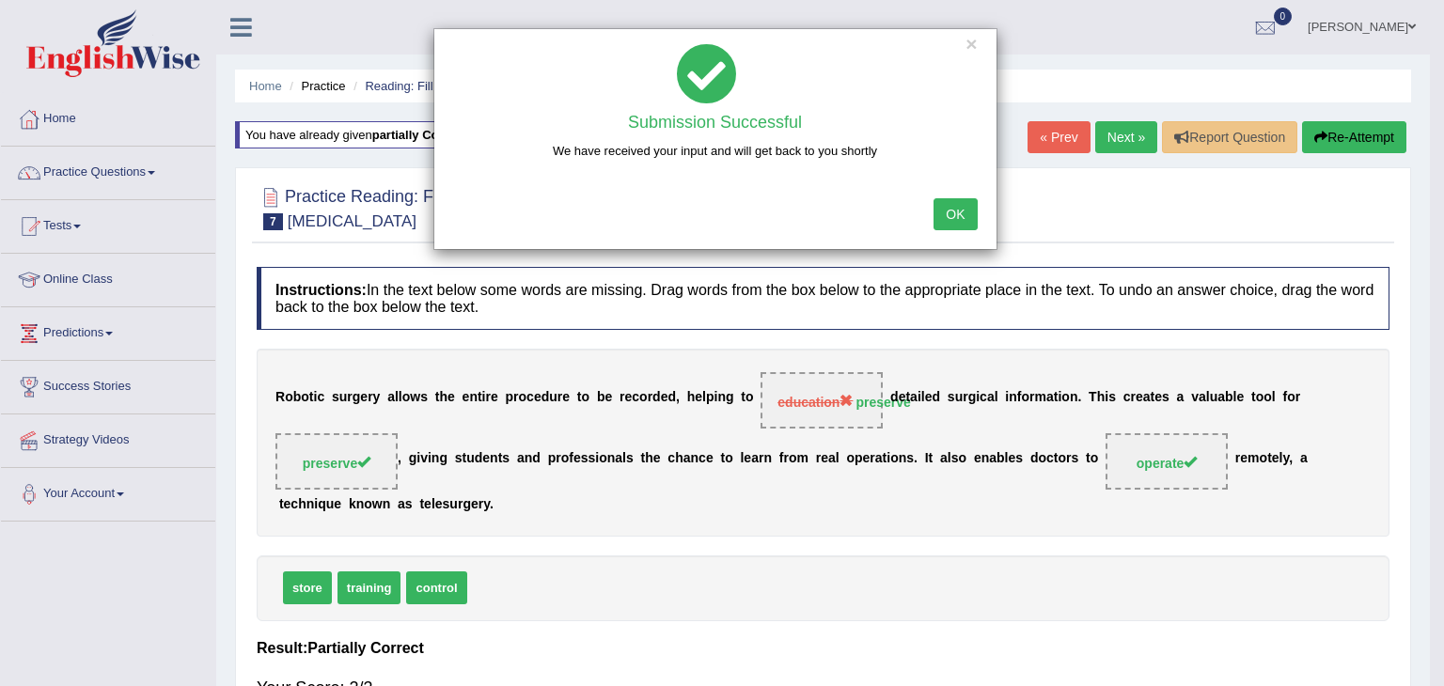
click at [959, 205] on button "OK" at bounding box center [955, 214] width 43 height 32
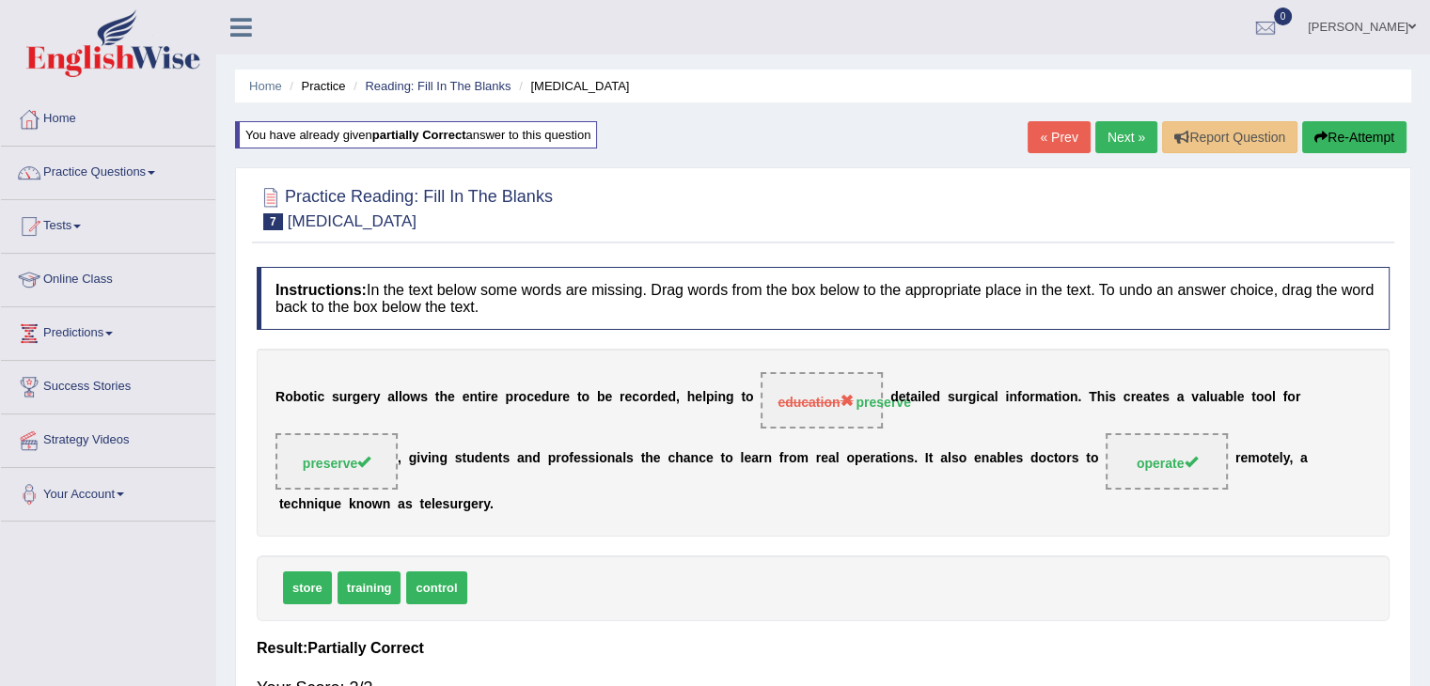
click at [1327, 136] on button "Re-Attempt" at bounding box center [1354, 137] width 104 height 32
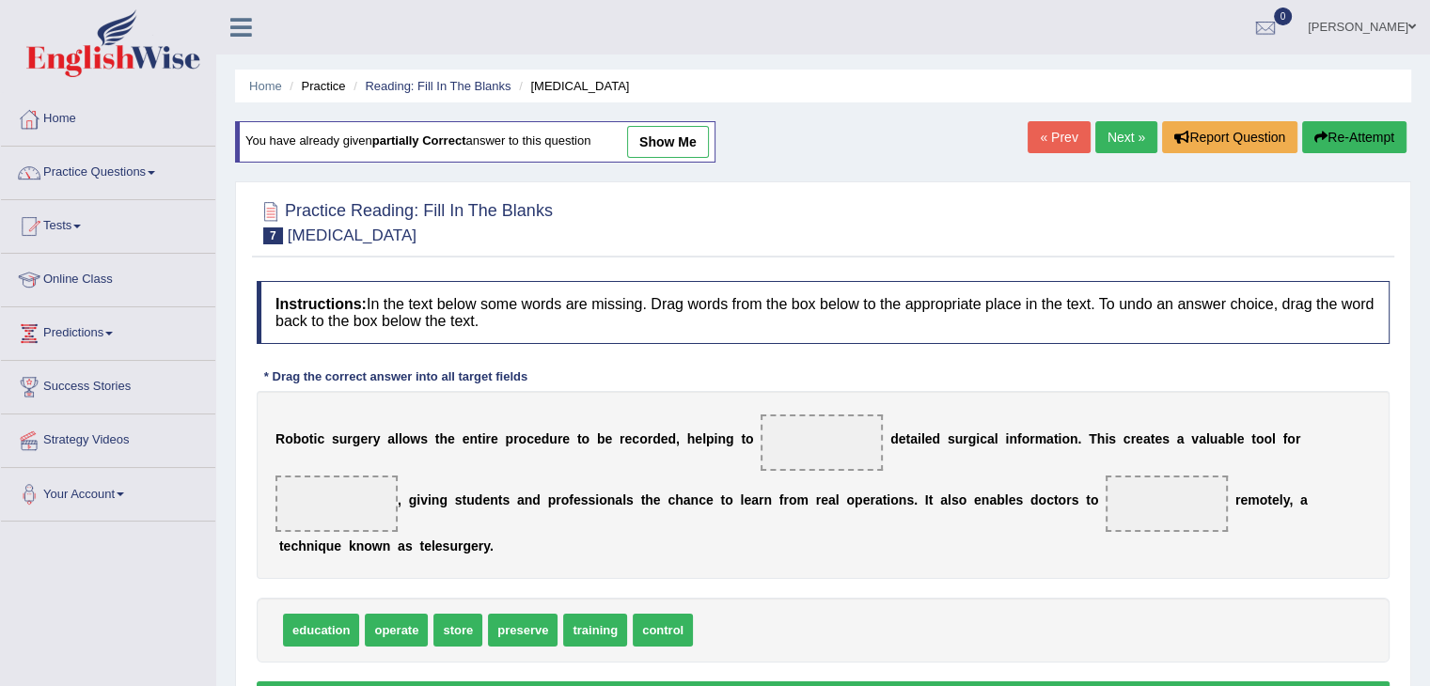
scroll to position [94, 0]
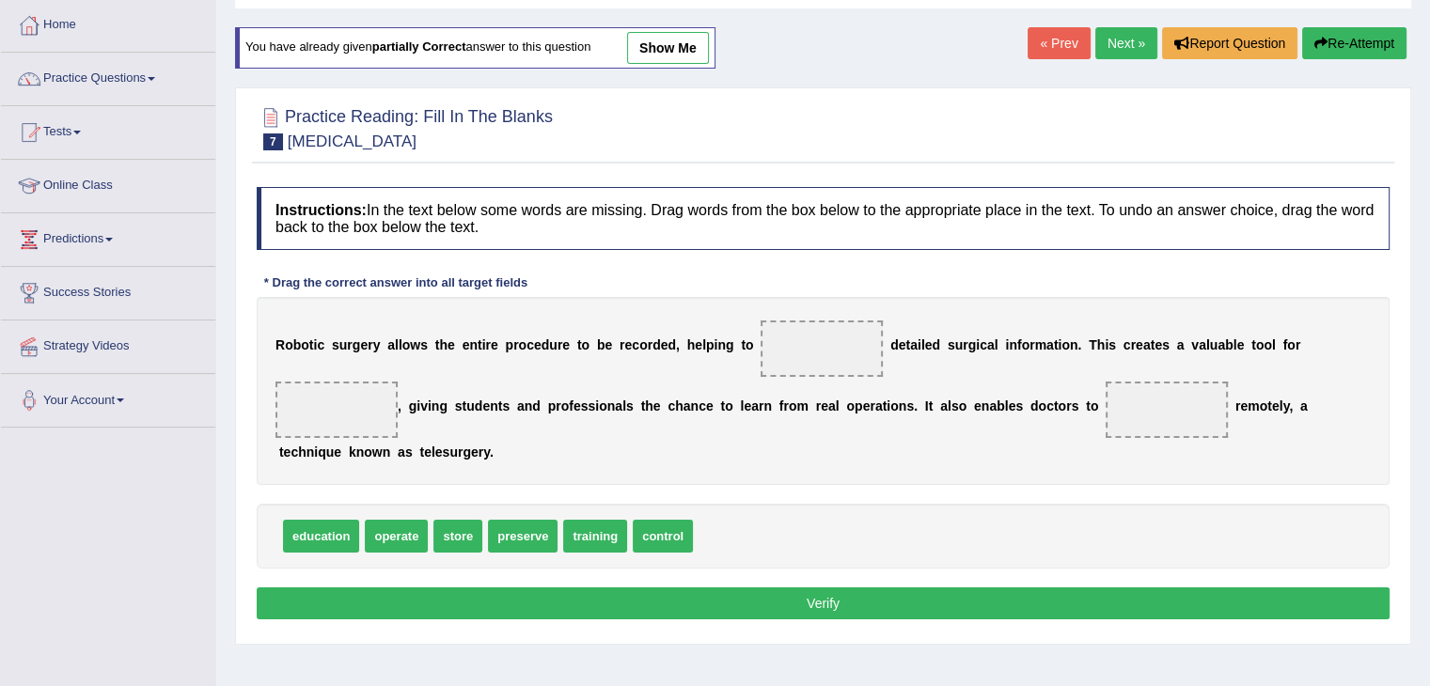
click at [1111, 41] on link "Next »" at bounding box center [1126, 43] width 62 height 32
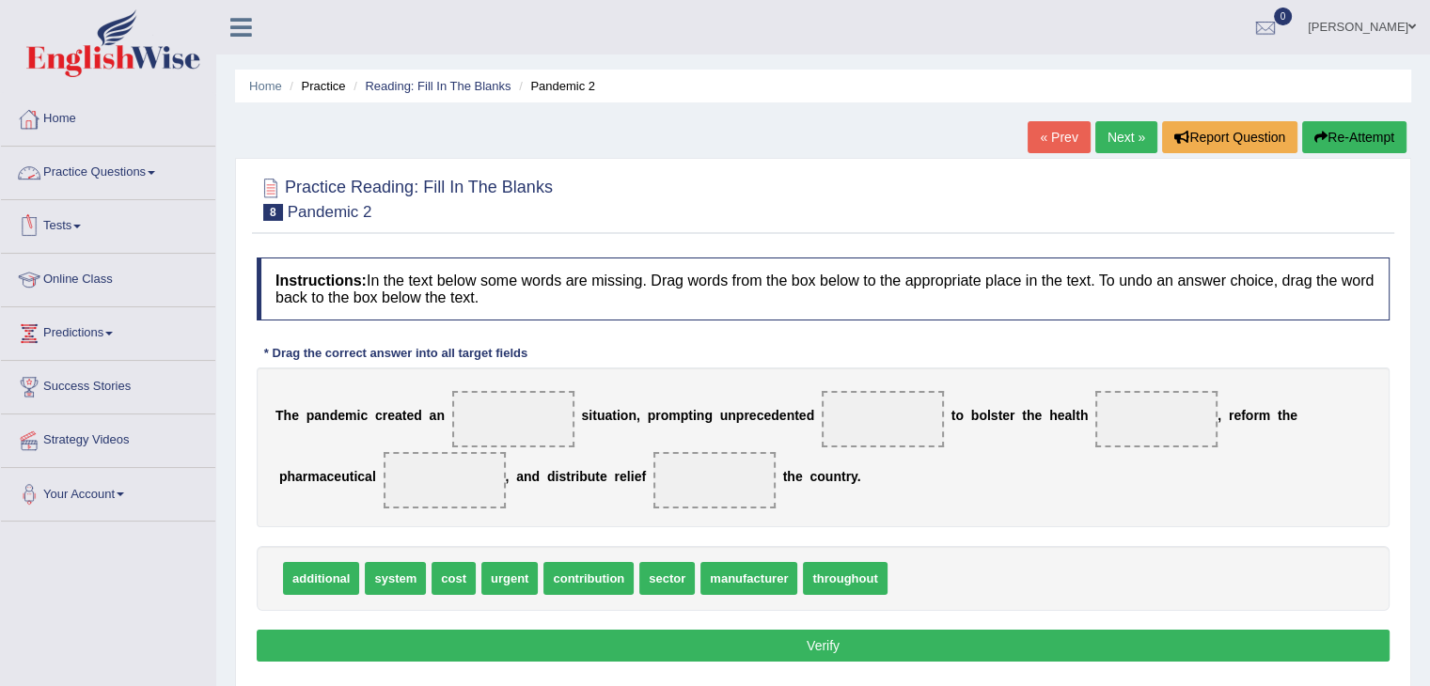
click at [155, 171] on span at bounding box center [152, 173] width 8 height 4
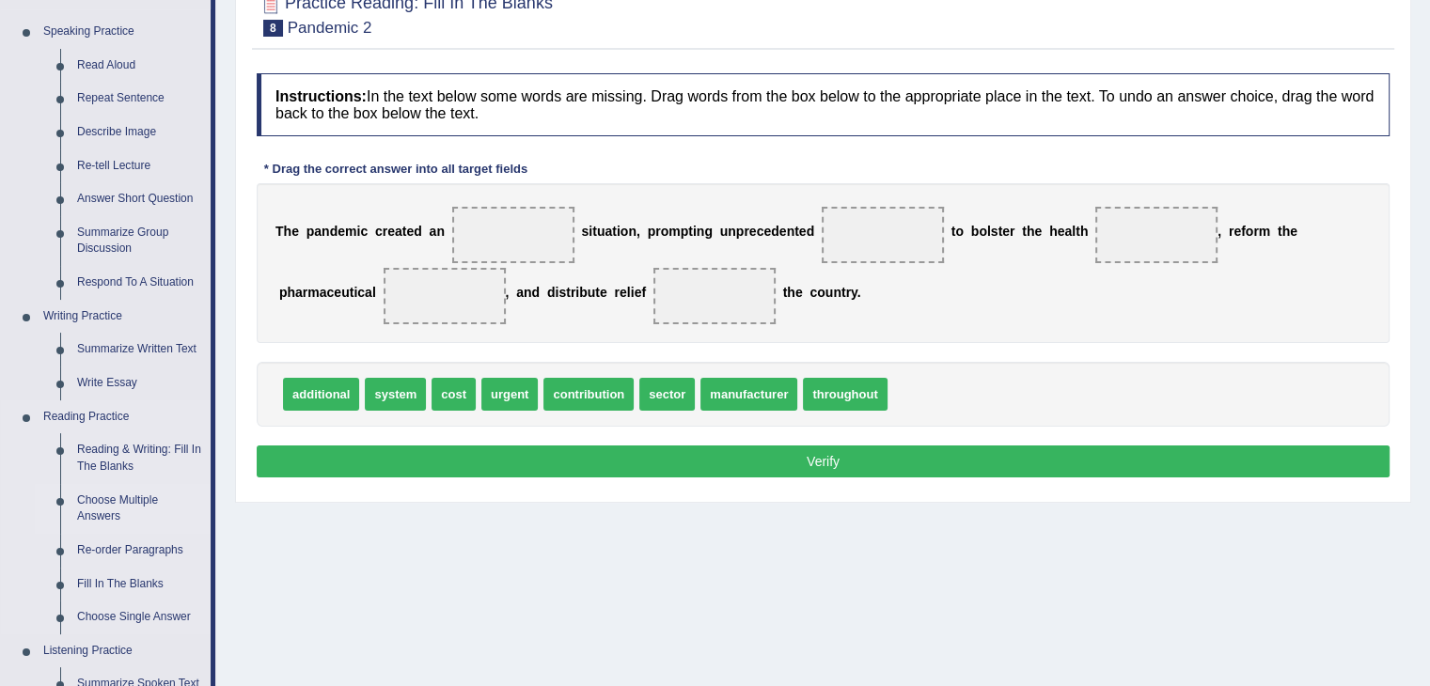
scroll to position [188, 0]
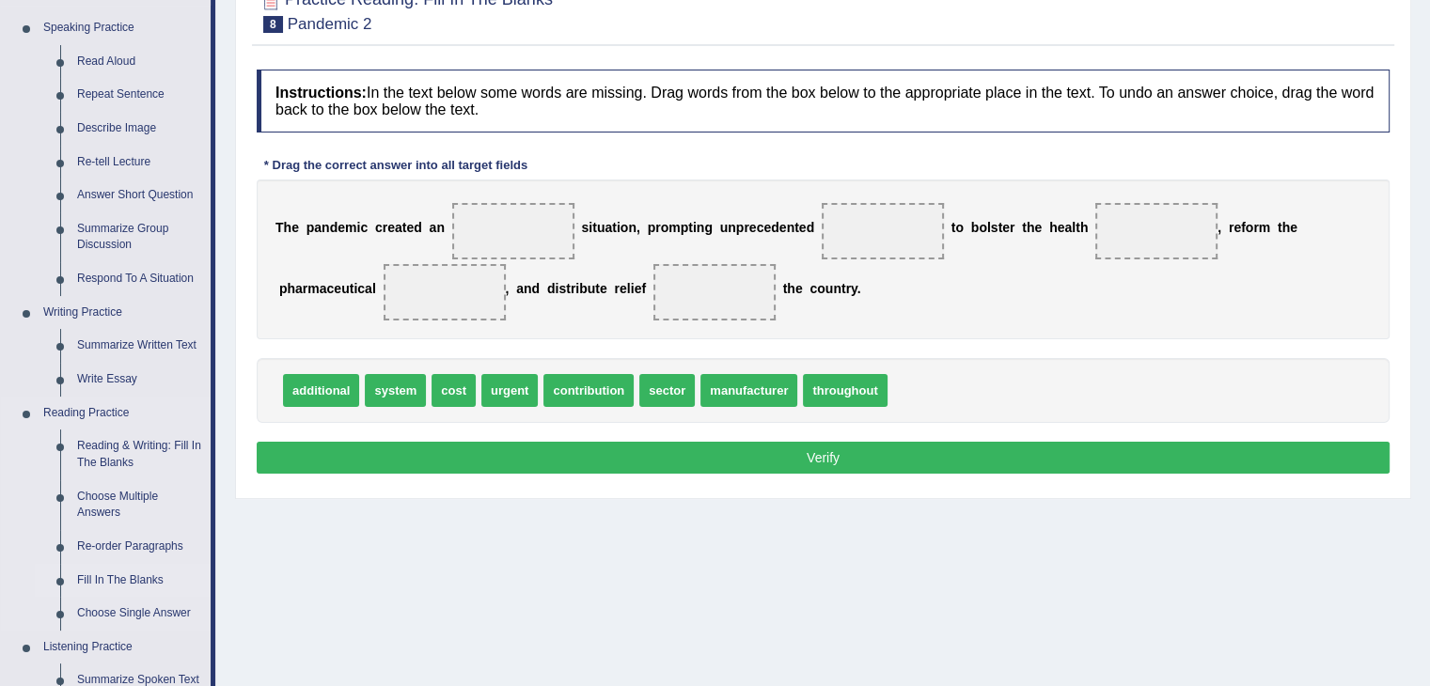
click at [115, 573] on link "Fill In The Blanks" at bounding box center [140, 581] width 142 height 34
click at [123, 569] on link "Fill In The Blanks" at bounding box center [140, 581] width 142 height 34
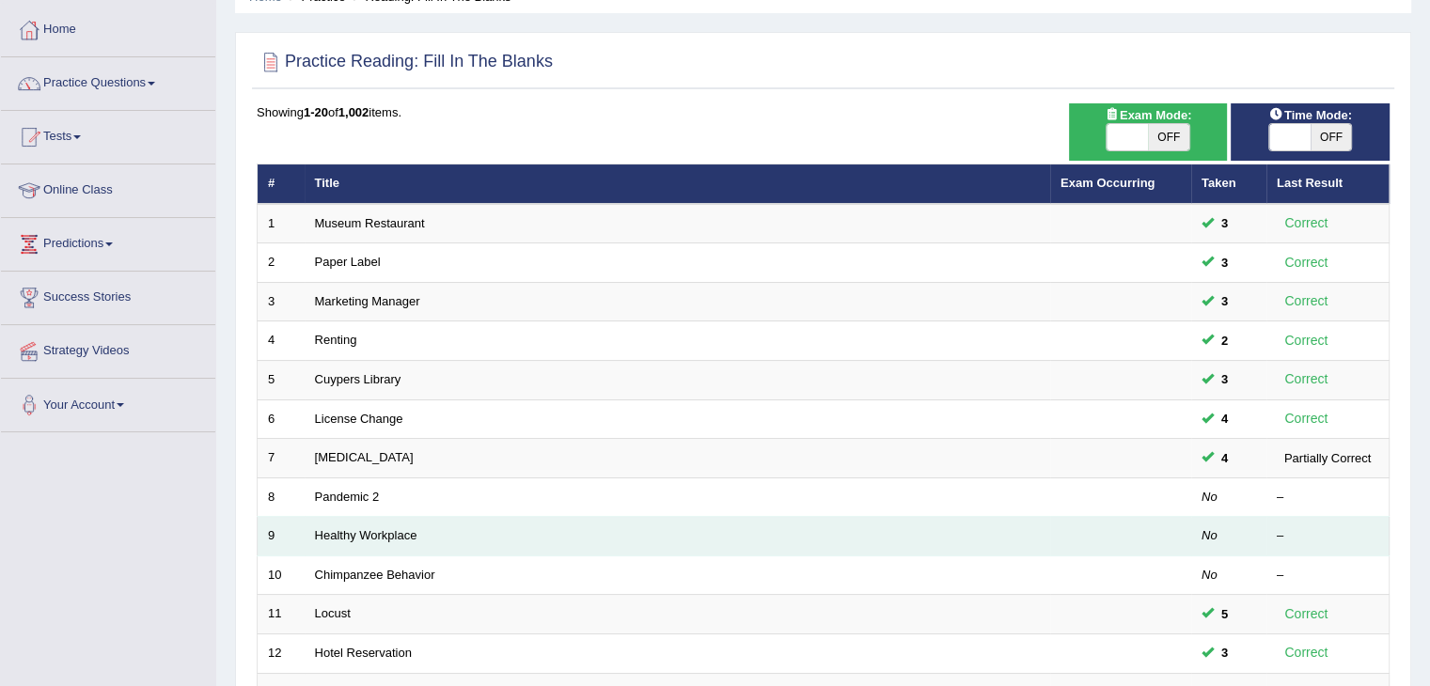
scroll to position [94, 0]
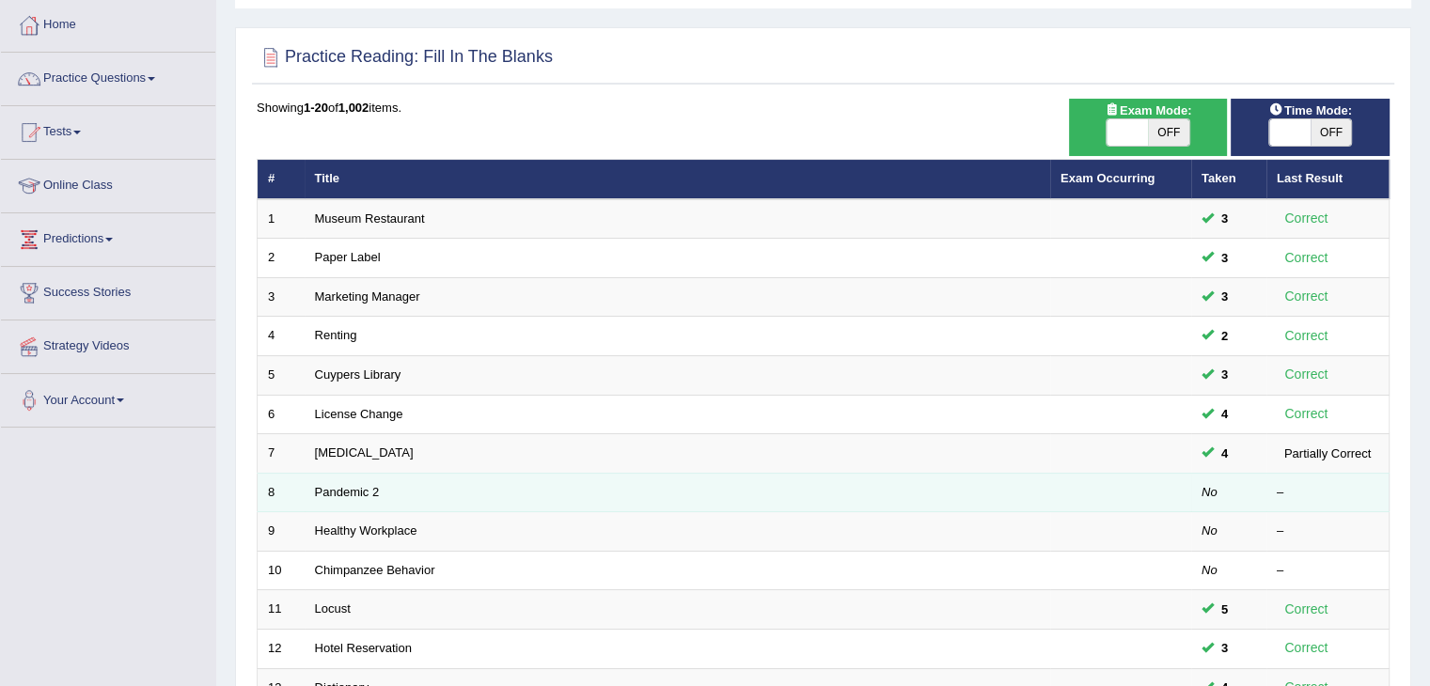
click at [358, 478] on td "Pandemic 2" at bounding box center [678, 492] width 746 height 39
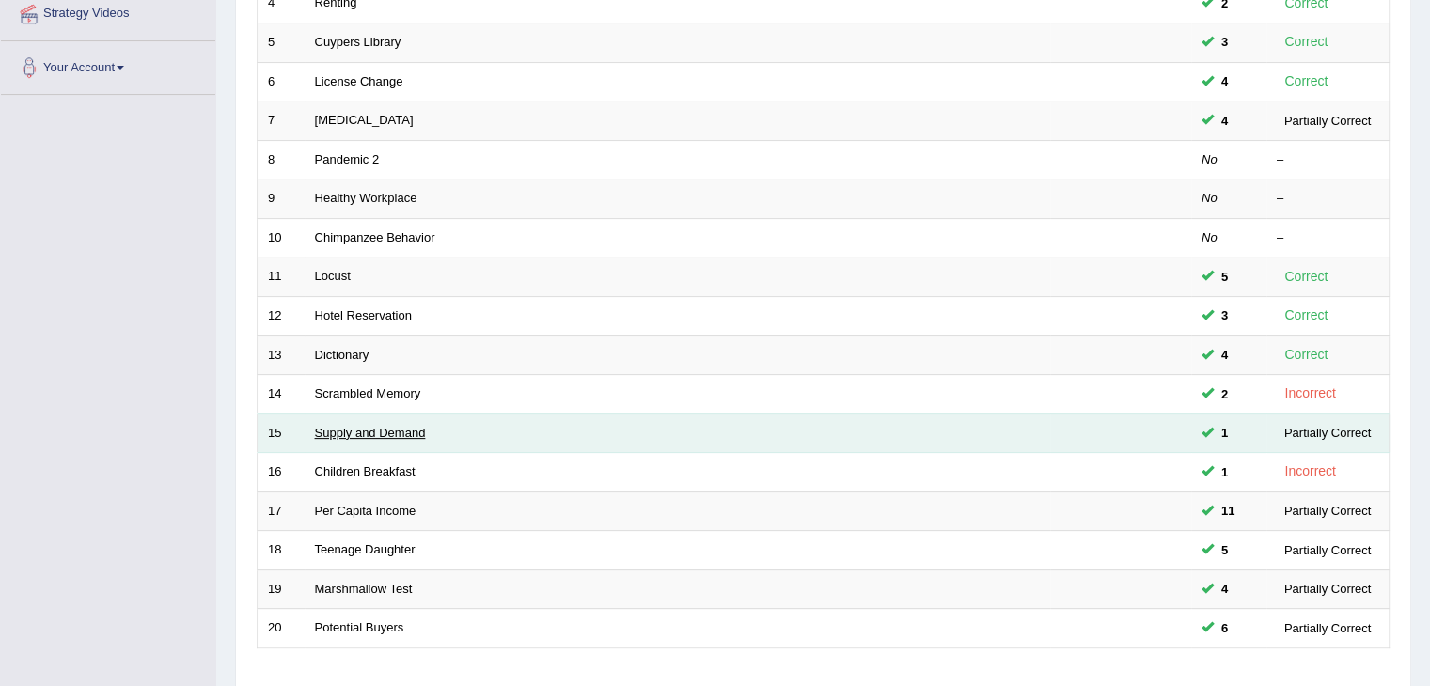
scroll to position [553, 0]
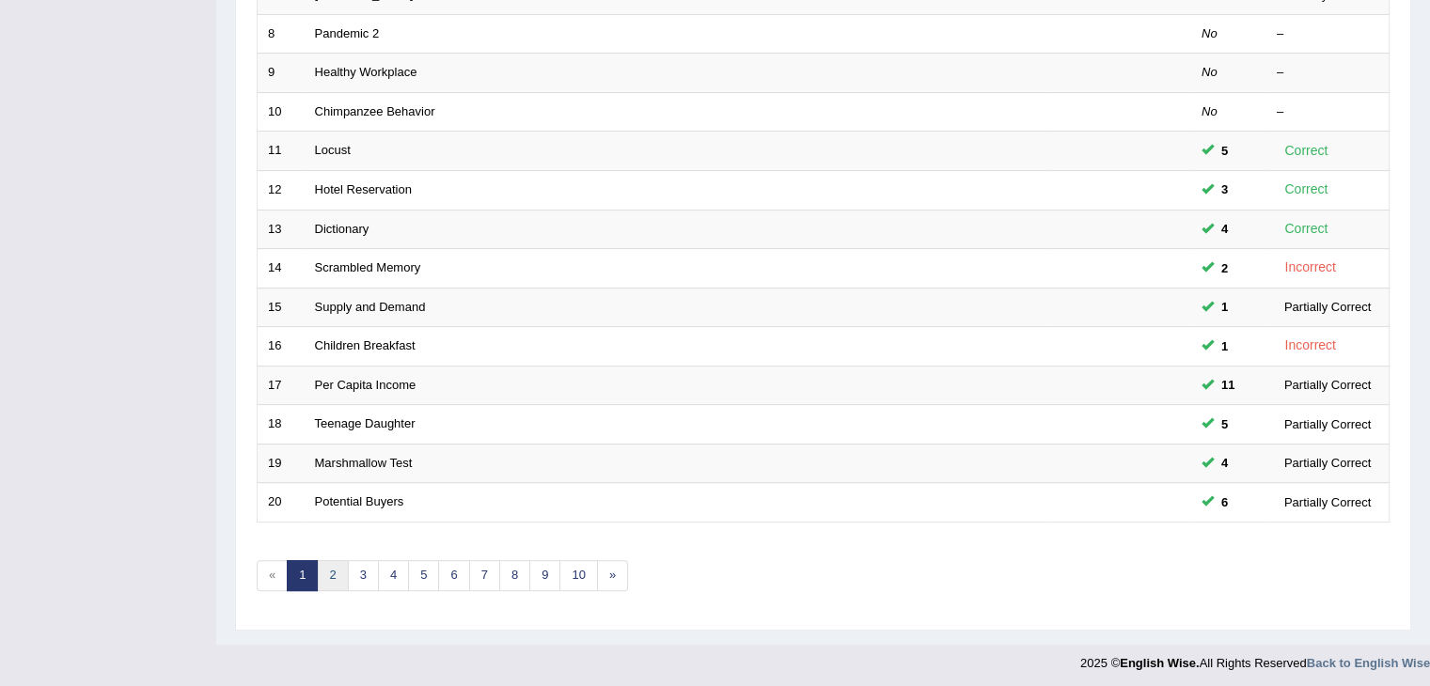
click at [331, 572] on link "2" at bounding box center [332, 575] width 31 height 31
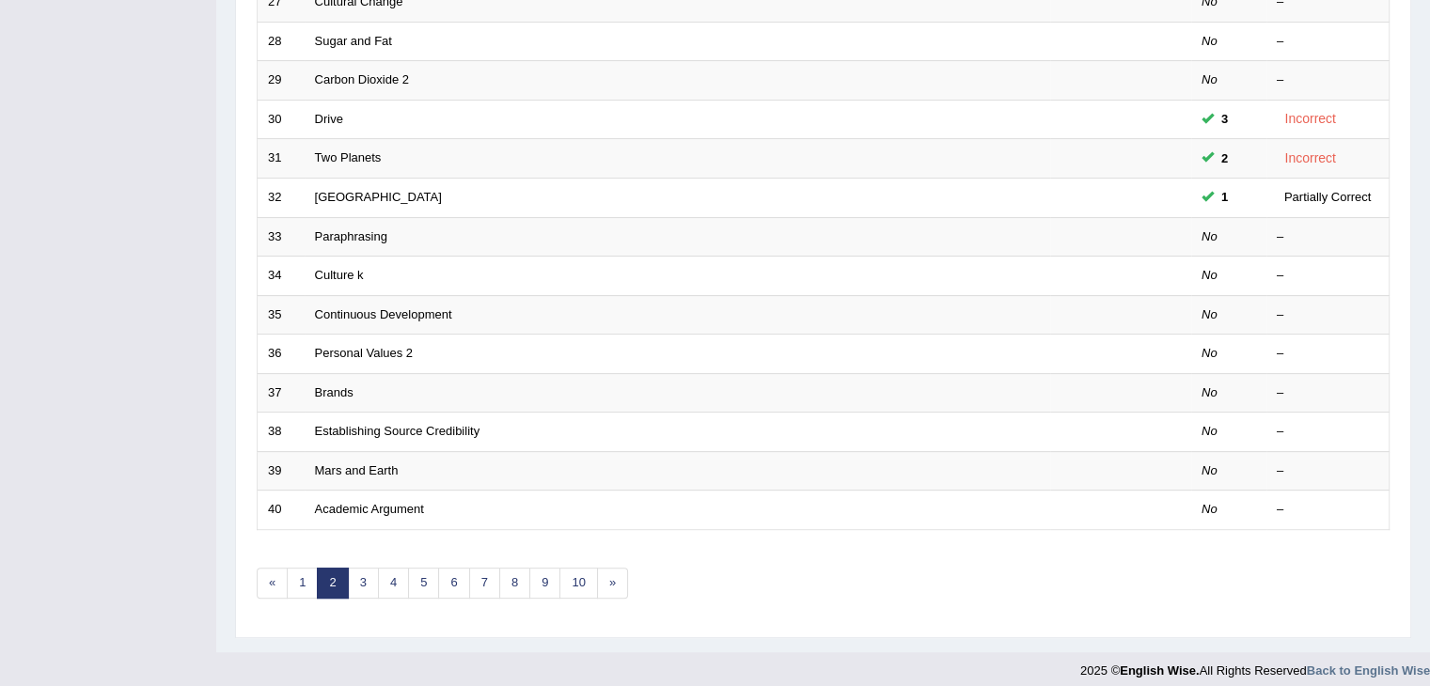
scroll to position [553, 0]
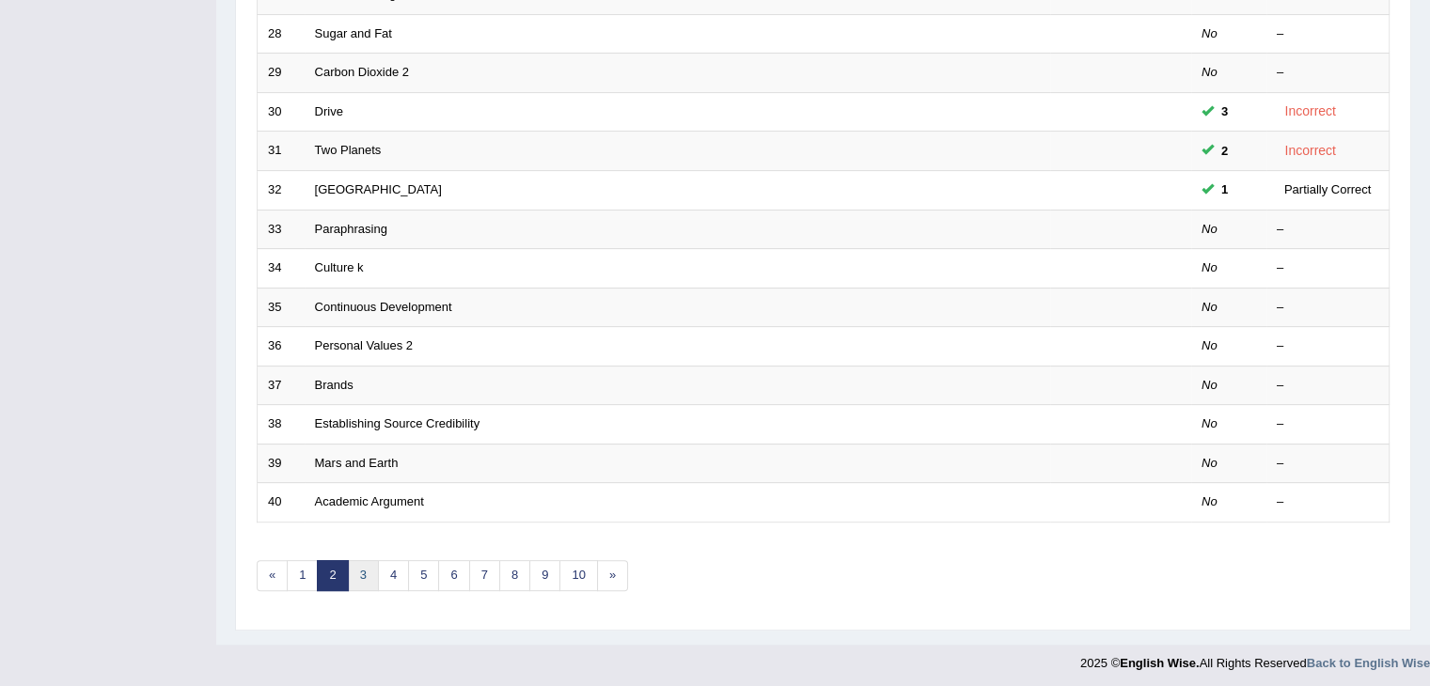
click at [365, 573] on link "3" at bounding box center [363, 575] width 31 height 31
click at [305, 579] on link "1" at bounding box center [302, 575] width 31 height 31
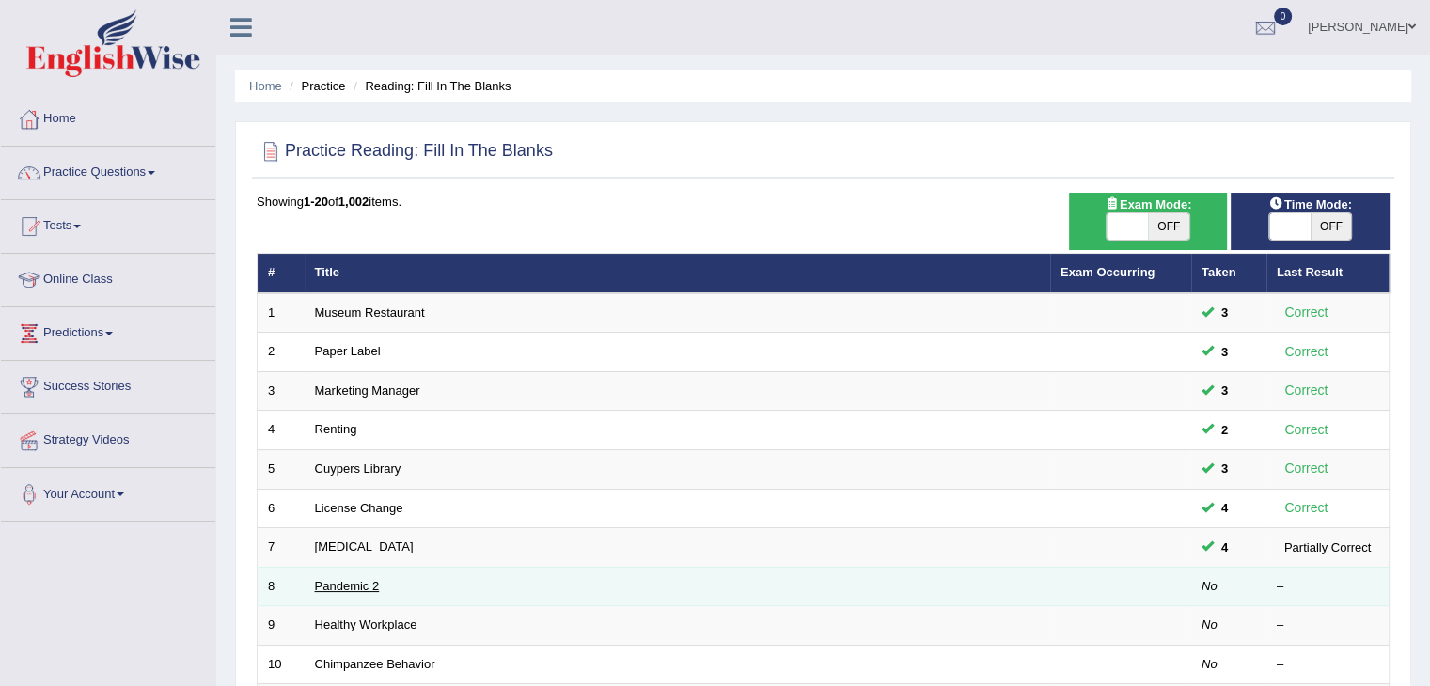
click at [322, 582] on link "Pandemic 2" at bounding box center [347, 586] width 65 height 14
click at [331, 580] on link "Pandemic 2" at bounding box center [347, 586] width 65 height 14
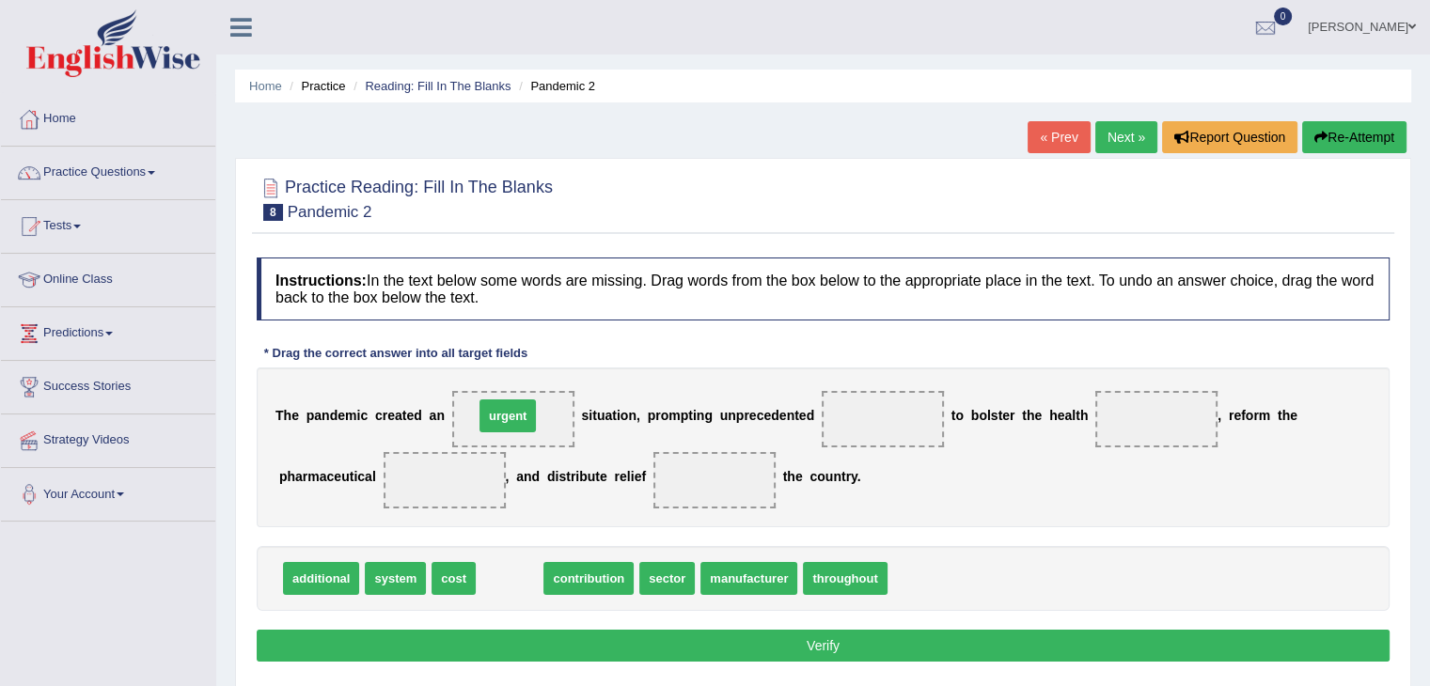
drag, startPoint x: 508, startPoint y: 573, endPoint x: 504, endPoint y: 423, distance: 150.5
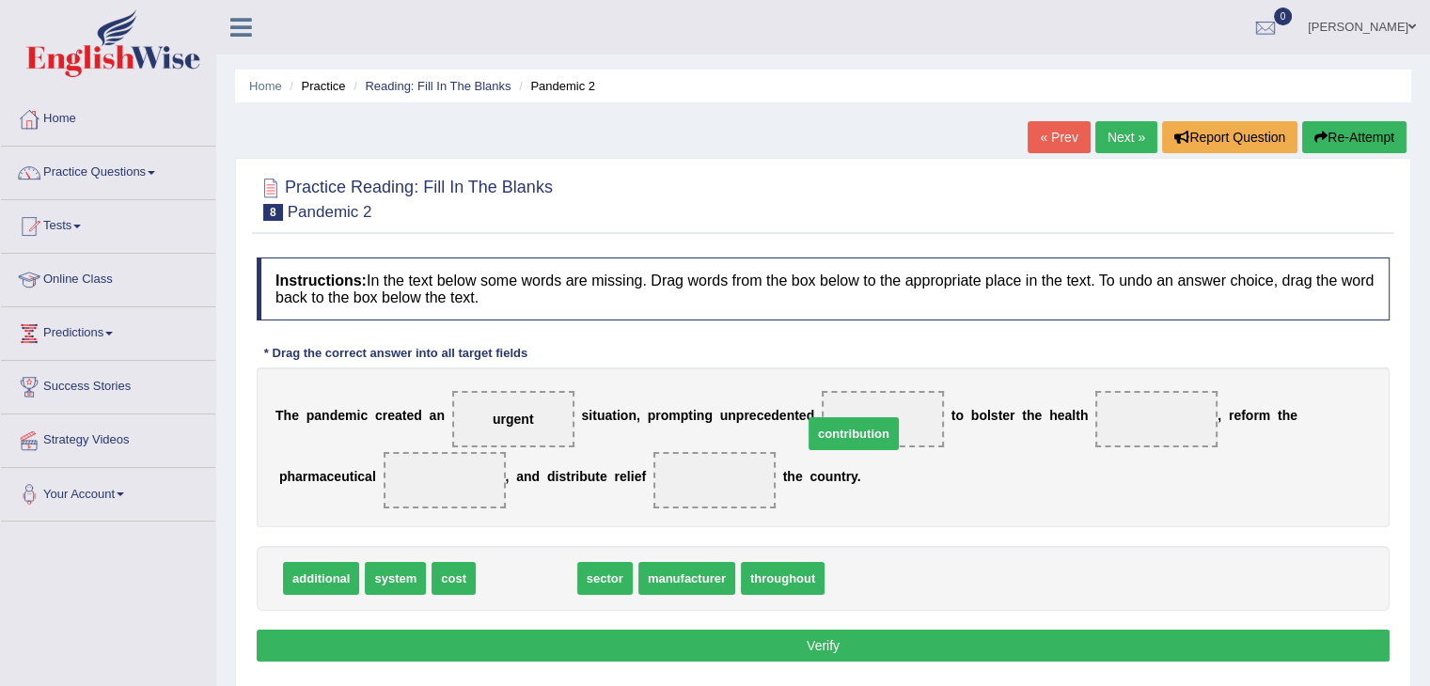
drag, startPoint x: 522, startPoint y: 589, endPoint x: 849, endPoint y: 444, distance: 357.8
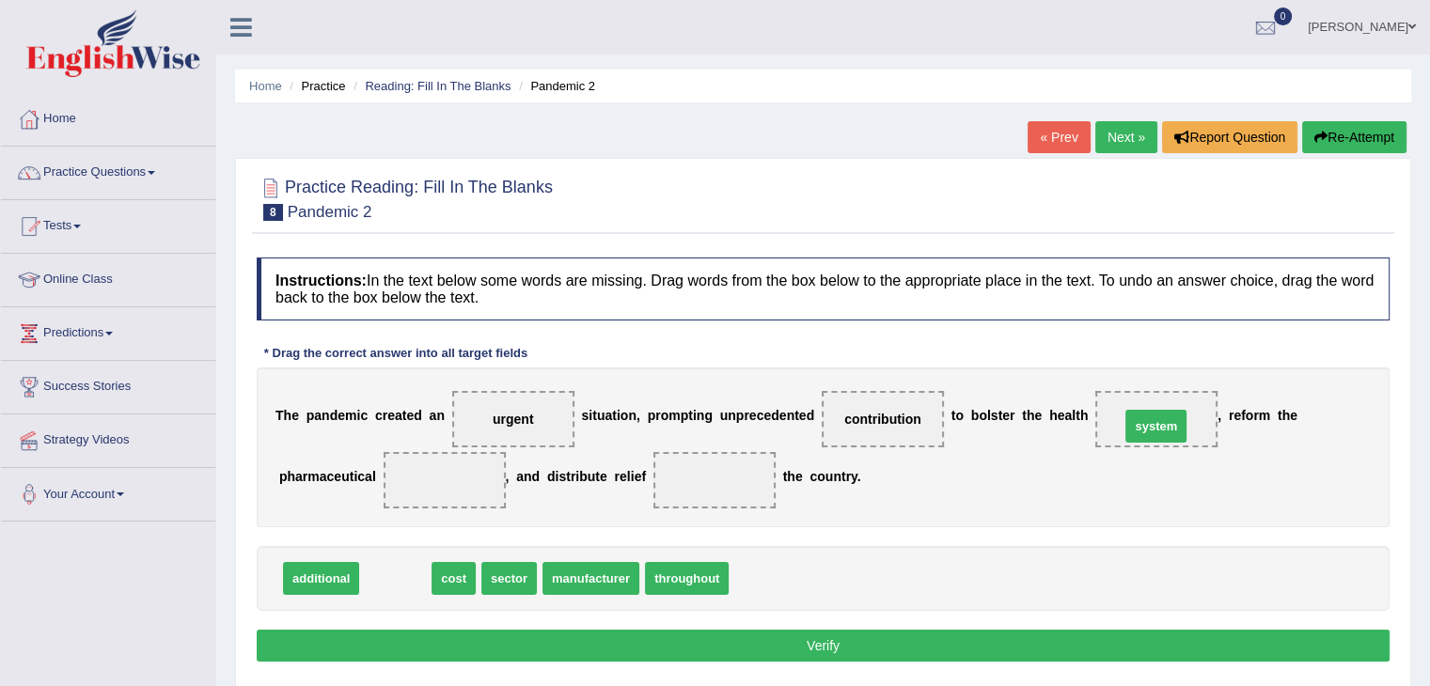
drag, startPoint x: 392, startPoint y: 585, endPoint x: 1154, endPoint y: 431, distance: 776.9
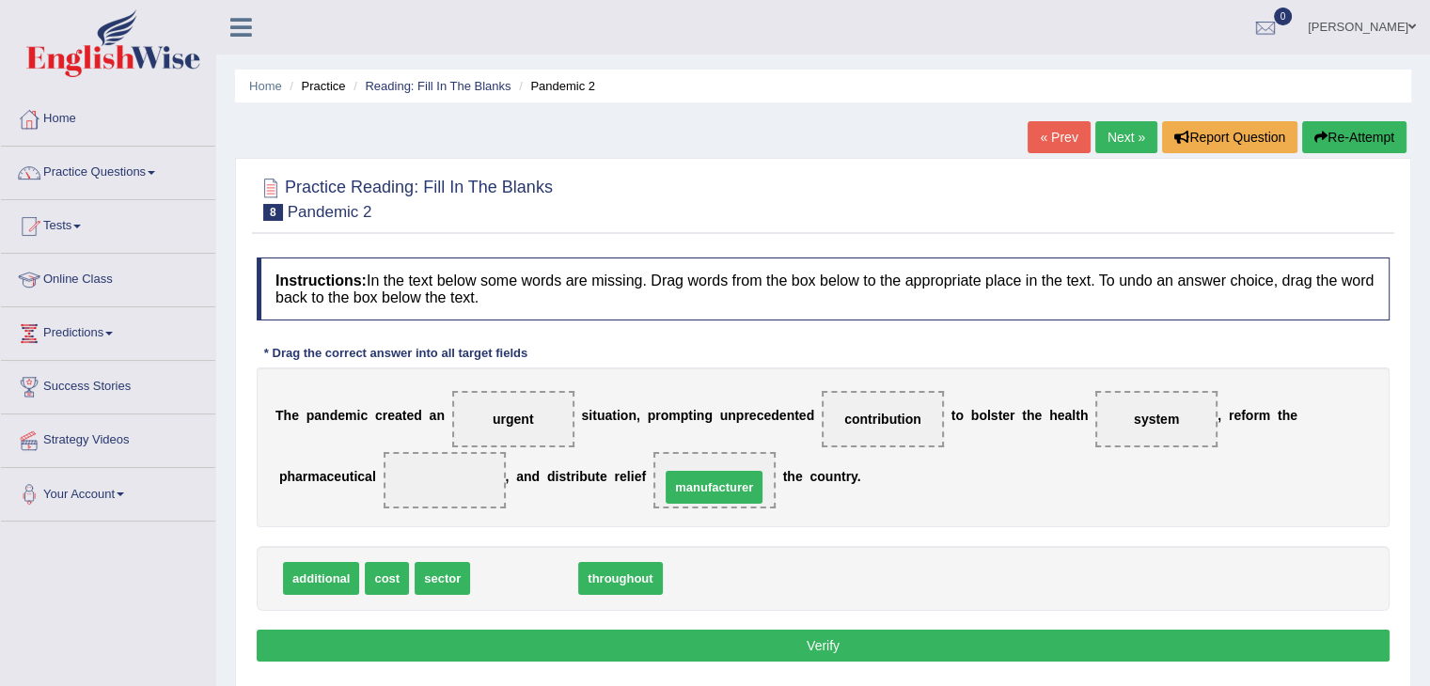
drag, startPoint x: 513, startPoint y: 584, endPoint x: 705, endPoint y: 488, distance: 214.4
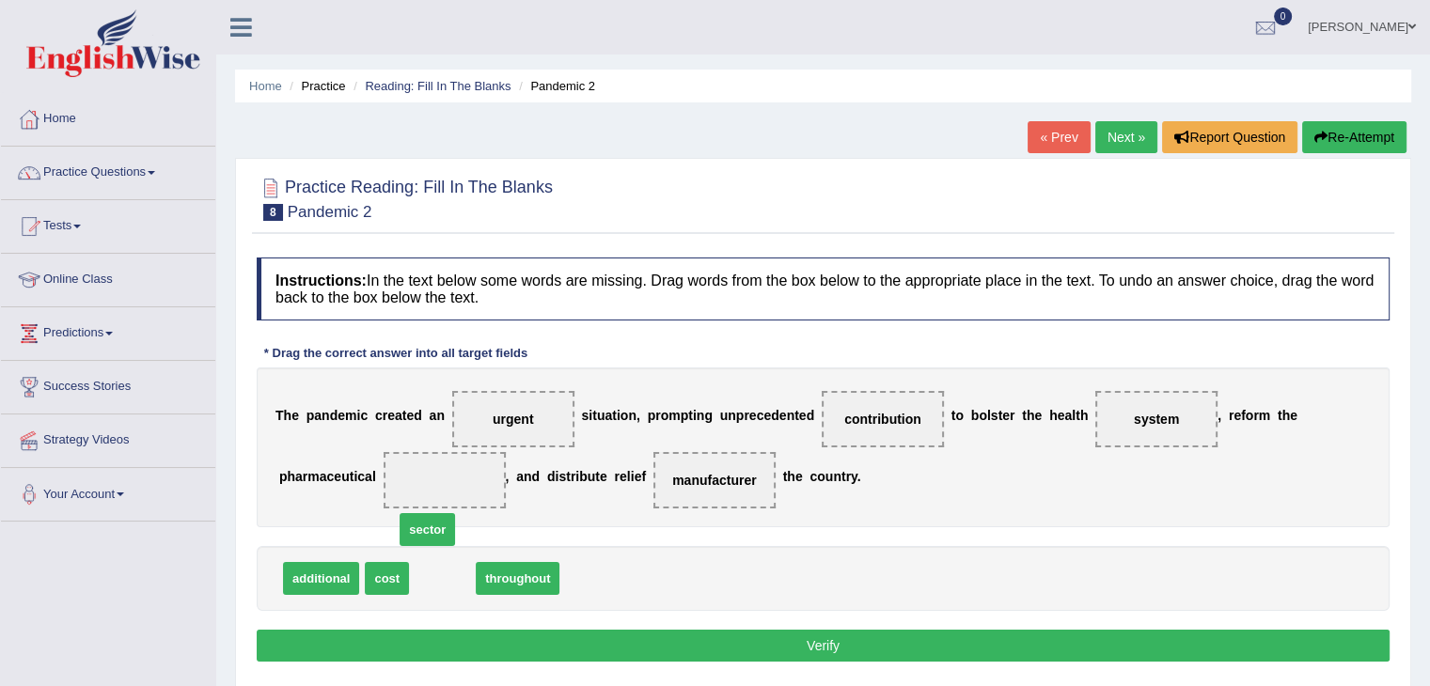
drag, startPoint x: 432, startPoint y: 586, endPoint x: 416, endPoint y: 498, distance: 88.9
click at [421, 639] on button "Verify" at bounding box center [823, 646] width 1133 height 32
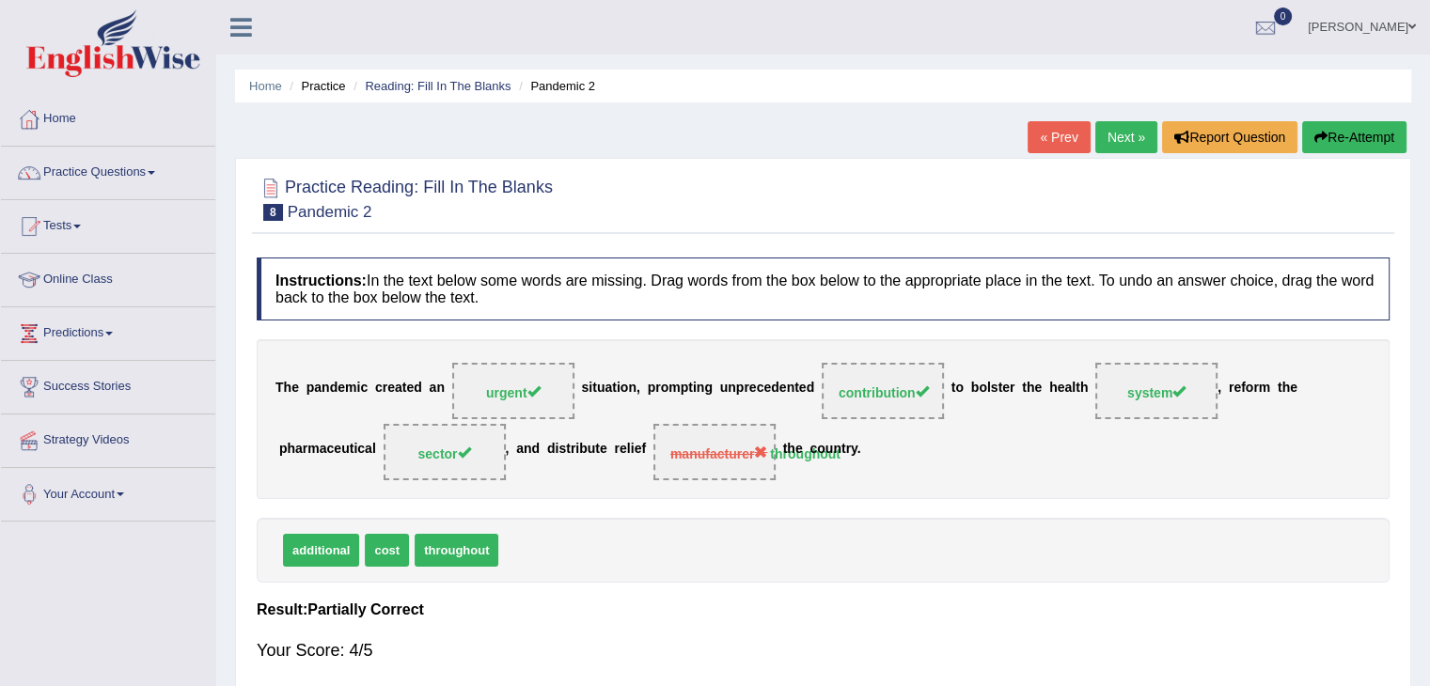
click at [1335, 141] on button "Re-Attempt" at bounding box center [1354, 137] width 104 height 32
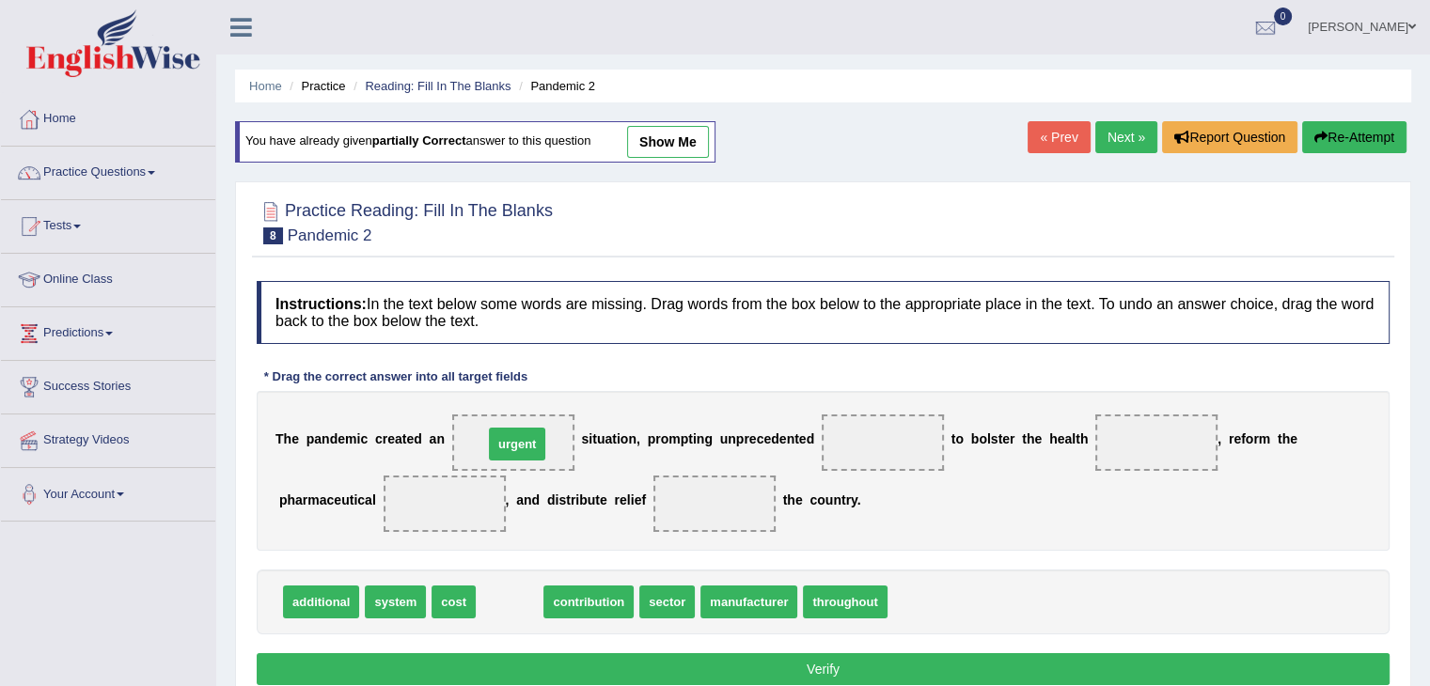
drag, startPoint x: 509, startPoint y: 599, endPoint x: 517, endPoint y: 435, distance: 163.8
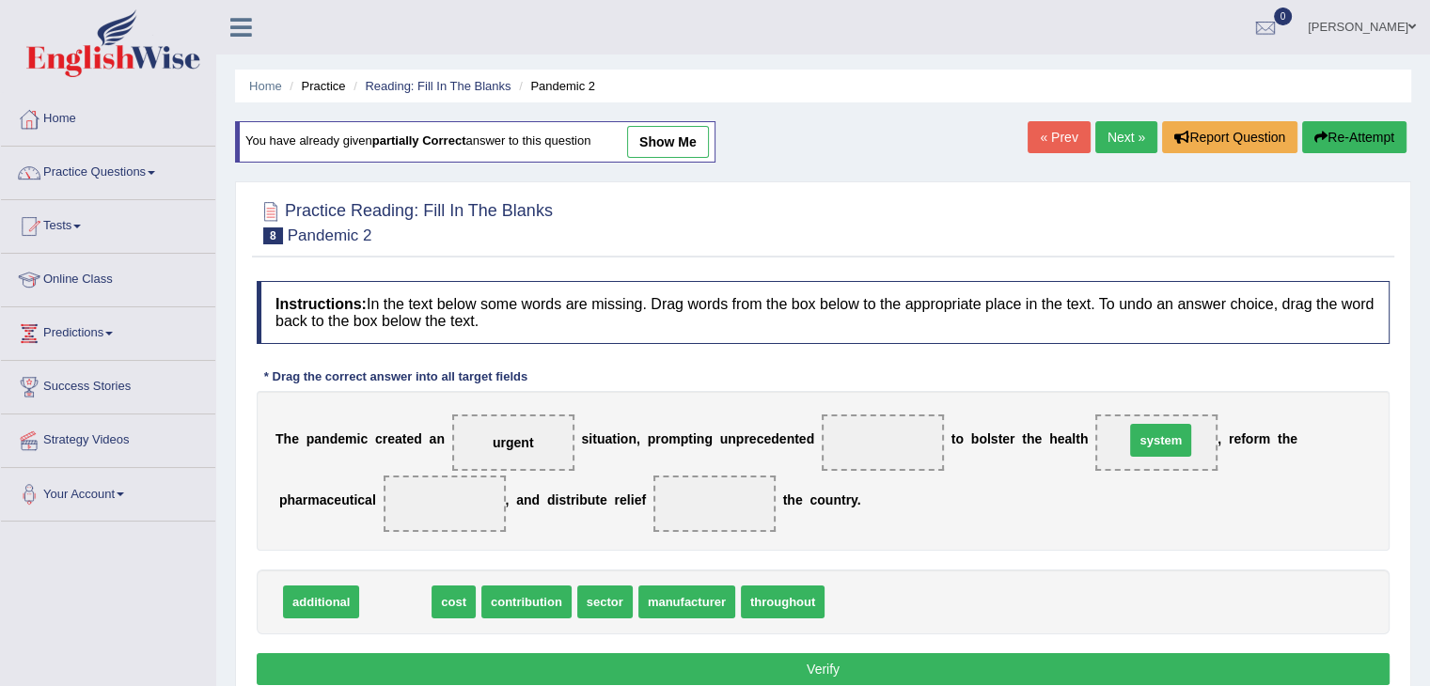
drag, startPoint x: 394, startPoint y: 605, endPoint x: 1159, endPoint y: 444, distance: 782.1
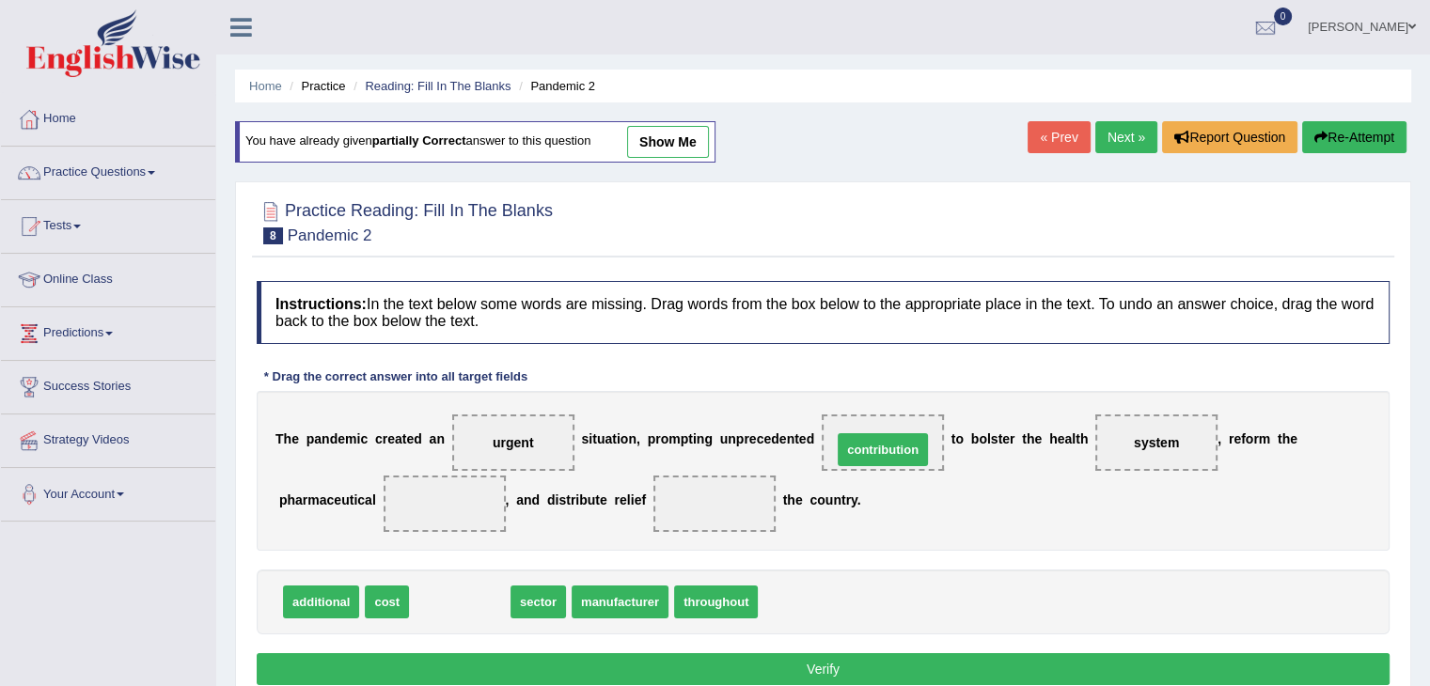
drag, startPoint x: 462, startPoint y: 601, endPoint x: 885, endPoint y: 448, distance: 449.6
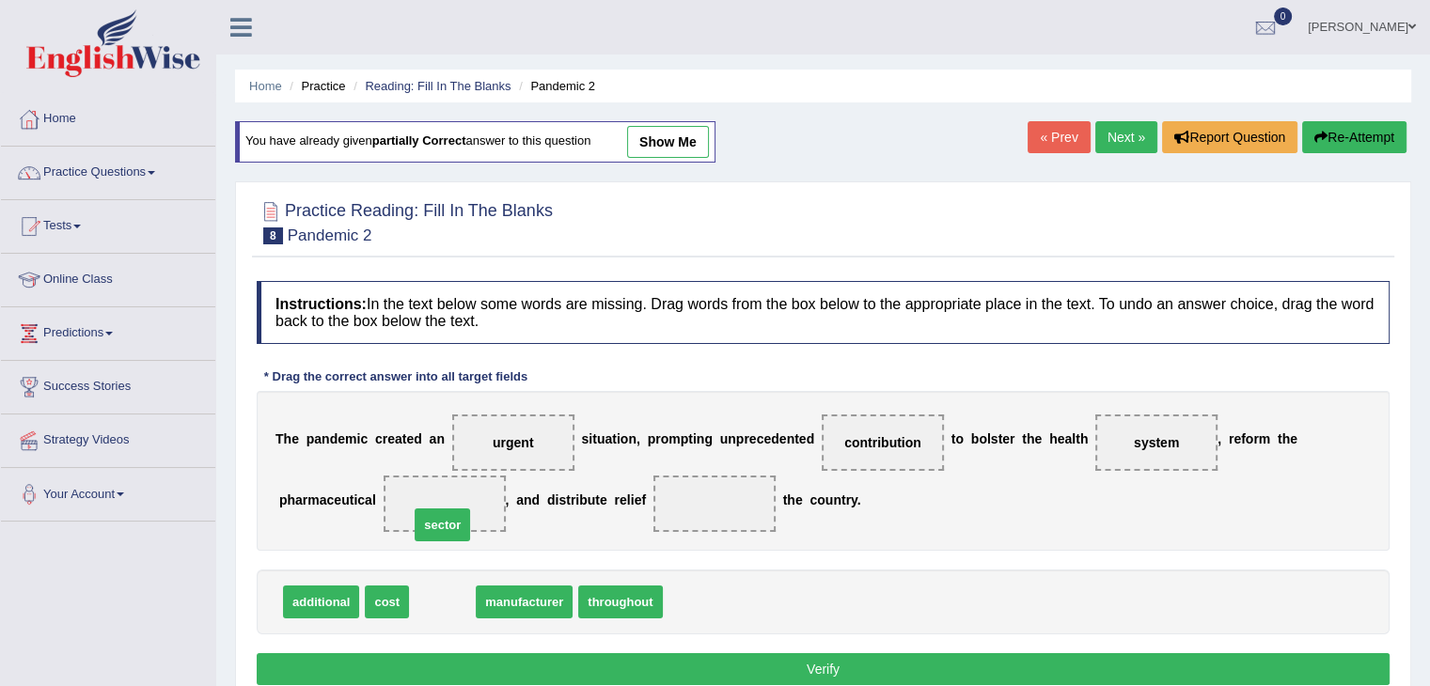
drag, startPoint x: 452, startPoint y: 604, endPoint x: 452, endPoint y: 515, distance: 88.4
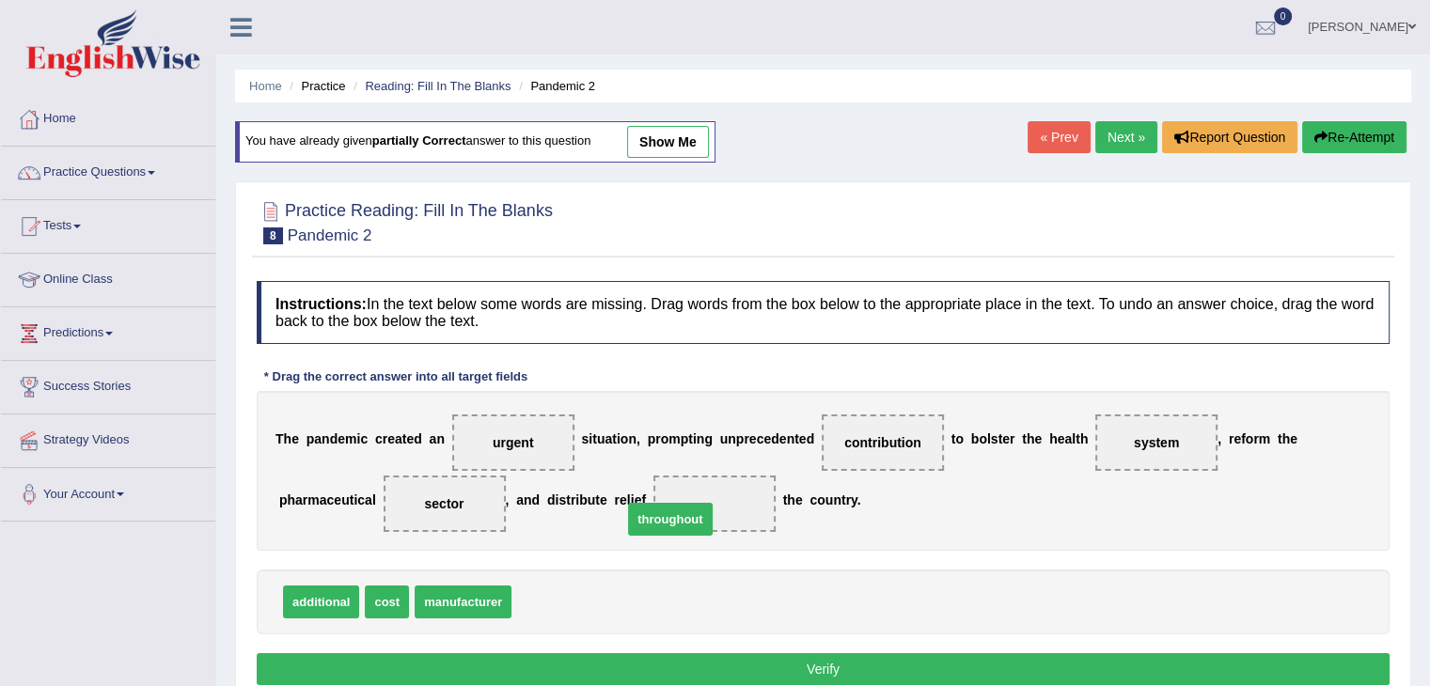
drag, startPoint x: 571, startPoint y: 609, endPoint x: 704, endPoint y: 502, distance: 171.2
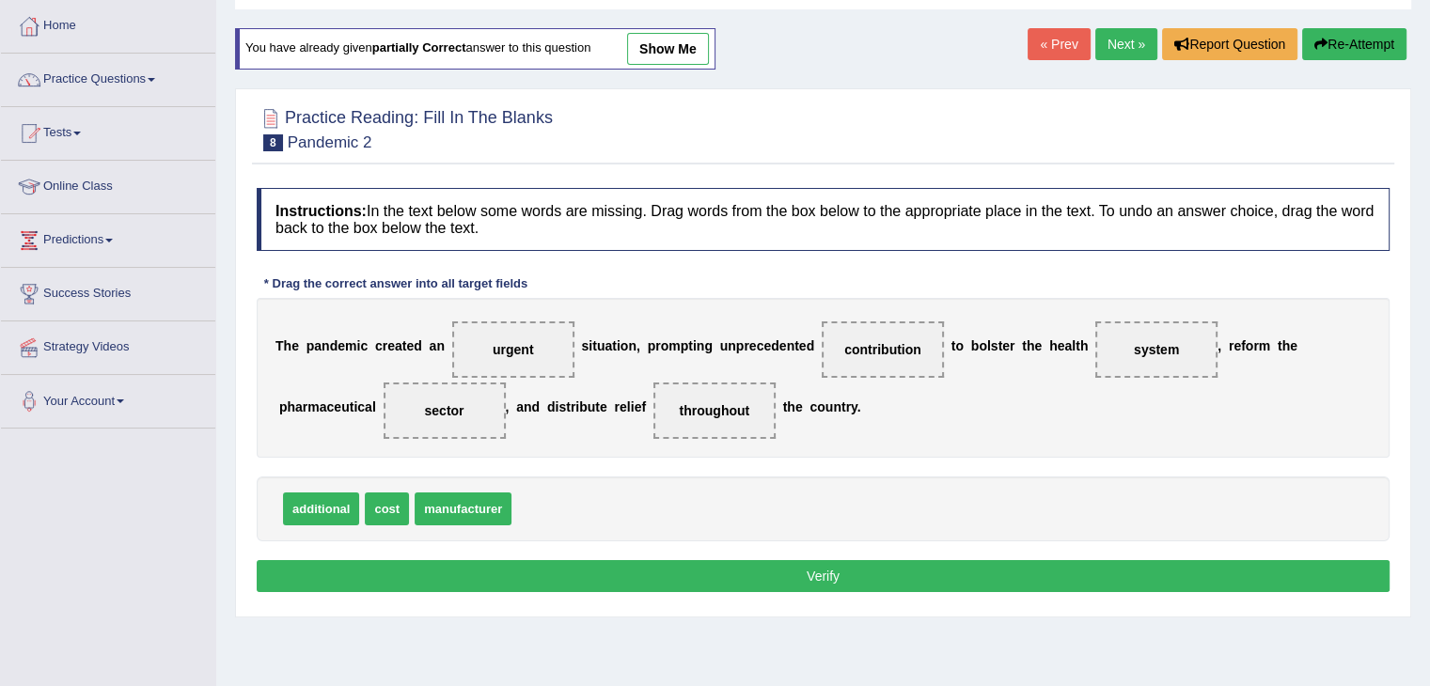
scroll to position [94, 0]
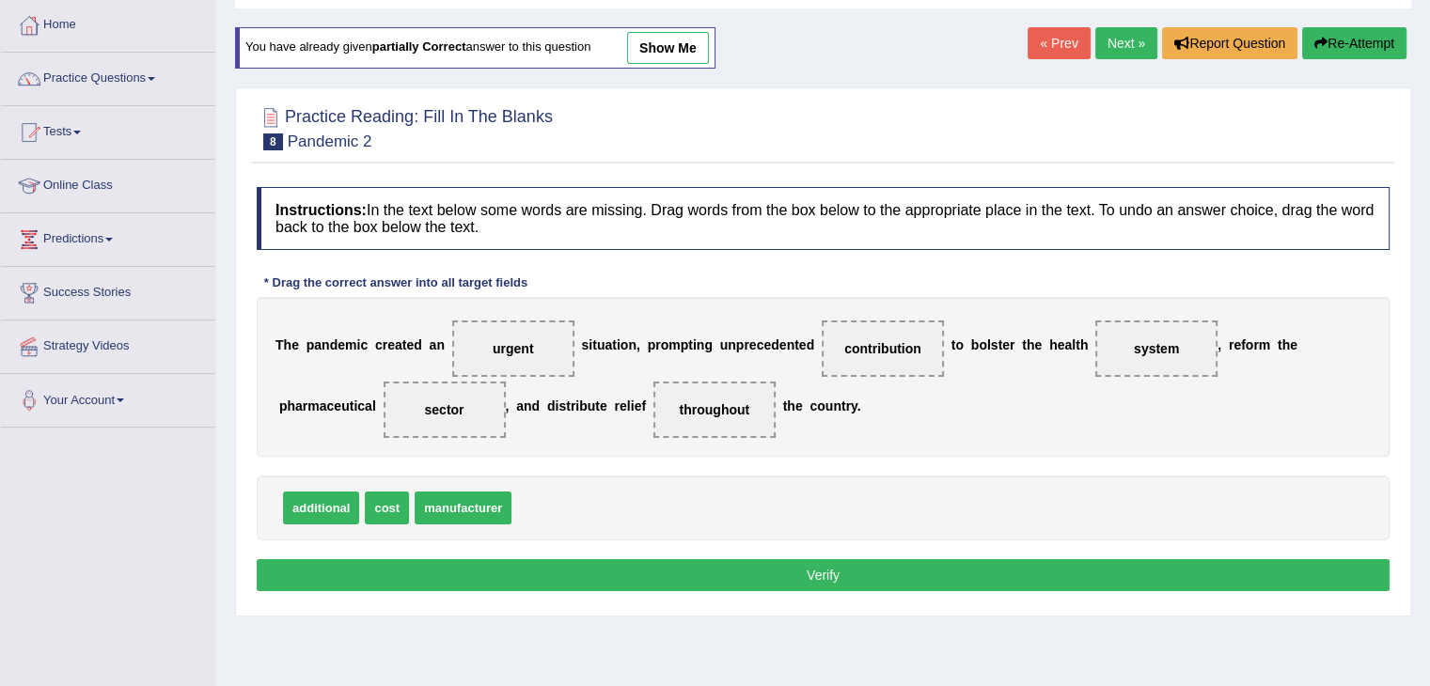
click at [656, 577] on button "Verify" at bounding box center [823, 575] width 1133 height 32
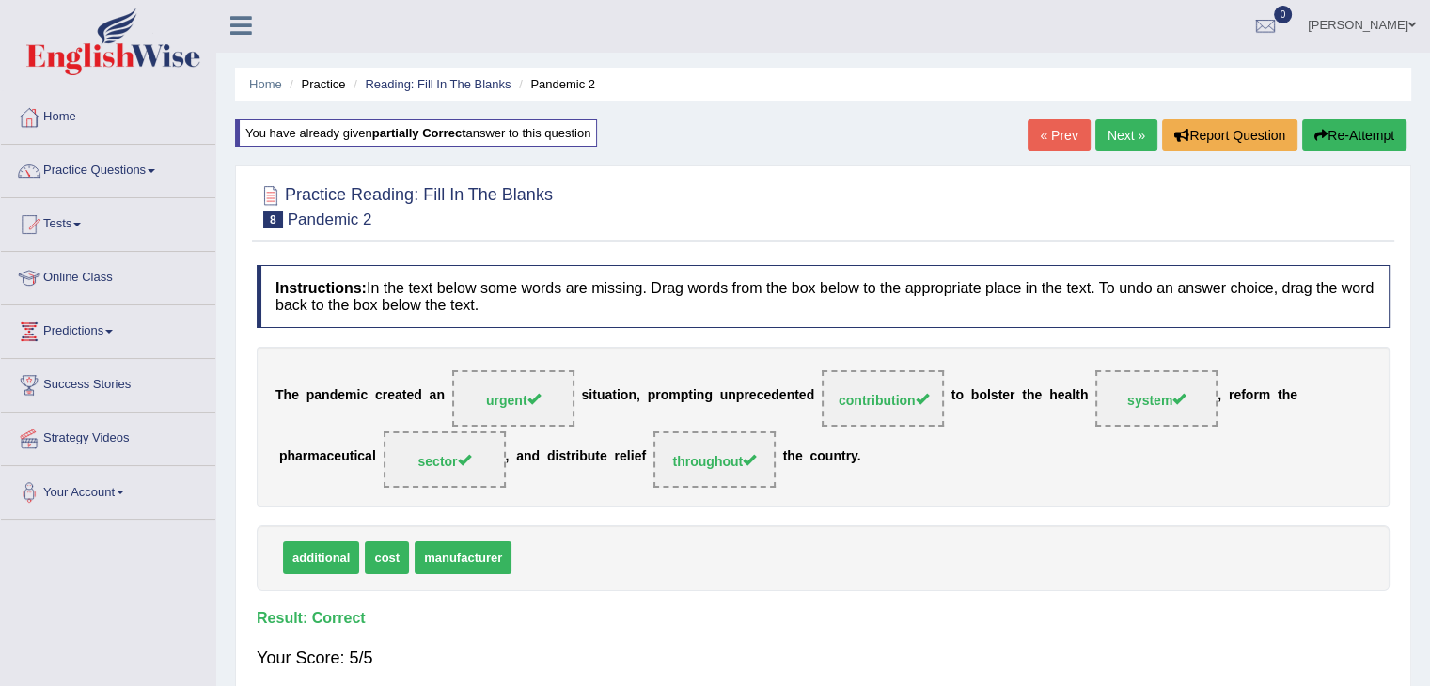
scroll to position [0, 0]
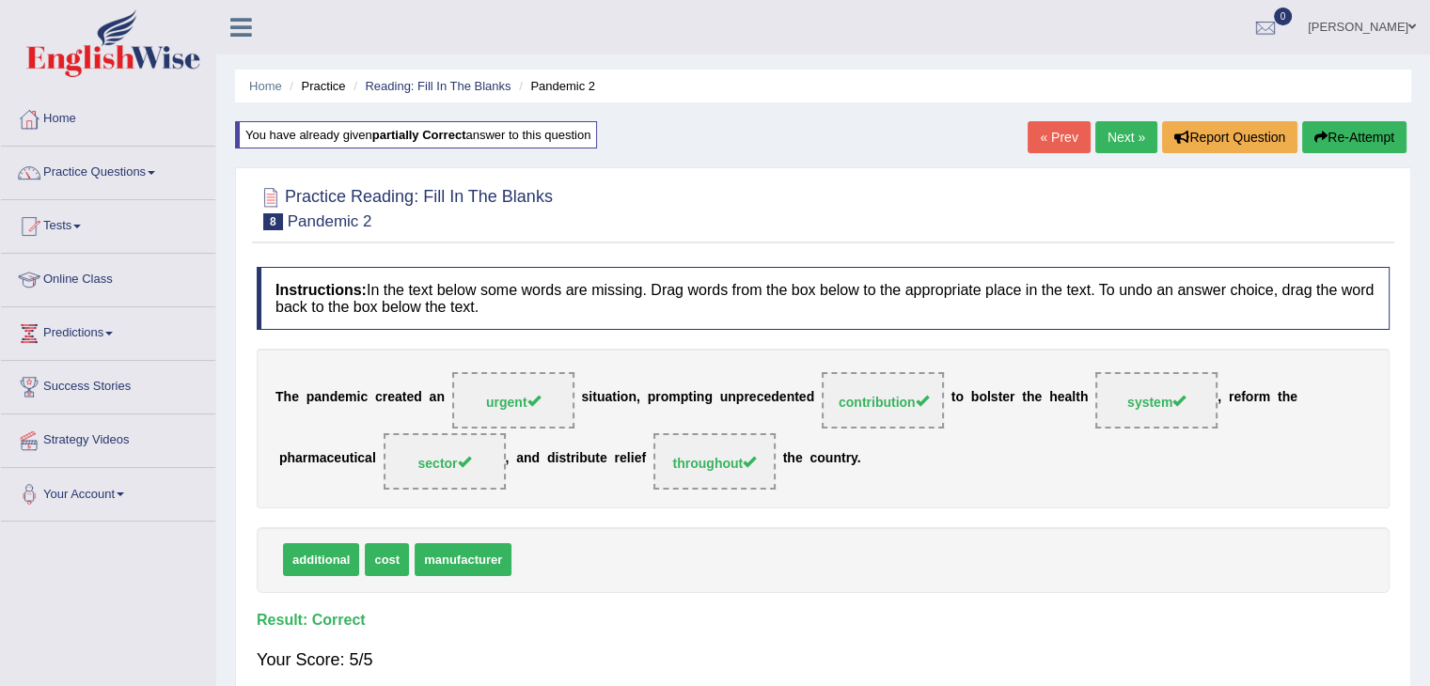
click at [1331, 139] on button "Re-Attempt" at bounding box center [1354, 137] width 104 height 32
click at [1332, 146] on button "Re-Attempt" at bounding box center [1354, 137] width 104 height 32
click at [1327, 137] on button "Re-Attempt" at bounding box center [1354, 137] width 104 height 32
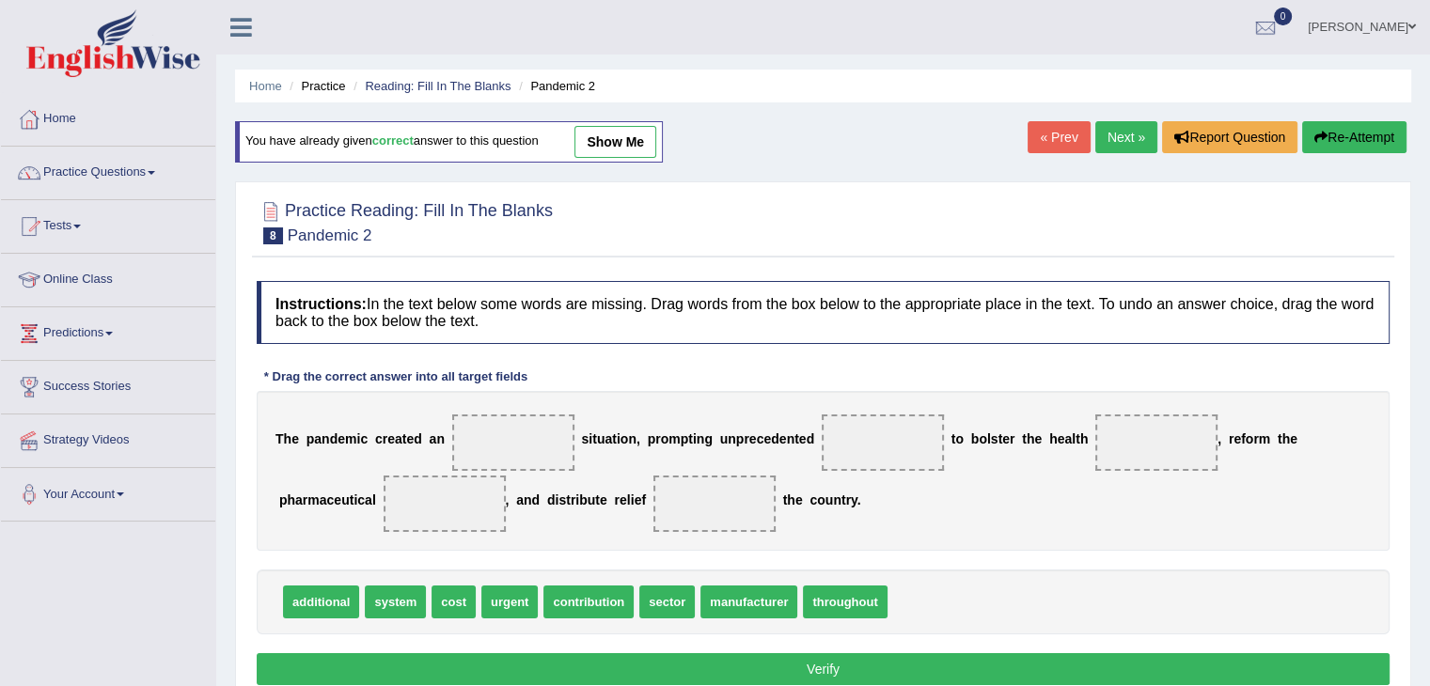
scroll to position [94, 0]
